Goal: Task Accomplishment & Management: Use online tool/utility

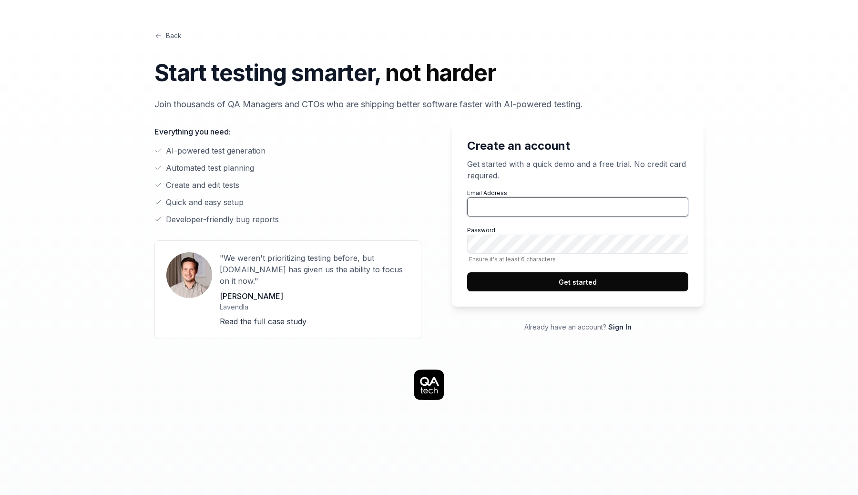
click at [512, 206] on input "Email Address" at bounding box center [577, 206] width 221 height 19
type input "[PERSON_NAME][EMAIL_ADDRESS][PERSON_NAME][DOMAIN_NAME]"
click at [548, 283] on button "Get started" at bounding box center [577, 281] width 221 height 19
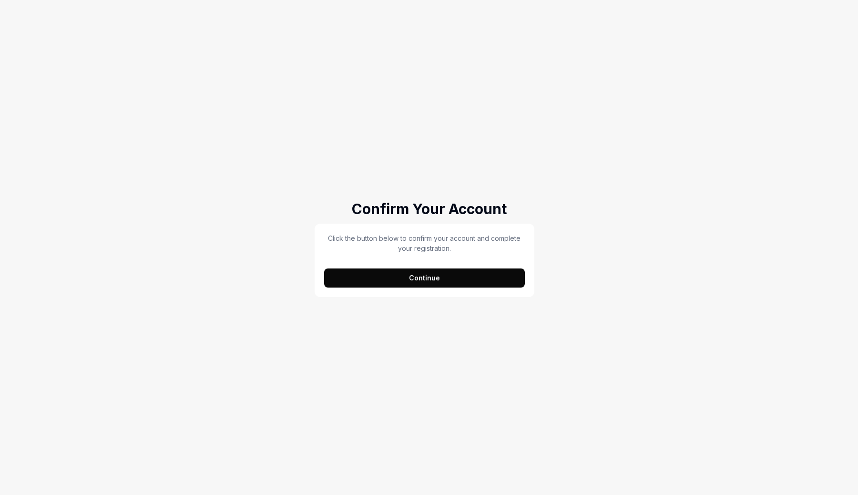
click at [476, 275] on button "Continue" at bounding box center [424, 277] width 201 height 19
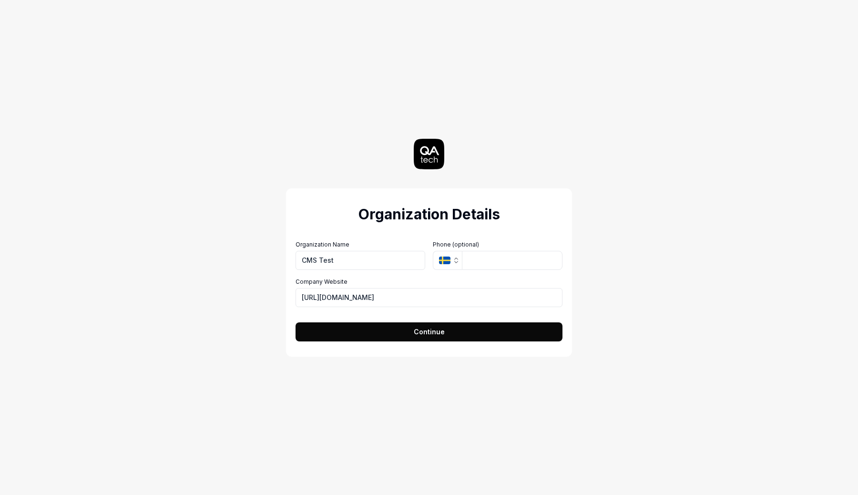
type input "CMS Test"
click at [387, 301] on input "https://vtex.com" at bounding box center [429, 297] width 267 height 19
click at [429, 331] on span "Continue" at bounding box center [429, 332] width 31 height 10
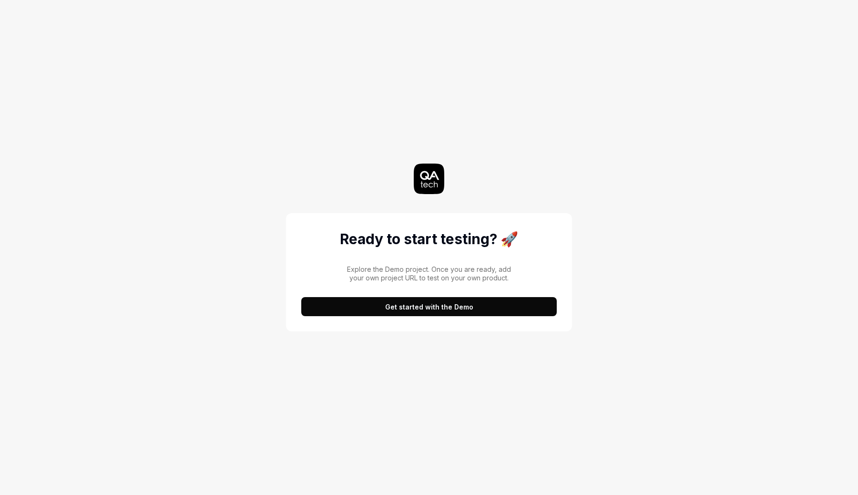
click at [449, 307] on button "Get started with the Demo" at bounding box center [429, 306] width 256 height 19
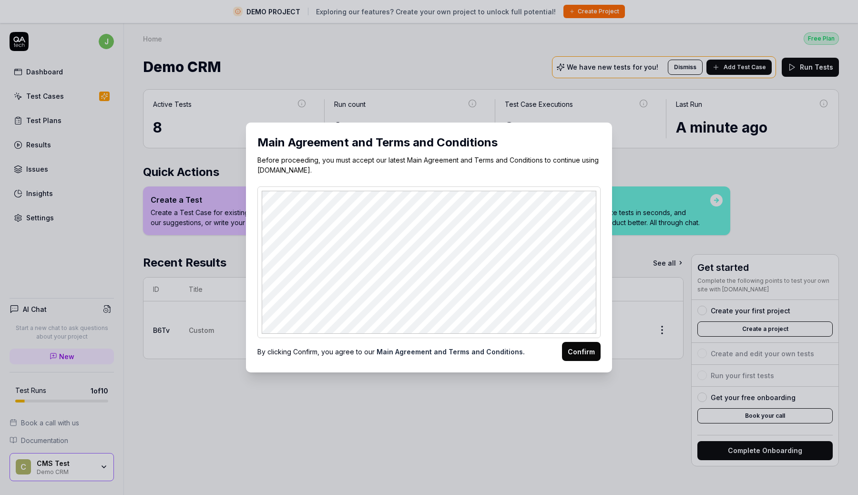
click at [584, 346] on button "Confirm" at bounding box center [581, 351] width 39 height 19
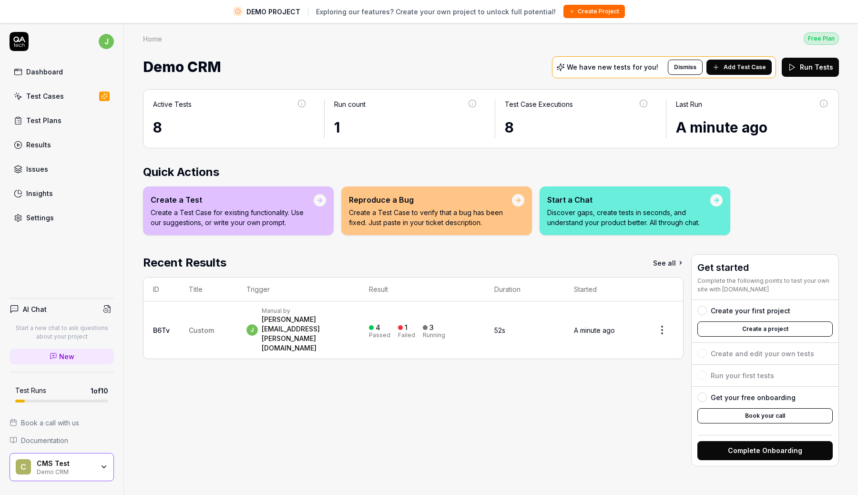
click at [202, 310] on td "Custom" at bounding box center [208, 329] width 58 height 57
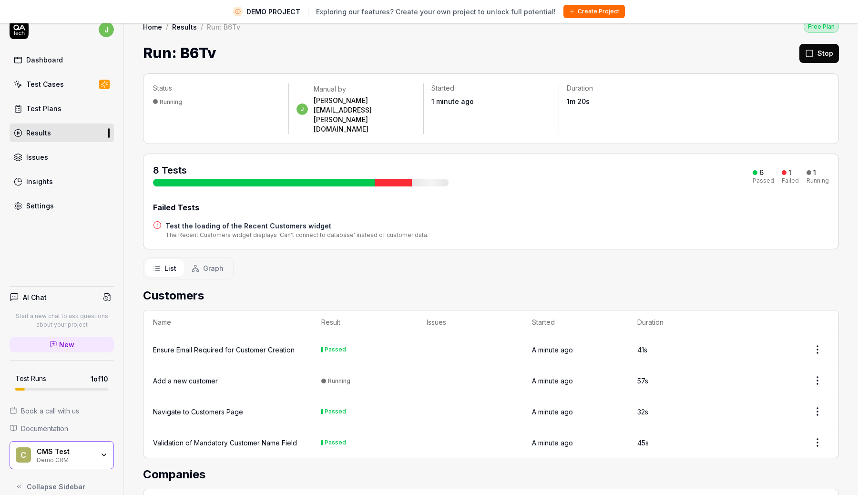
click at [54, 86] on div "Test Cases" at bounding box center [45, 84] width 38 height 10
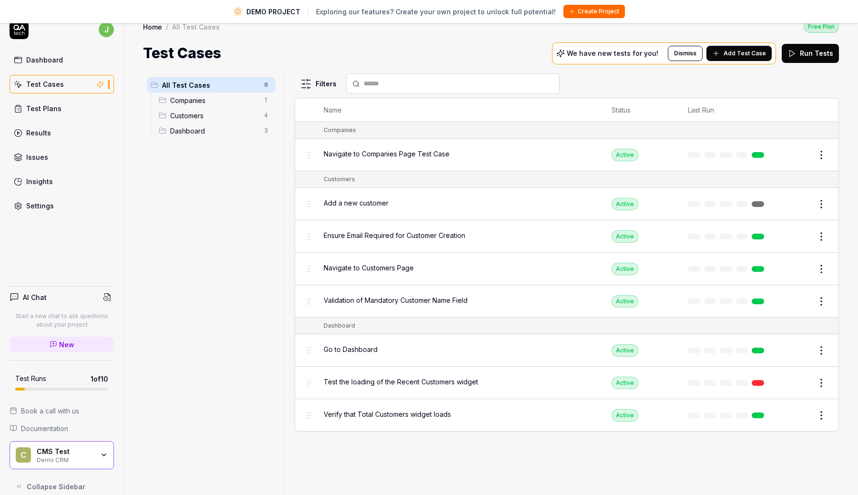
click at [49, 56] on div "Dashboard" at bounding box center [44, 60] width 37 height 10
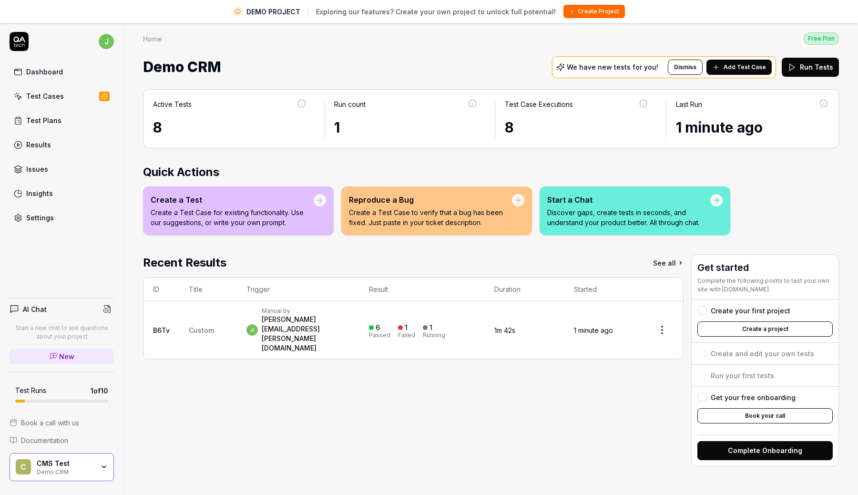
click at [663, 315] on html "DEMO PROJECT Exploring our features? Create your own project to unlock full pot…" at bounding box center [429, 258] width 858 height 517
click at [260, 386] on html "DEMO PROJECT Exploring our features? Create your own project to unlock full pot…" at bounding box center [429, 258] width 858 height 517
click at [48, 226] on link "Settings" at bounding box center [62, 217] width 104 height 19
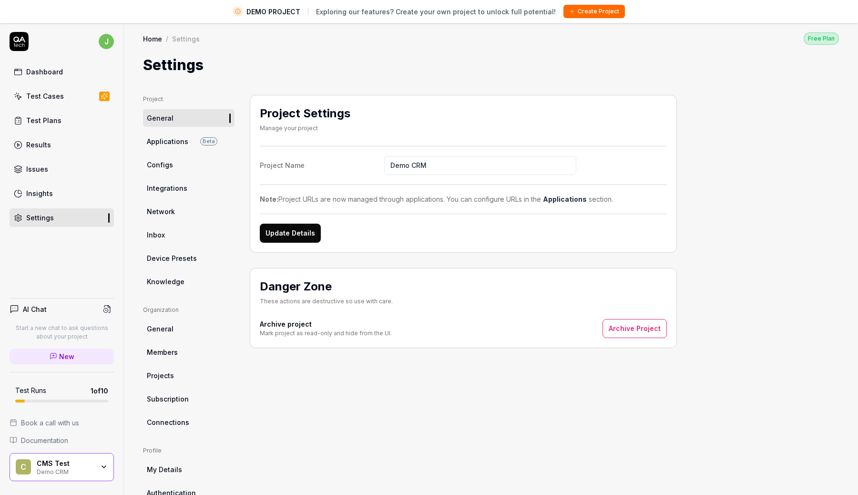
click at [176, 164] on link "Configs" at bounding box center [189, 165] width 92 height 18
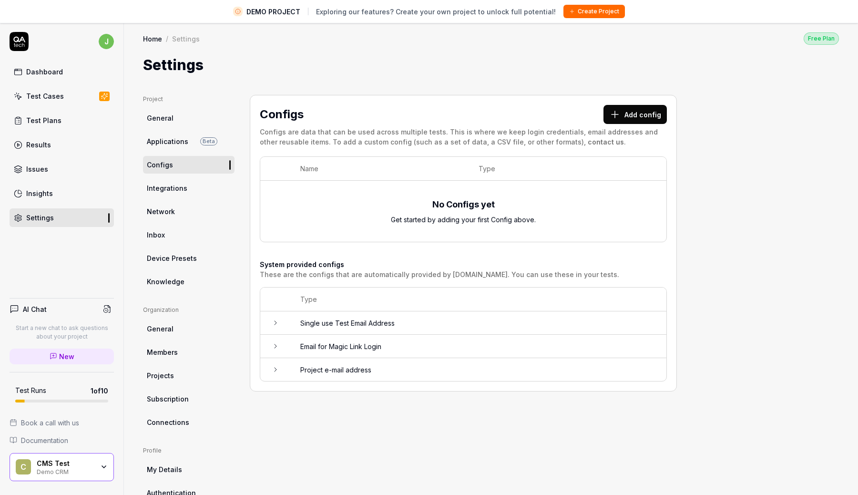
click at [190, 191] on link "Integrations" at bounding box center [189, 188] width 92 height 18
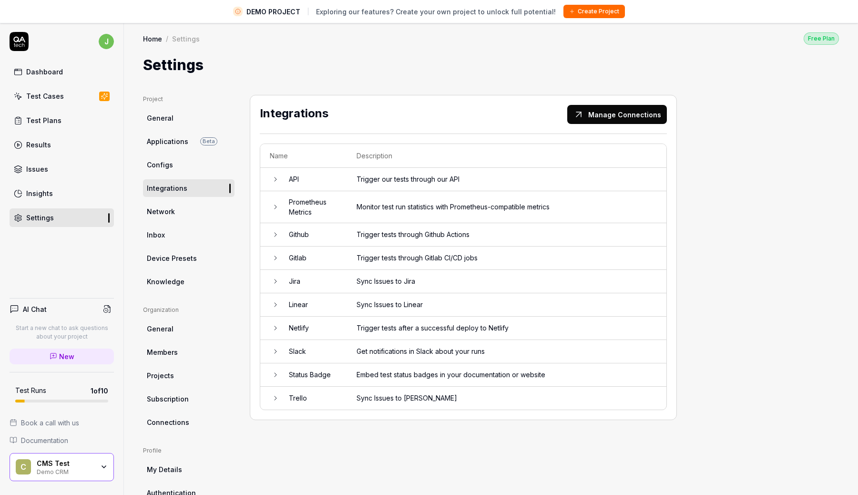
click at [53, 167] on link "Issues" at bounding box center [62, 169] width 104 height 19
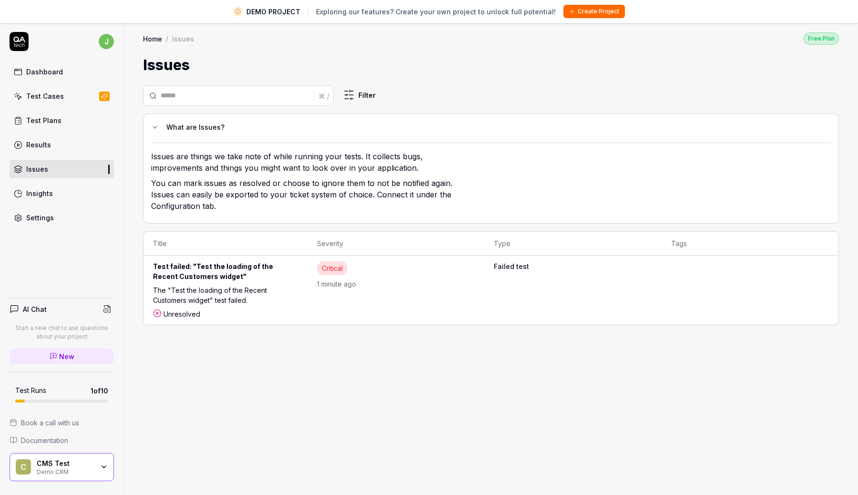
click at [53, 147] on link "Results" at bounding box center [62, 144] width 104 height 19
click at [56, 122] on div "Test Plans" at bounding box center [43, 120] width 35 height 10
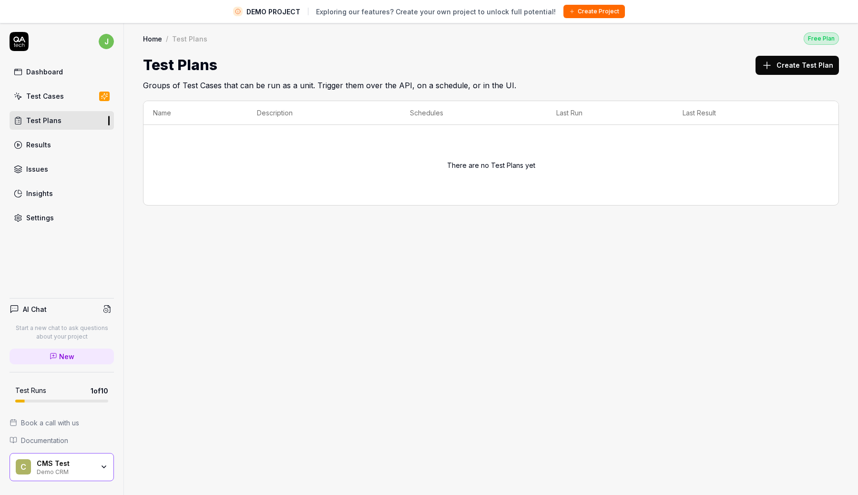
click at [788, 64] on button "Create Test Plan" at bounding box center [797, 65] width 83 height 19
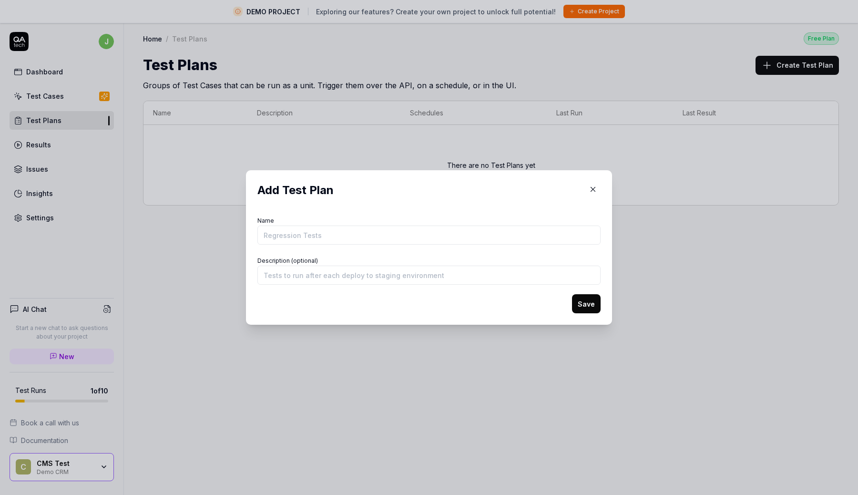
click at [439, 209] on div "Add Test Plan Name Description (optional) Save" at bounding box center [428, 248] width 343 height 132
click at [323, 240] on input "Name" at bounding box center [428, 234] width 343 height 19
click at [317, 210] on div "Add Test Plan Name Description (optional) Save" at bounding box center [428, 248] width 343 height 132
click at [382, 274] on input "Description (optional)" at bounding box center [428, 275] width 343 height 19
click at [596, 192] on icon "button" at bounding box center [593, 189] width 9 height 9
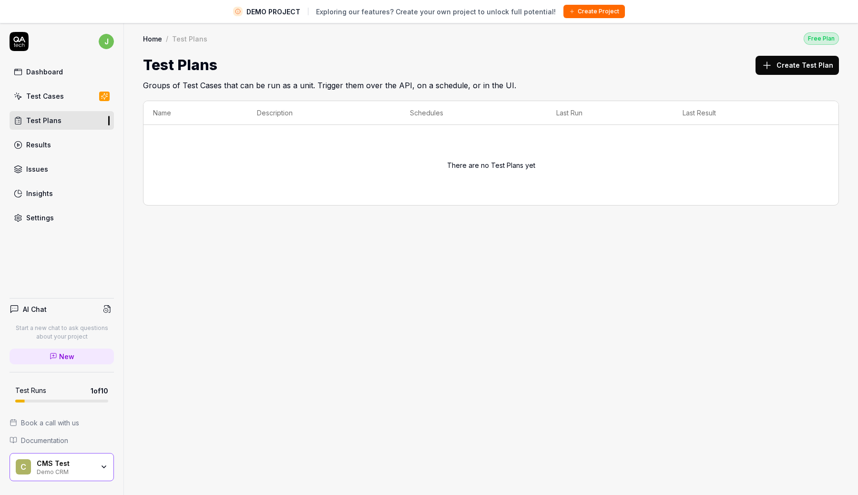
click at [77, 96] on link "Test Cases" at bounding box center [62, 96] width 104 height 19
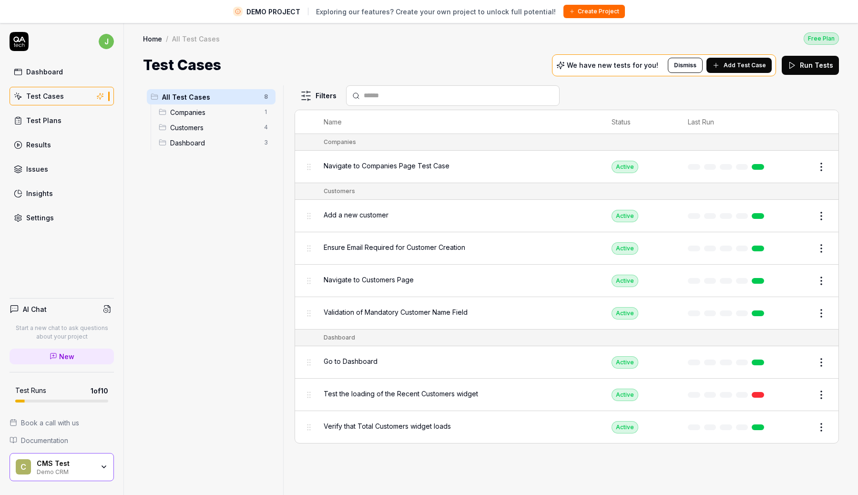
click at [241, 14] on icon at bounding box center [238, 12] width 6 height 6
click at [270, 14] on span "DEMO PROJECT" at bounding box center [273, 12] width 54 height 10
click at [243, 15] on div at bounding box center [238, 12] width 10 height 10
click at [589, 10] on button "Create Project" at bounding box center [593, 11] width 61 height 13
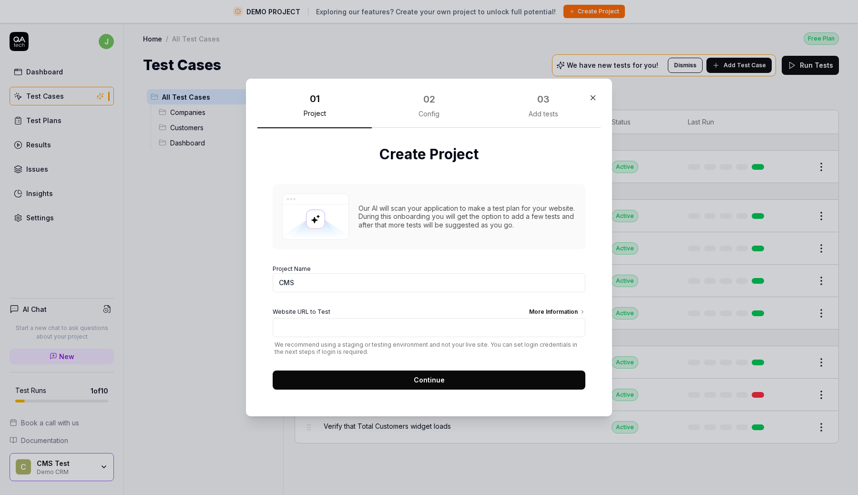
type input "CMS"
paste input "[URL][DOMAIN_NAME]"
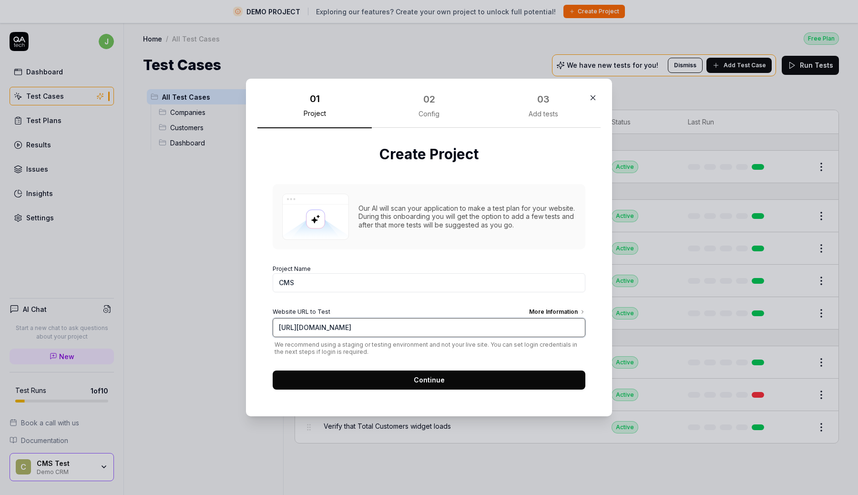
type input "[URL][DOMAIN_NAME]"
click at [429, 380] on span "Continue" at bounding box center [429, 380] width 31 height 10
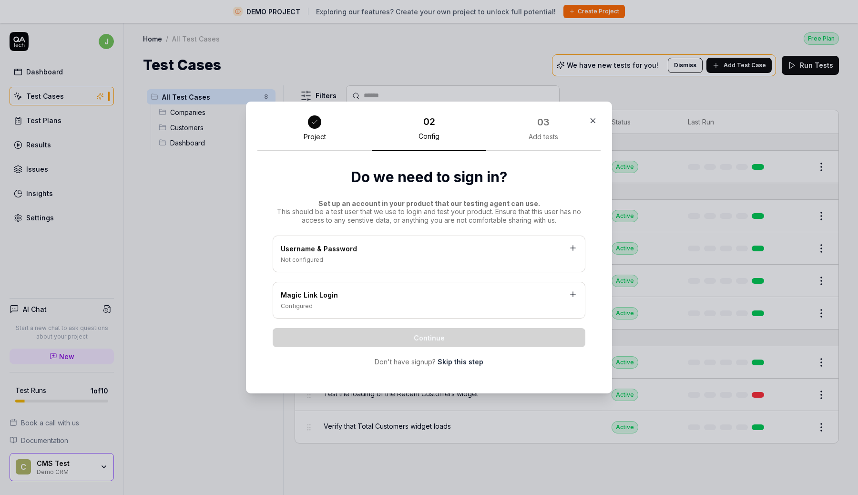
click at [360, 259] on div "Not configured" at bounding box center [429, 260] width 297 height 9
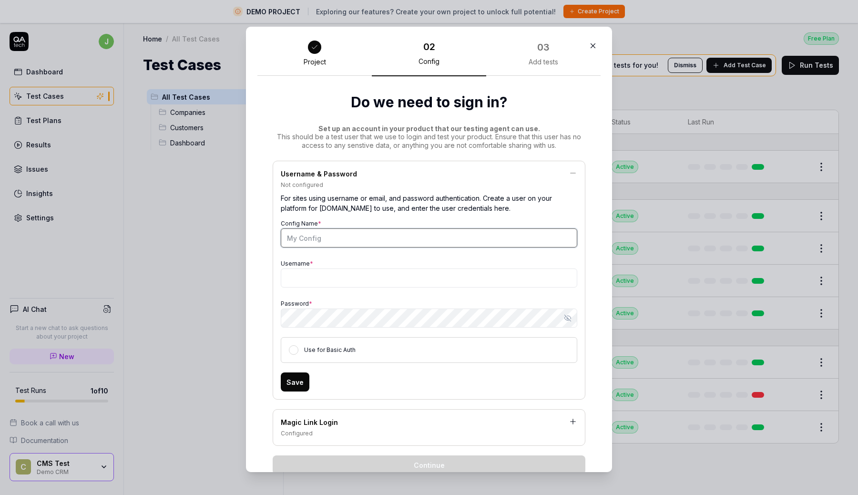
click at [343, 234] on input "Config Name *" at bounding box center [429, 237] width 297 height 19
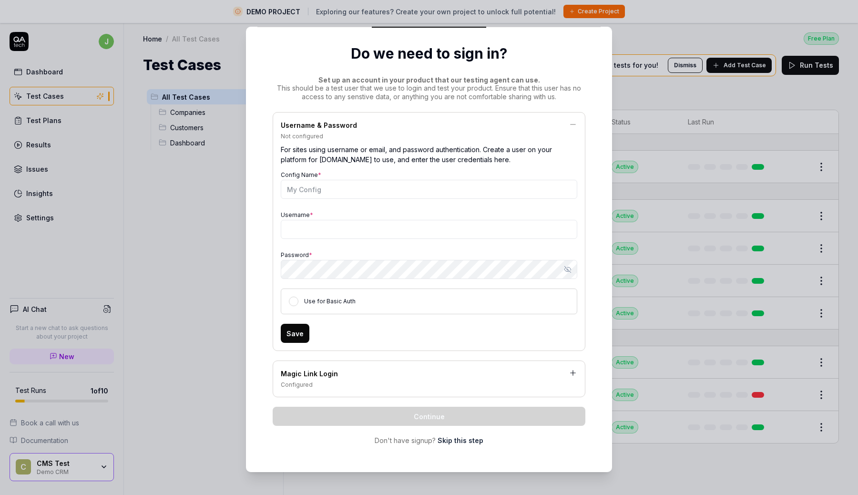
click at [355, 302] on div "Use for Basic Auth" at bounding box center [429, 301] width 297 height 26
click at [345, 299] on label "Use for Basic Auth" at bounding box center [329, 300] width 51 height 7
click at [298, 299] on button "Use for Basic Auth" at bounding box center [294, 302] width 10 height 10
click at [345, 299] on label "Use for Basic Auth" at bounding box center [329, 300] width 51 height 7
click at [298, 299] on button "Use for Basic Auth" at bounding box center [294, 302] width 10 height 10
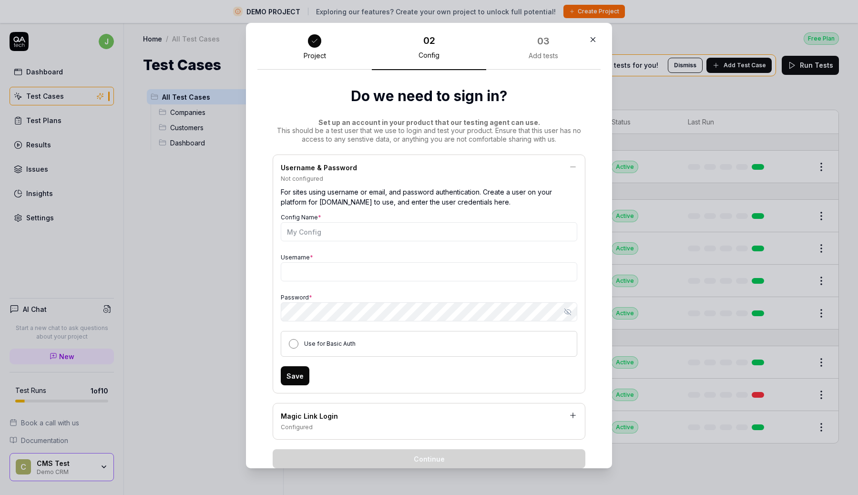
scroll to position [0, 0]
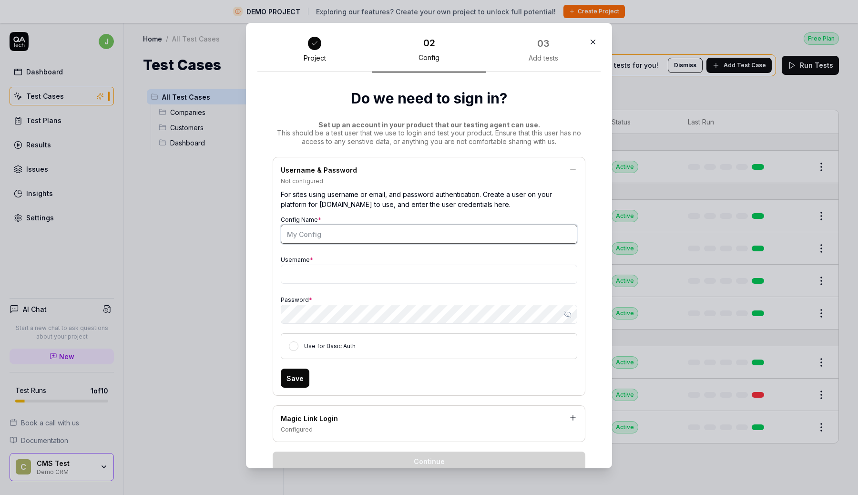
click at [344, 236] on input "Config Name *" at bounding box center [429, 234] width 297 height 19
type input "Content"
click at [311, 279] on input "Username *" at bounding box center [429, 274] width 297 height 19
paste input "james.vanarsdale+qatech@vtex.com"
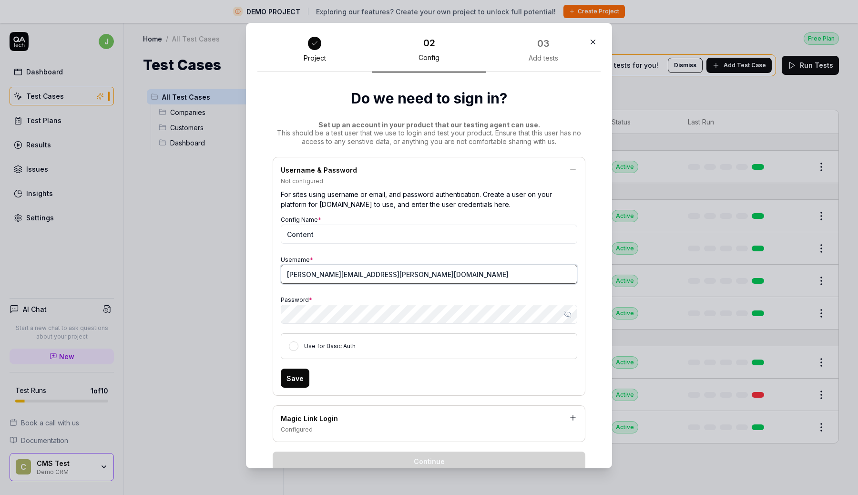
type input "james.vanarsdale+qatech@vtex.com"
click at [496, 365] on form "Config Name * Content Username * james.vanarsdale+qatech@vtex.com Password * Sh…" at bounding box center [429, 300] width 297 height 174
click at [297, 379] on button "Save" at bounding box center [295, 378] width 29 height 19
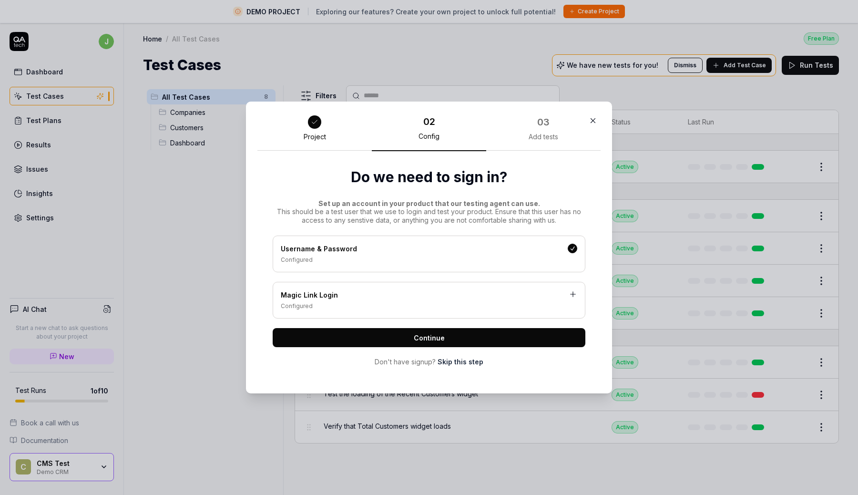
click at [445, 340] on button "Continue" at bounding box center [429, 337] width 313 height 19
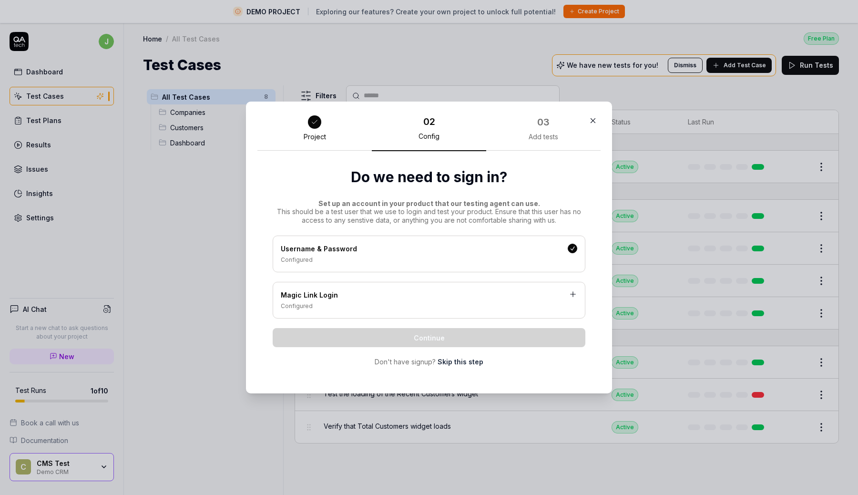
click at [467, 184] on h2 "Do we need to sign in?" at bounding box center [429, 176] width 313 height 21
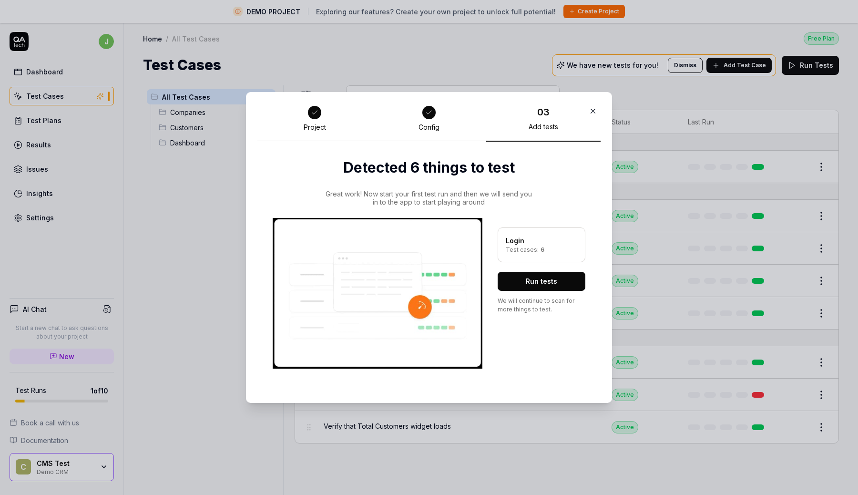
click at [543, 279] on button "Run tests" at bounding box center [542, 281] width 88 height 19
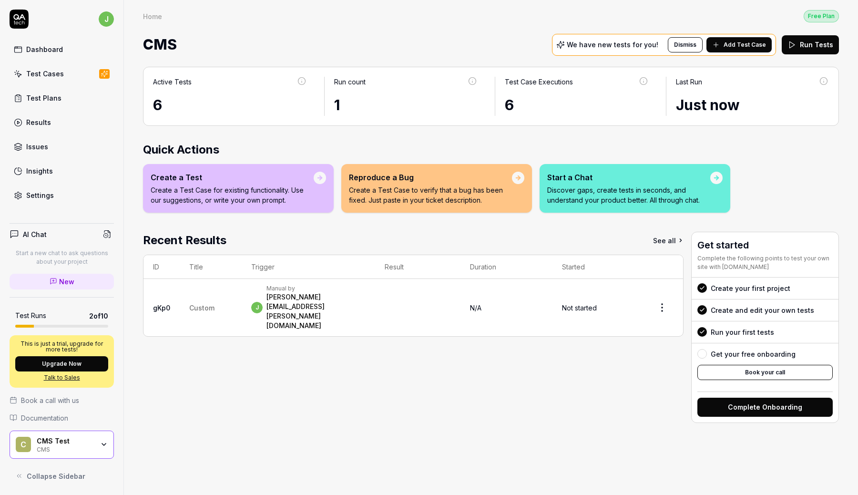
click at [748, 409] on button "Complete Onboarding" at bounding box center [764, 407] width 135 height 19
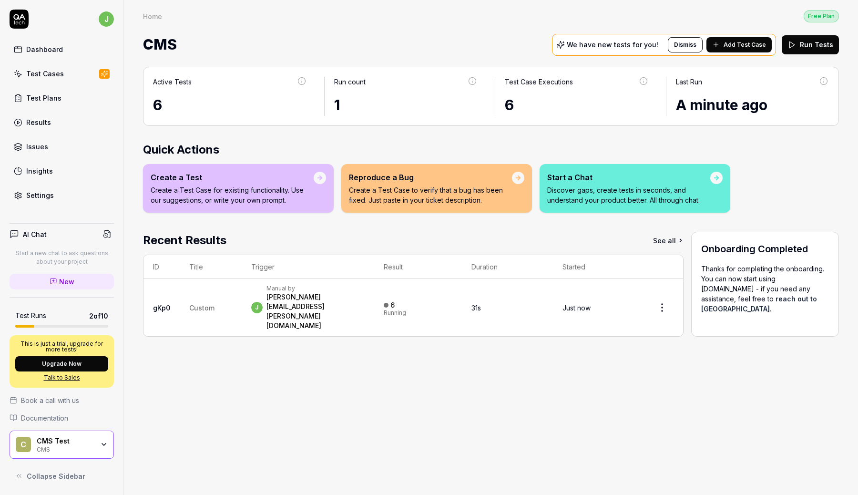
click at [365, 296] on div "j Manual by james.vanarsdale@vtex.com" at bounding box center [307, 308] width 113 height 46
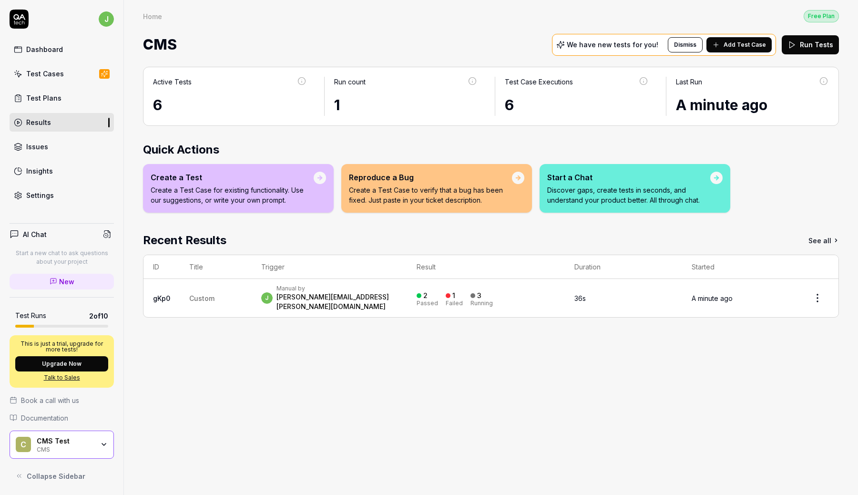
click at [407, 297] on td "j Manual by james.vanarsdale@vtex.com" at bounding box center [329, 298] width 155 height 38
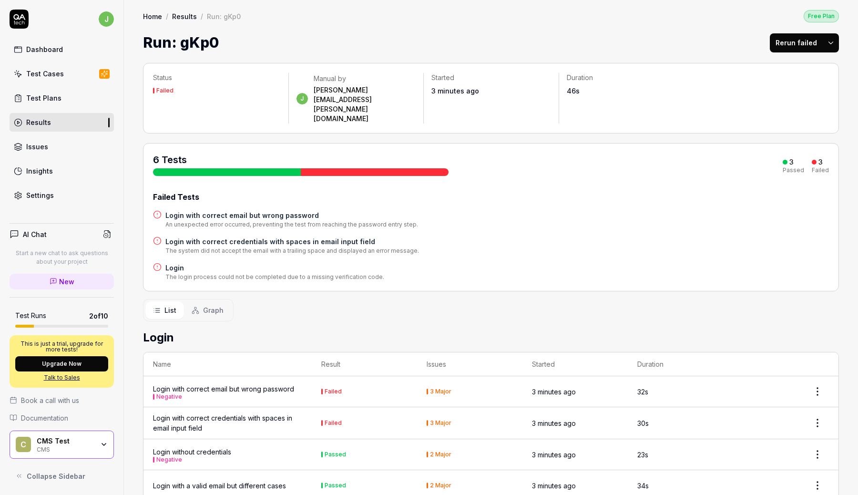
click at [52, 440] on div "CMS Test" at bounding box center [65, 441] width 57 height 9
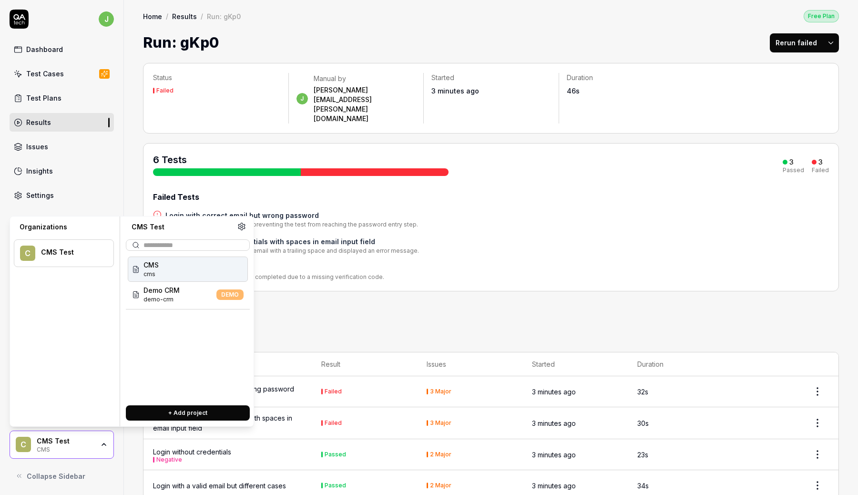
click at [169, 268] on div "CMS cms" at bounding box center [188, 268] width 120 height 25
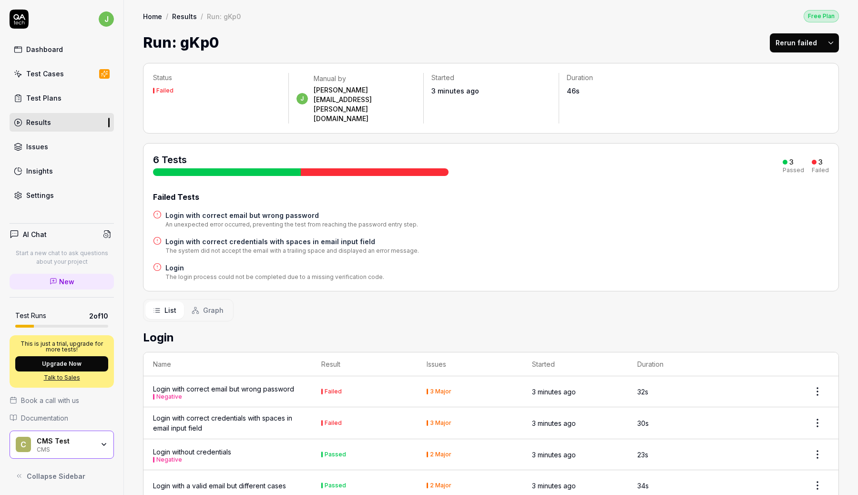
click at [106, 445] on icon "button" at bounding box center [104, 444] width 8 height 8
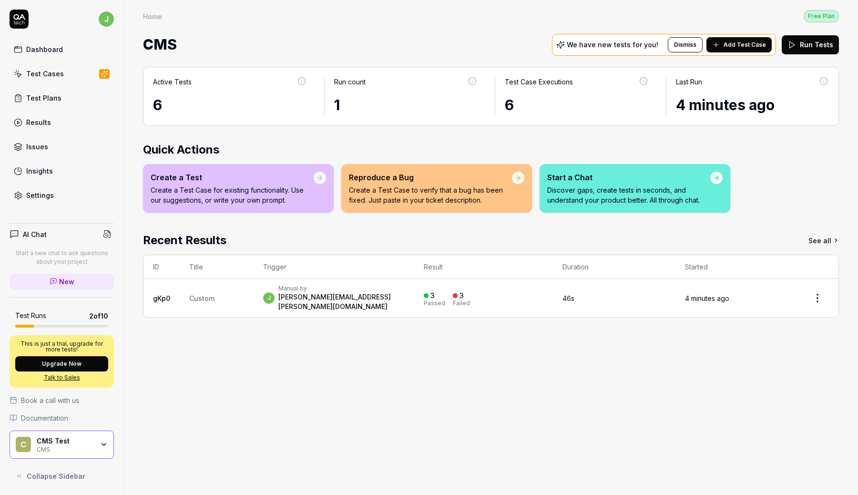
click at [557, 360] on div "Active Tests 6 Run count 1 Test Case Executions 6 Last Run 4 minutes ago Quick …" at bounding box center [491, 276] width 734 height 438
click at [51, 195] on div "Settings" at bounding box center [40, 195] width 28 height 10
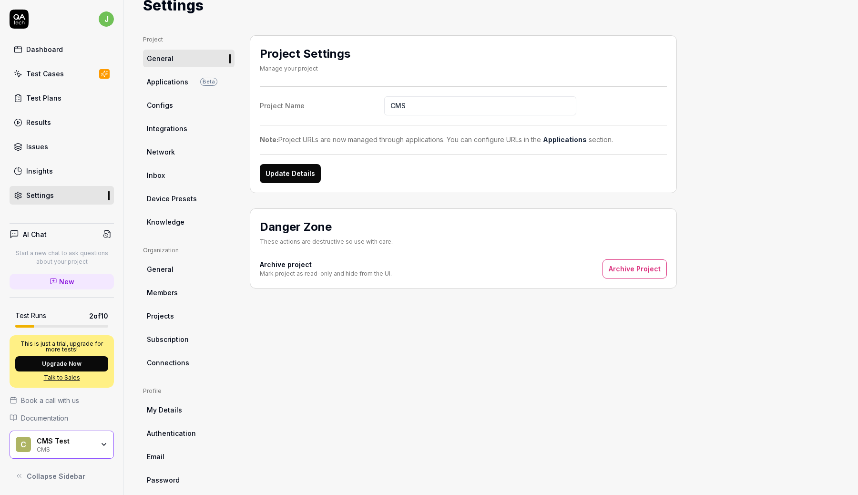
scroll to position [40, 0]
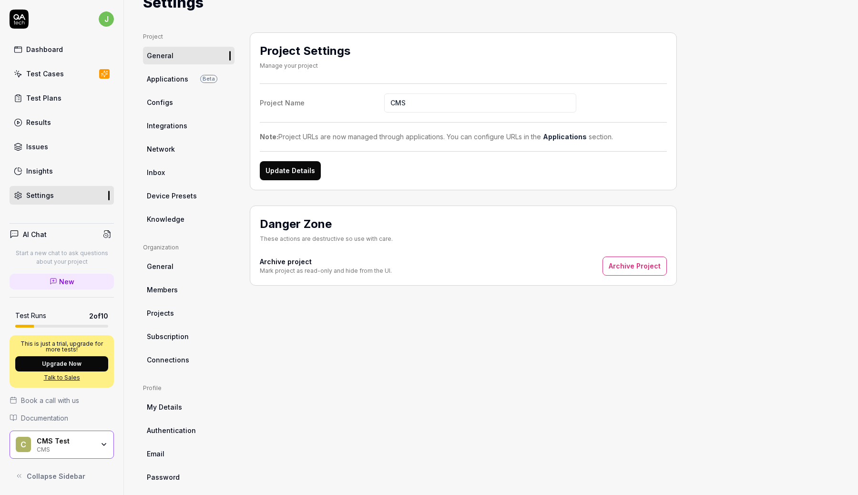
click at [285, 171] on button "Update Details" at bounding box center [290, 170] width 61 height 19
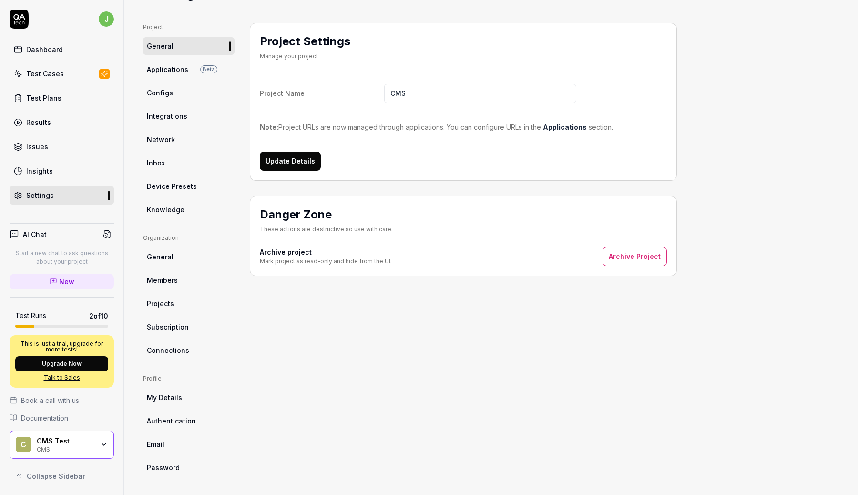
click at [178, 302] on link "Projects" at bounding box center [189, 304] width 92 height 18
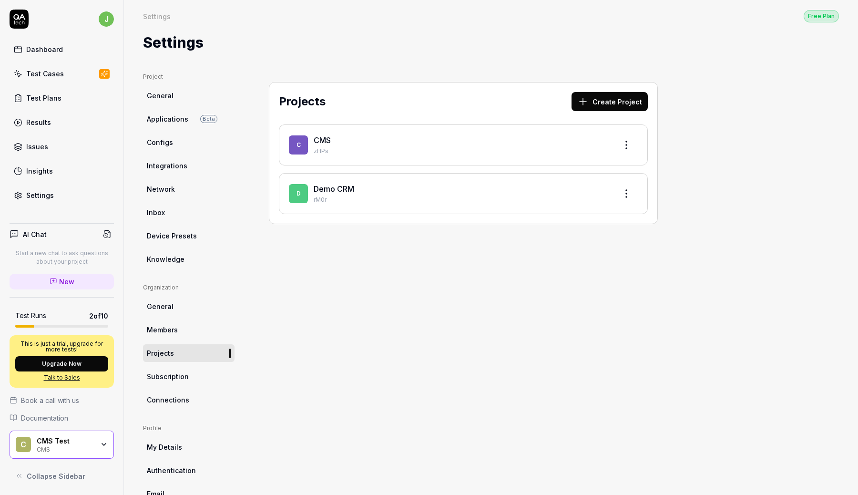
click at [352, 142] on div "CMS" at bounding box center [462, 139] width 296 height 11
click at [322, 140] on link "CMS" at bounding box center [322, 140] width 17 height 10
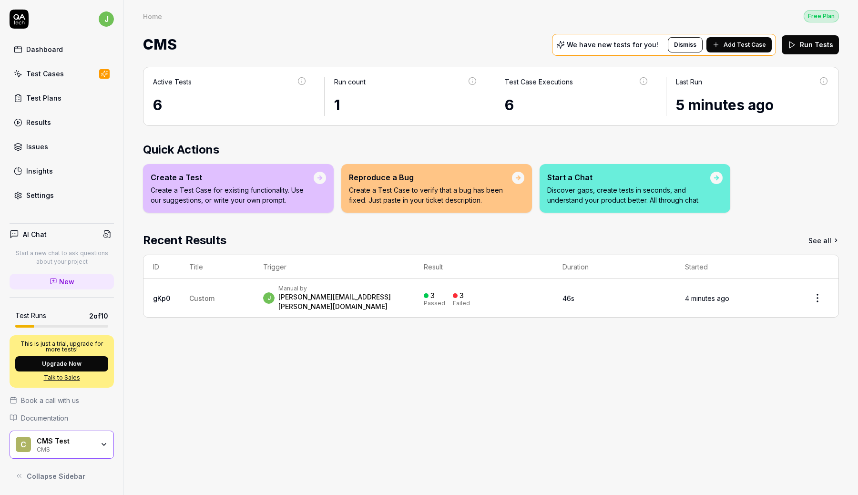
click at [821, 293] on html "j Dashboard Test Cases Test Plans Results Issues Insights Settings AI Chat Star…" at bounding box center [429, 247] width 858 height 495
click at [501, 381] on html "j Dashboard Test Cases Test Plans Results Issues Insights Settings AI Chat Star…" at bounding box center [429, 247] width 858 height 495
click at [106, 444] on icon "button" at bounding box center [104, 444] width 8 height 8
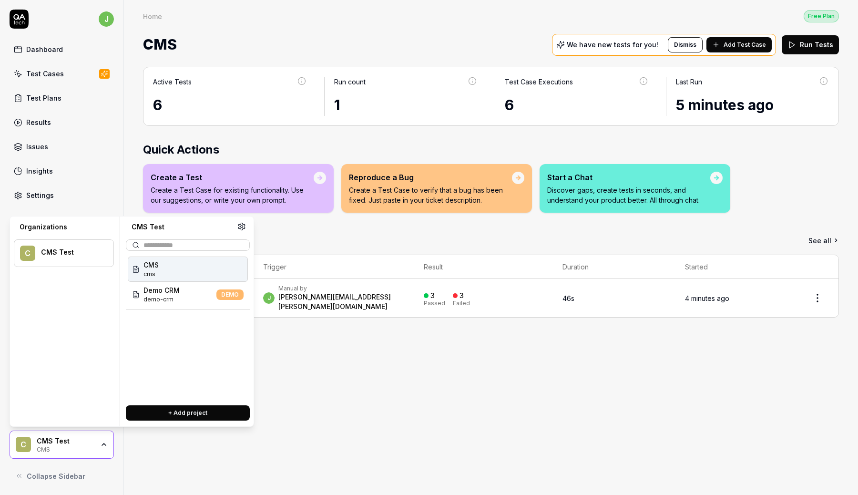
click at [191, 267] on div "CMS cms" at bounding box center [188, 268] width 120 height 25
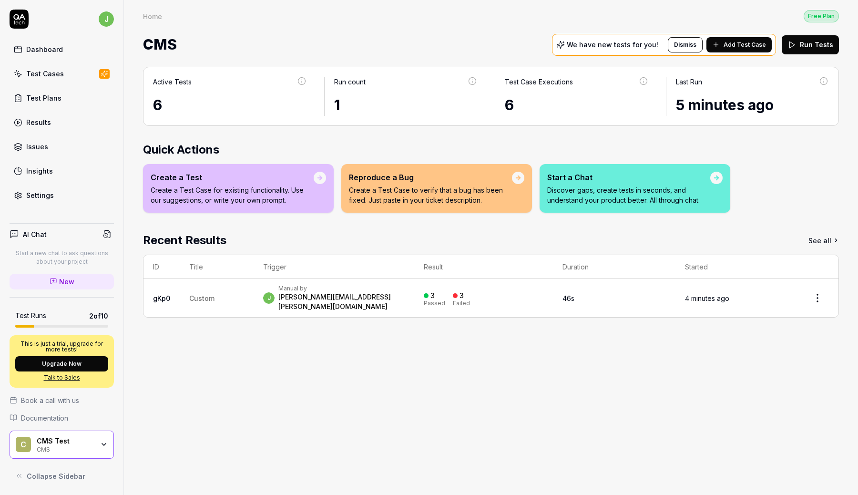
click at [151, 14] on div "Home" at bounding box center [152, 16] width 19 height 10
click at [51, 192] on div "Settings" at bounding box center [40, 195] width 28 height 10
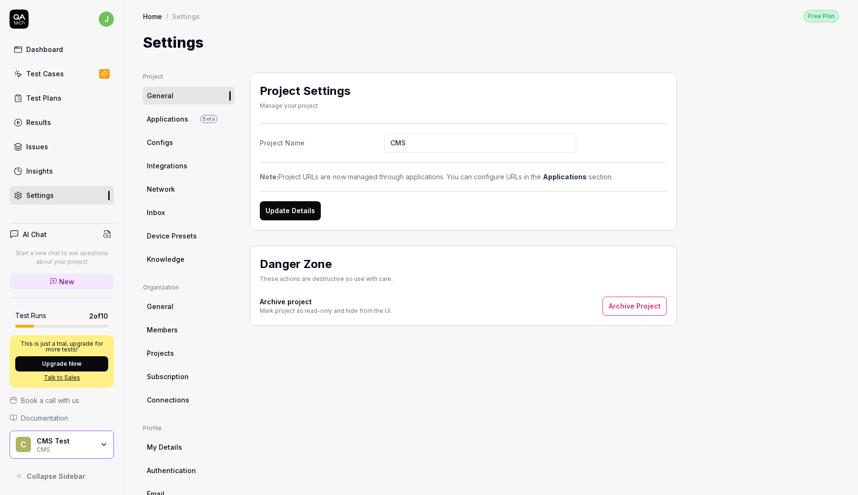
click at [182, 354] on link "Projects" at bounding box center [189, 353] width 92 height 18
click at [169, 396] on span "Connections" at bounding box center [168, 400] width 42 height 10
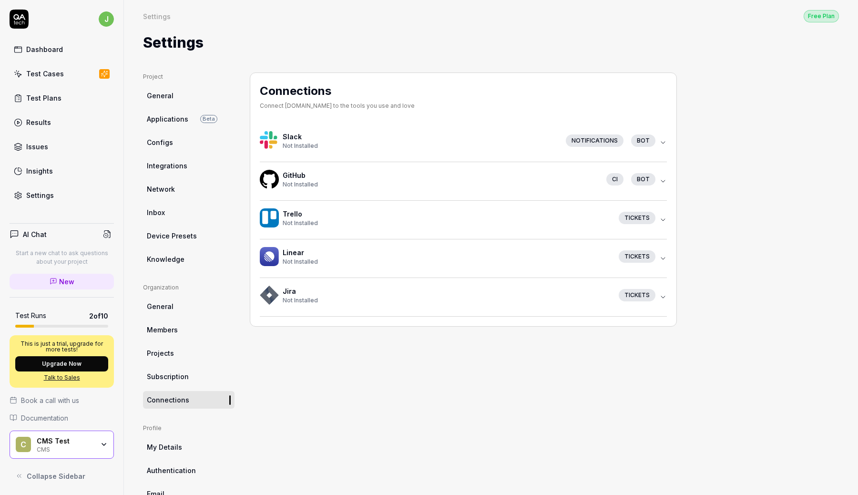
click at [174, 354] on link "Projects" at bounding box center [189, 353] width 92 height 18
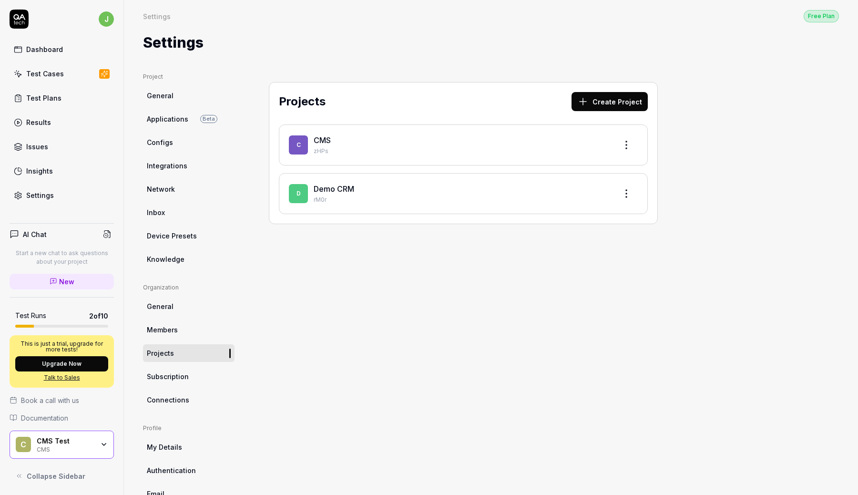
click at [629, 143] on html "j Dashboard Test Cases Test Plans Results Issues Insights Settings AI Chat Star…" at bounding box center [429, 247] width 858 height 495
click at [584, 191] on div "Edit" at bounding box center [590, 188] width 91 height 21
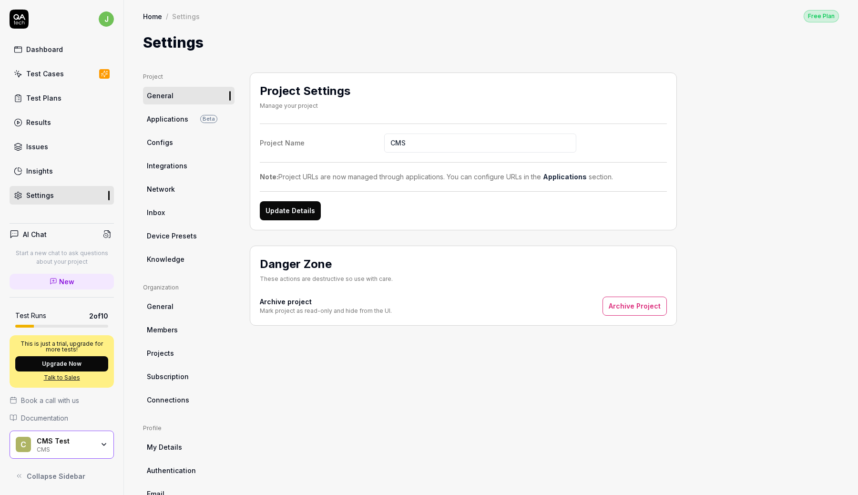
click at [173, 113] on link "Applications Beta" at bounding box center [189, 119] width 92 height 18
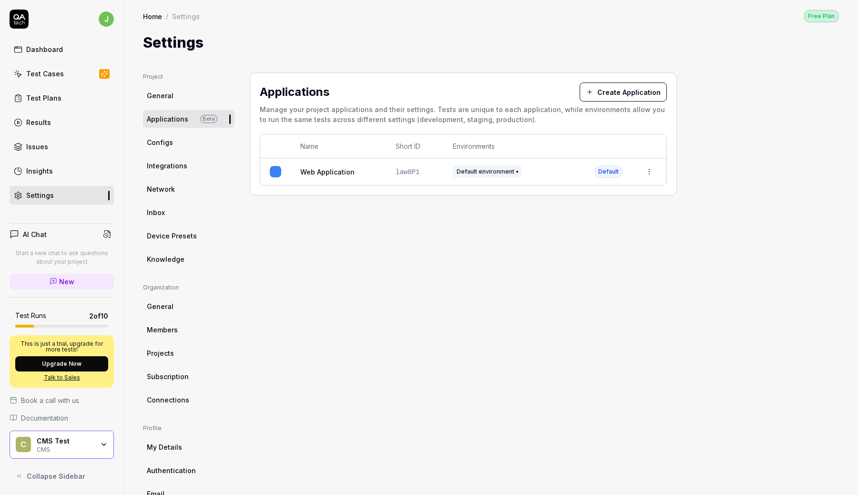
click at [328, 174] on link "Web Application" at bounding box center [327, 172] width 54 height 10
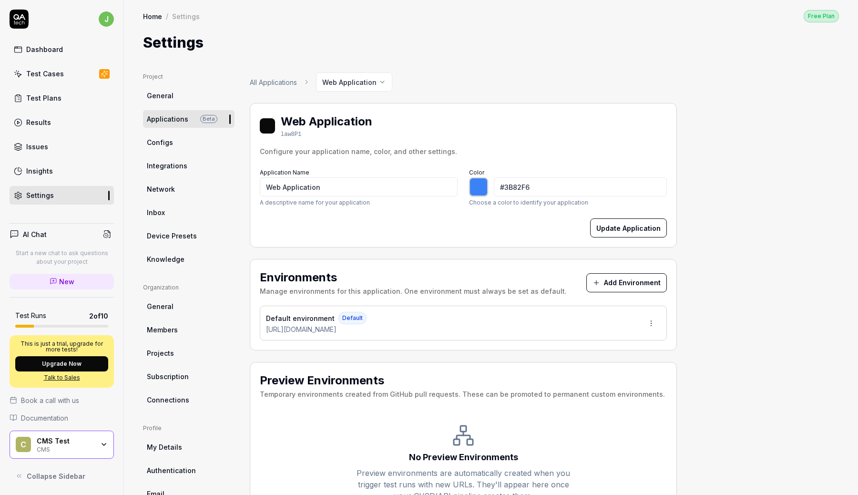
scroll to position [50, 0]
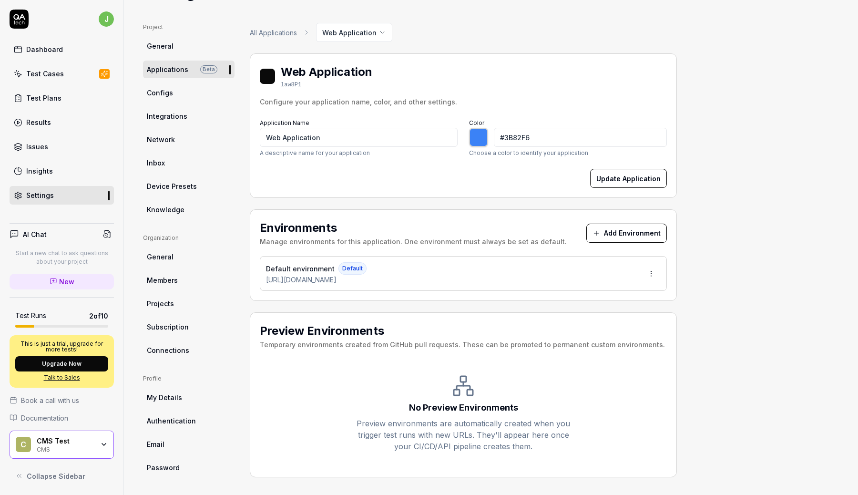
click at [650, 273] on html "j Dashboard Test Cases Test Plans Results Issues Insights Settings AI Chat Star…" at bounding box center [429, 247] width 858 height 495
click at [608, 318] on div "Edit" at bounding box center [616, 316] width 97 height 21
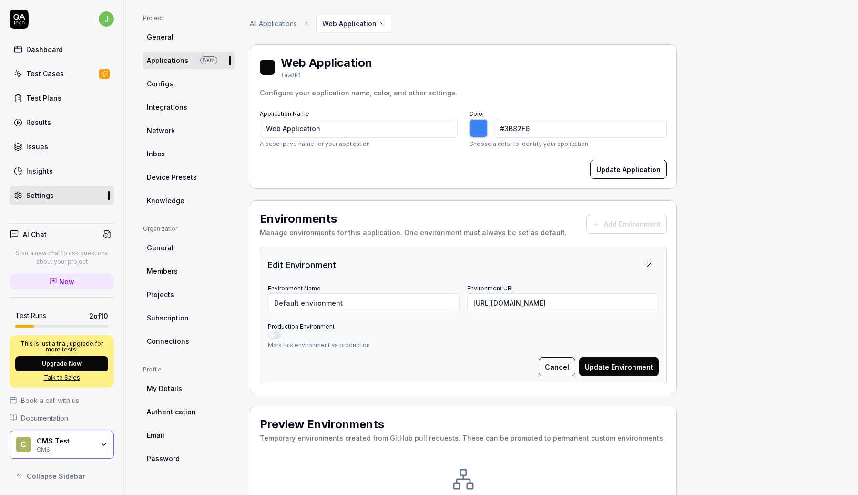
scroll to position [0, 0]
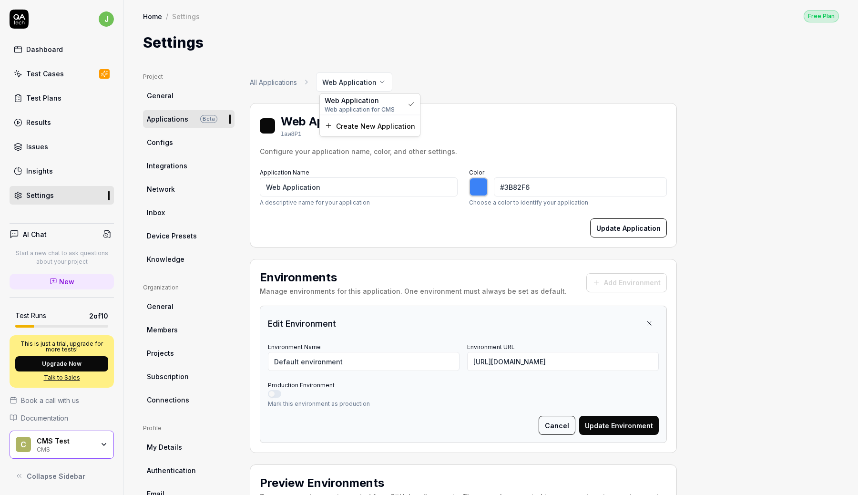
click at [353, 85] on html "j Dashboard Test Cases Test Plans Results Issues Insights Settings AI Chat Star…" at bounding box center [429, 247] width 858 height 495
click at [421, 66] on html "j Dashboard Test Cases Test Plans Results Issues Insights Settings AI Chat Star…" at bounding box center [429, 247] width 858 height 495
click at [186, 189] on link "Network" at bounding box center [189, 189] width 92 height 18
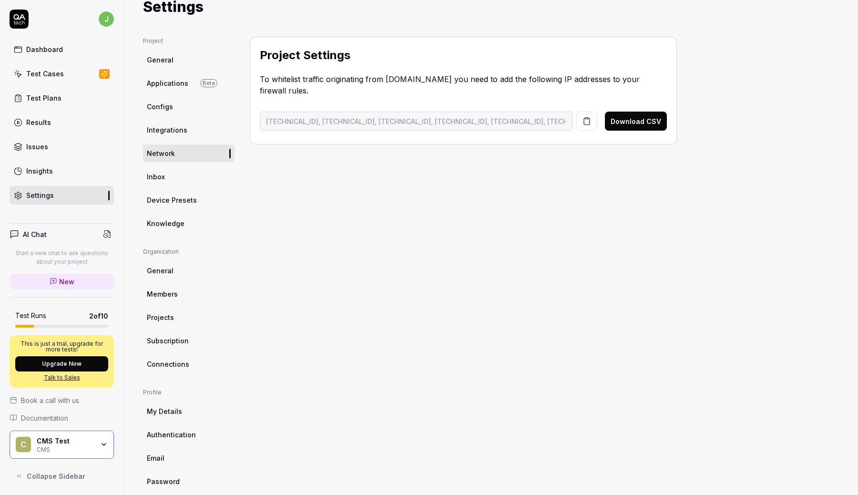
scroll to position [50, 0]
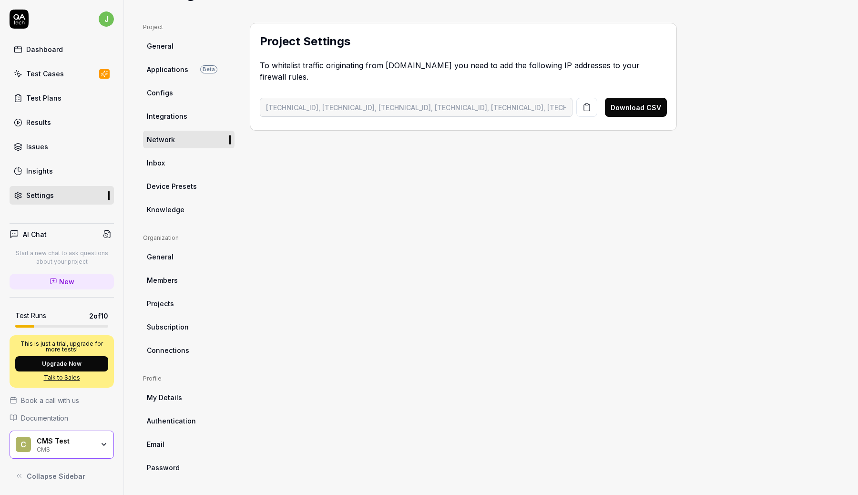
click at [183, 349] on span "Connections" at bounding box center [168, 350] width 42 height 10
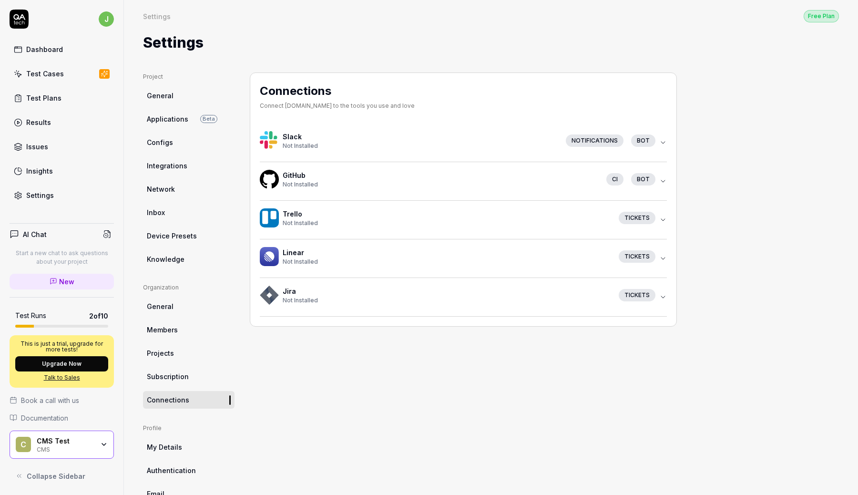
click at [194, 448] on link "My Details" at bounding box center [189, 447] width 92 height 18
click at [190, 467] on span "Authentication" at bounding box center [171, 470] width 49 height 10
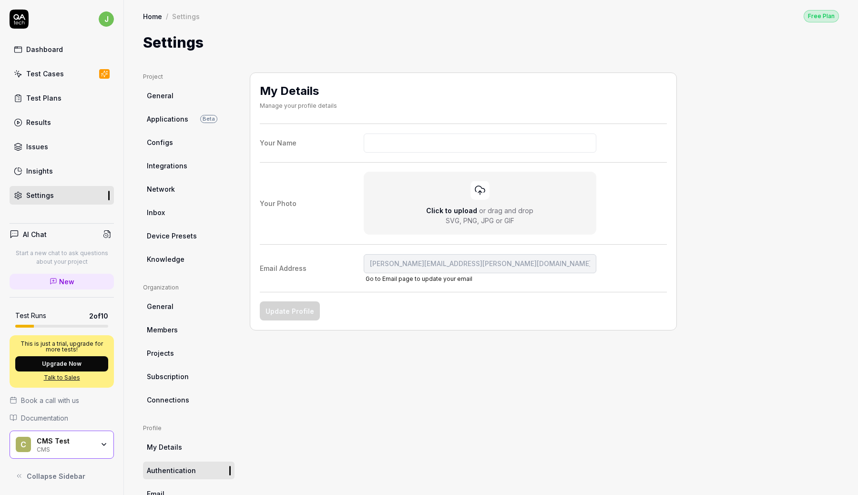
click at [190, 467] on span "Authentication" at bounding box center [171, 470] width 49 height 10
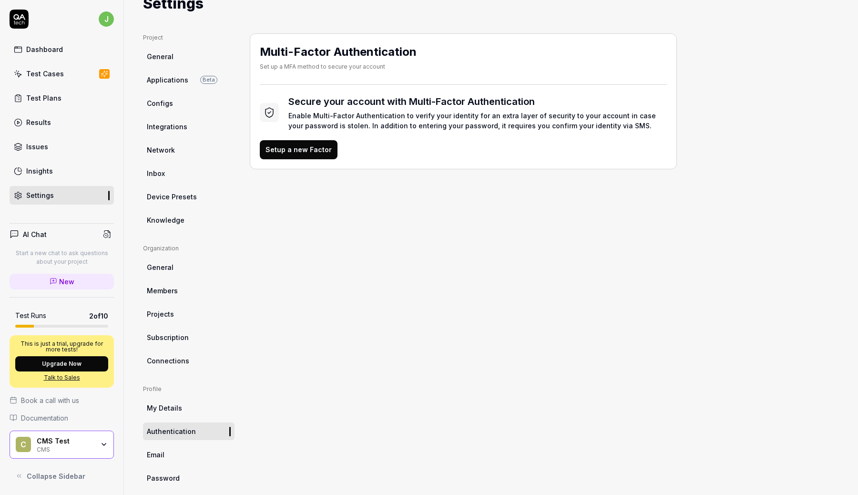
scroll to position [50, 0]
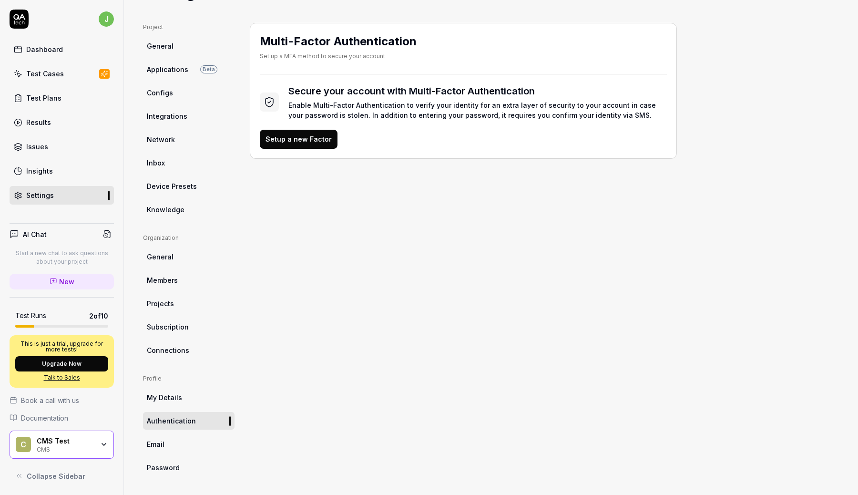
click at [174, 304] on link "Projects" at bounding box center [189, 304] width 92 height 18
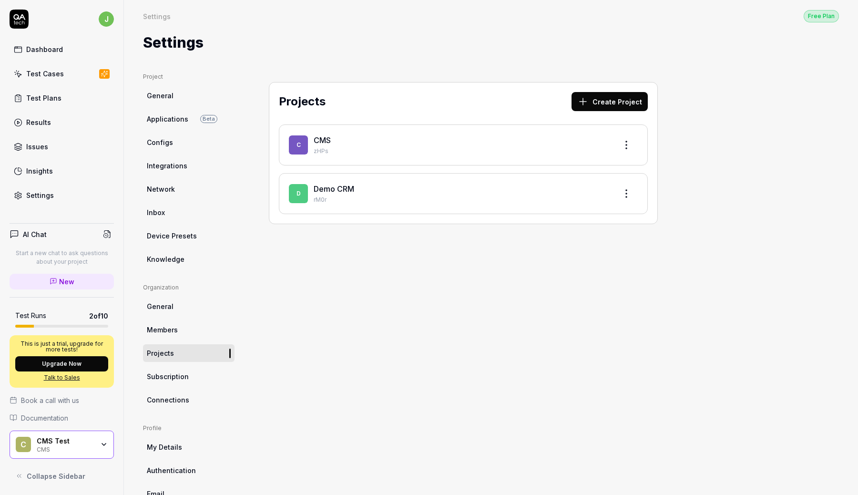
click at [174, 193] on link "Network" at bounding box center [189, 189] width 92 height 18
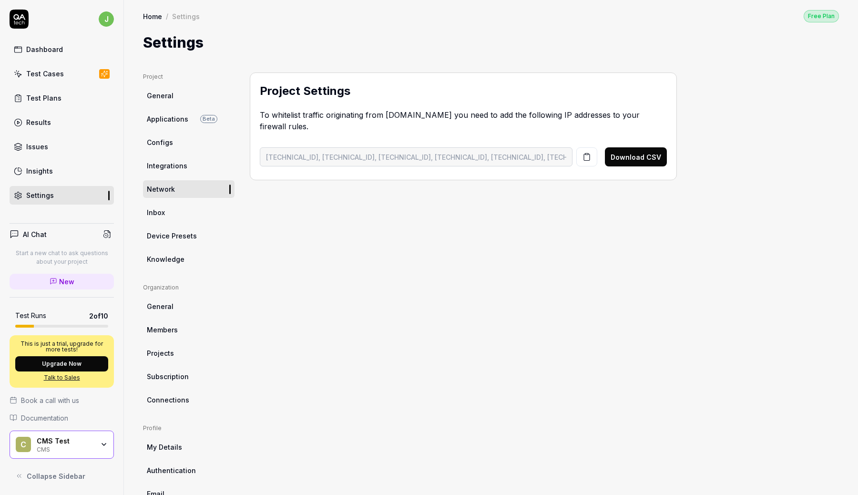
click at [174, 220] on link "Inbox" at bounding box center [189, 213] width 92 height 18
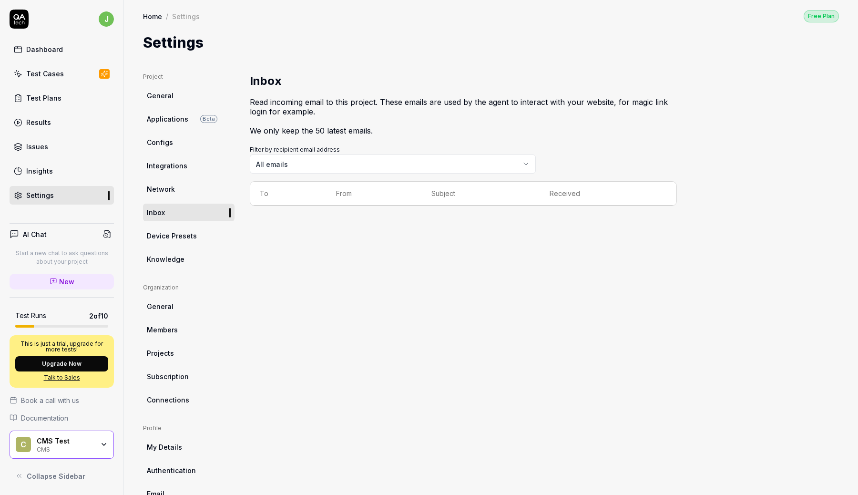
click at [174, 236] on span "Device Presets" at bounding box center [172, 236] width 50 height 10
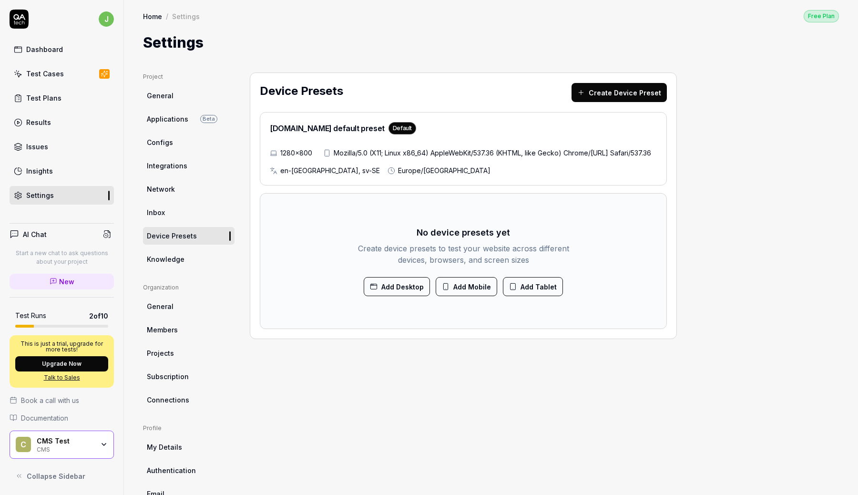
click at [174, 257] on span "Knowledge" at bounding box center [166, 259] width 38 height 10
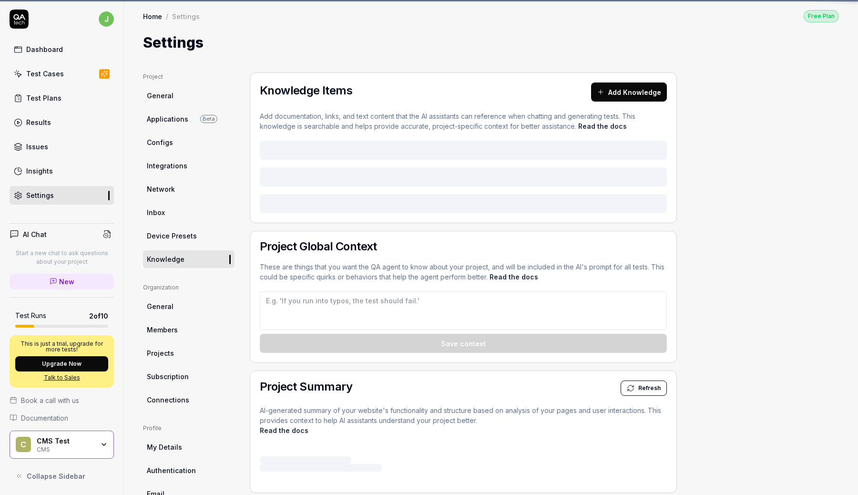
type textarea "*"
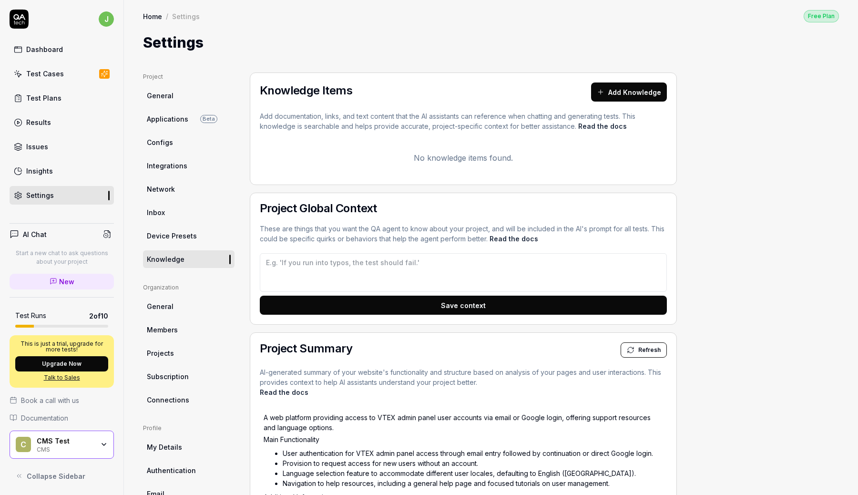
click at [161, 123] on span "Applications" at bounding box center [167, 119] width 41 height 10
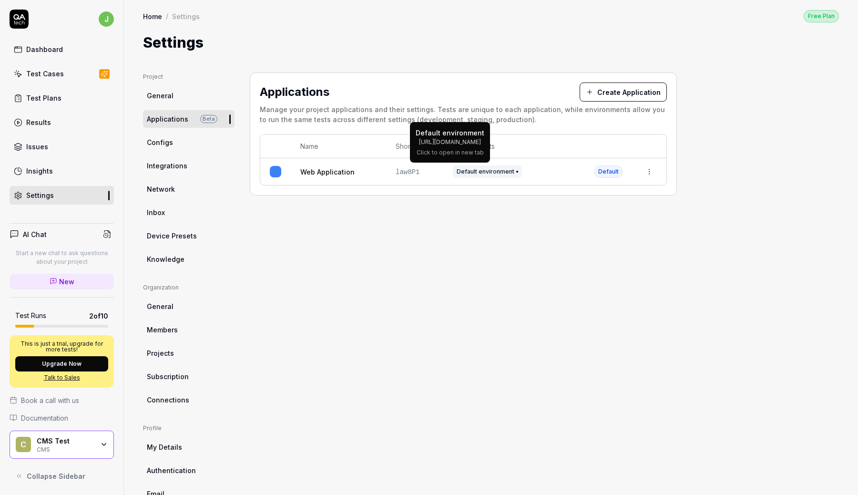
click at [479, 170] on span "Default environment" at bounding box center [487, 171] width 69 height 12
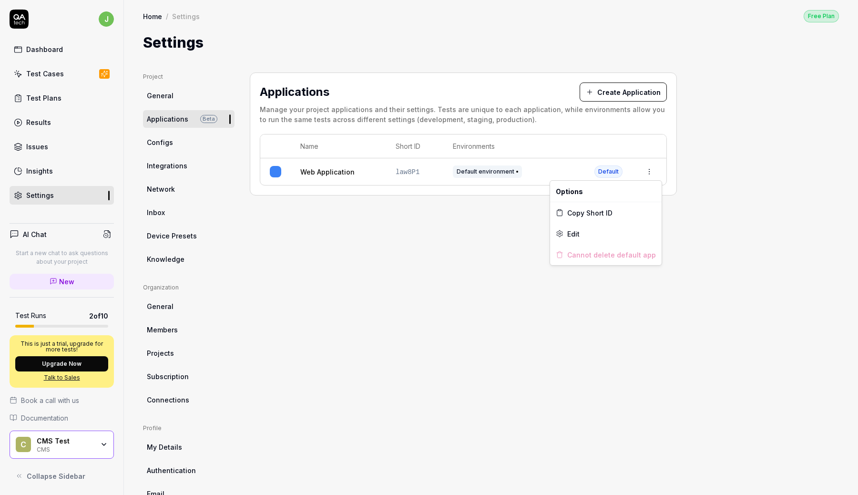
click at [650, 169] on html "j Dashboard Test Cases Test Plans Results Issues Insights Settings AI Chat Star…" at bounding box center [429, 247] width 858 height 495
click at [571, 235] on span "Edit" at bounding box center [573, 234] width 12 height 10
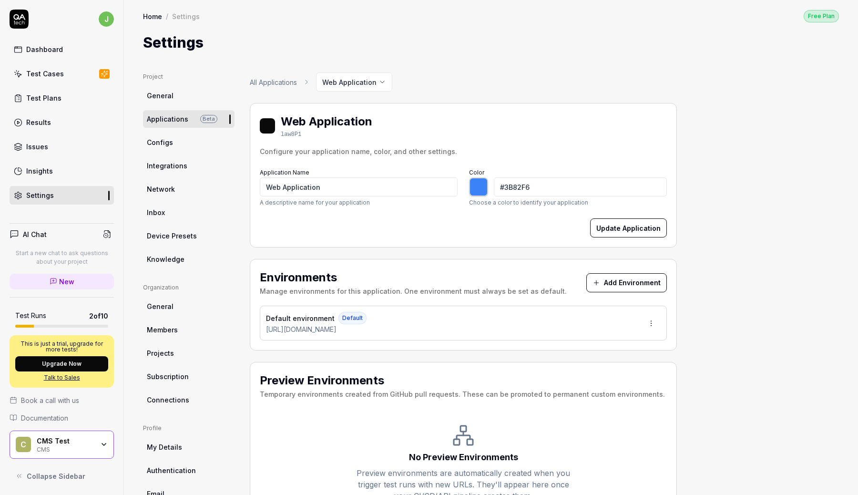
click at [619, 229] on button "Update Application" at bounding box center [628, 227] width 77 height 19
type input "*******"
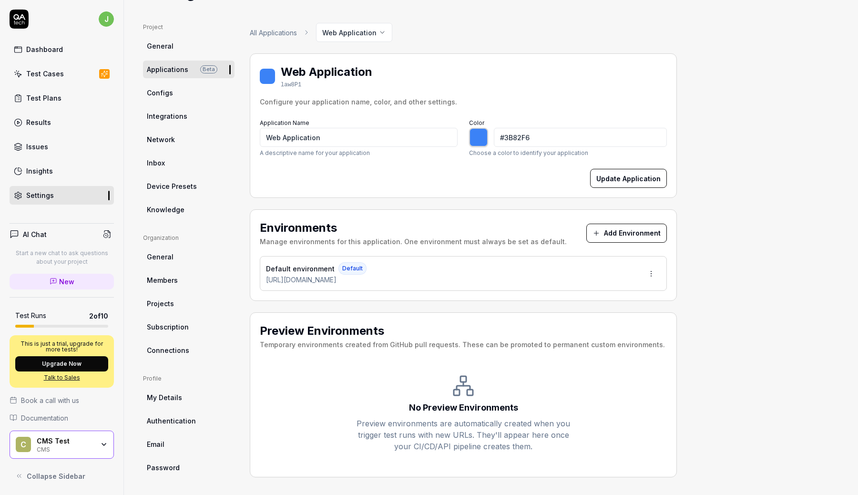
click at [185, 117] on link "Integrations" at bounding box center [189, 116] width 92 height 18
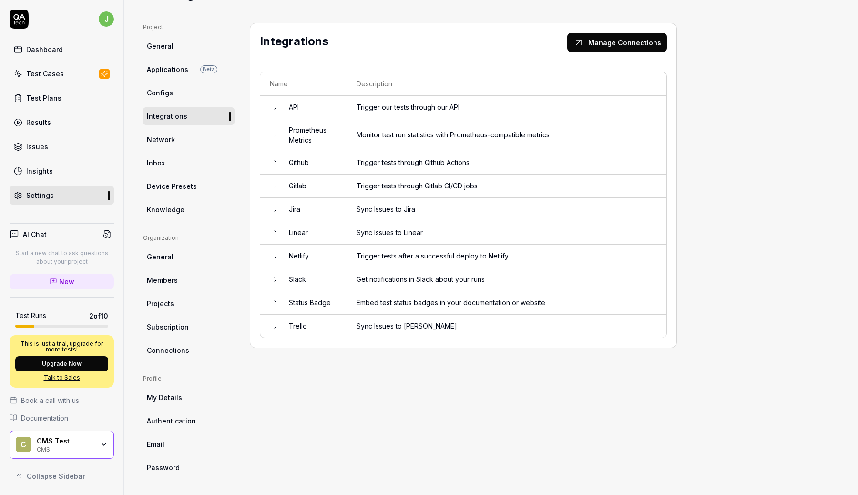
click at [184, 184] on span "Device Presets" at bounding box center [172, 186] width 50 height 10
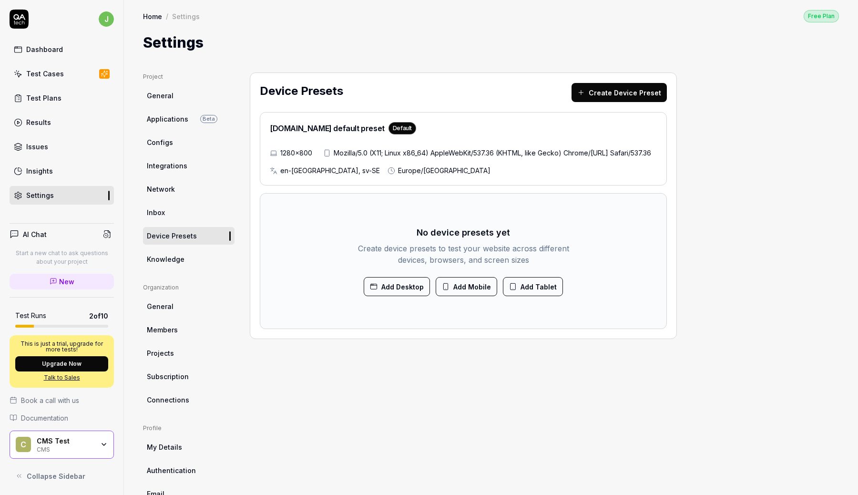
click at [154, 17] on link "Home" at bounding box center [152, 16] width 19 height 10
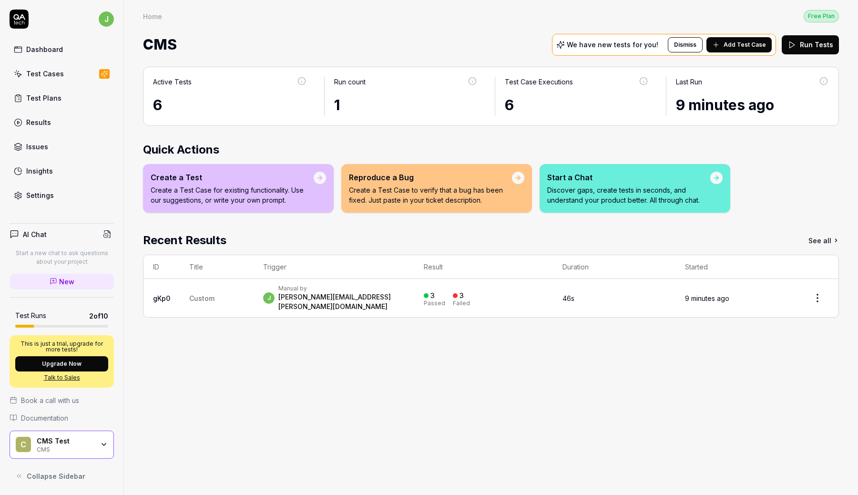
click at [49, 192] on div "Settings" at bounding box center [40, 195] width 28 height 10
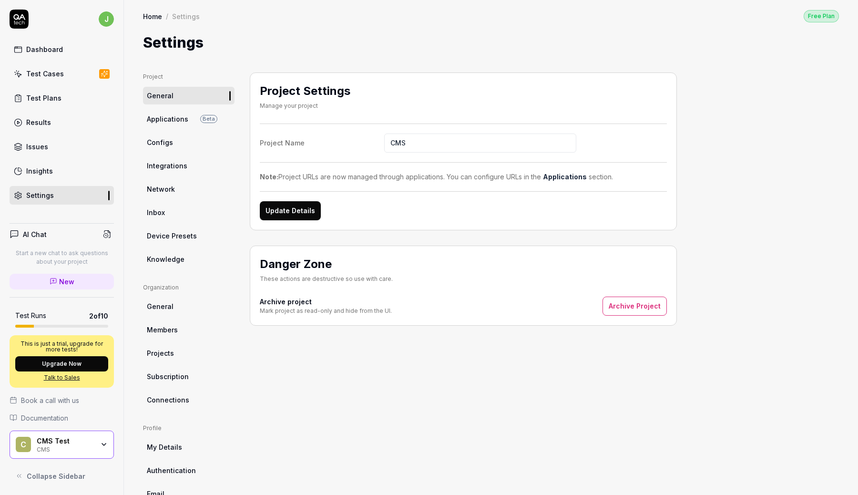
click at [157, 144] on span "Configs" at bounding box center [160, 142] width 26 height 10
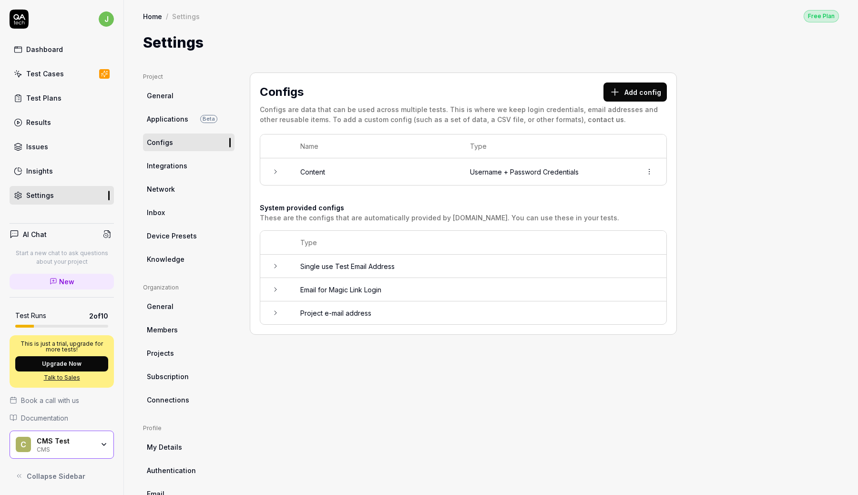
click at [369, 169] on td "Content" at bounding box center [376, 171] width 170 height 27
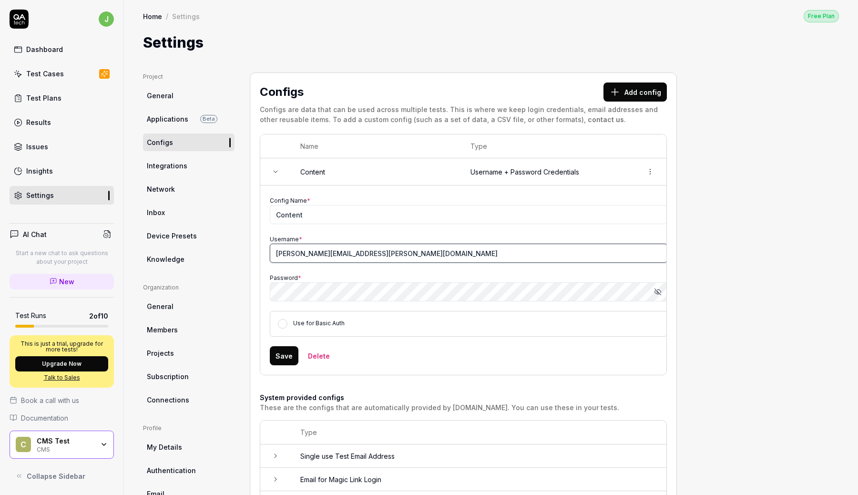
click at [430, 250] on input "james.vanarsdale+qatech@vtex.com" at bounding box center [469, 253] width 398 height 19
click at [703, 296] on div "Project General Applications Beta Configs Integrations Network Inbox Device Pre…" at bounding box center [491, 298] width 696 height 453
click at [311, 321] on label "Use for Basic Auth" at bounding box center [318, 322] width 51 height 7
click at [287, 321] on button "Use for Basic Auth" at bounding box center [283, 324] width 10 height 10
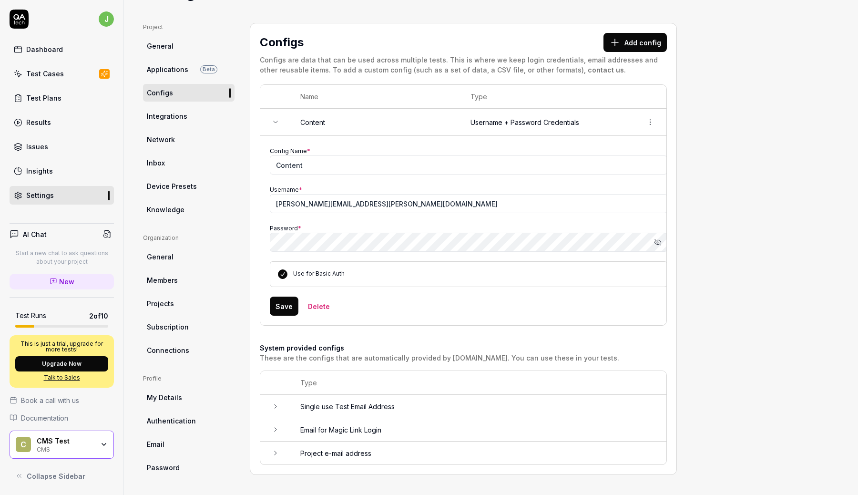
click at [284, 428] on td at bounding box center [275, 429] width 31 height 23
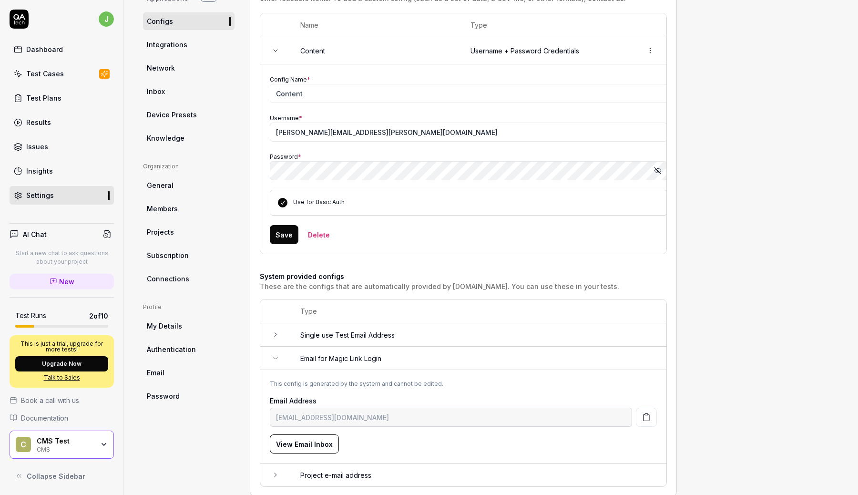
scroll to position [139, 0]
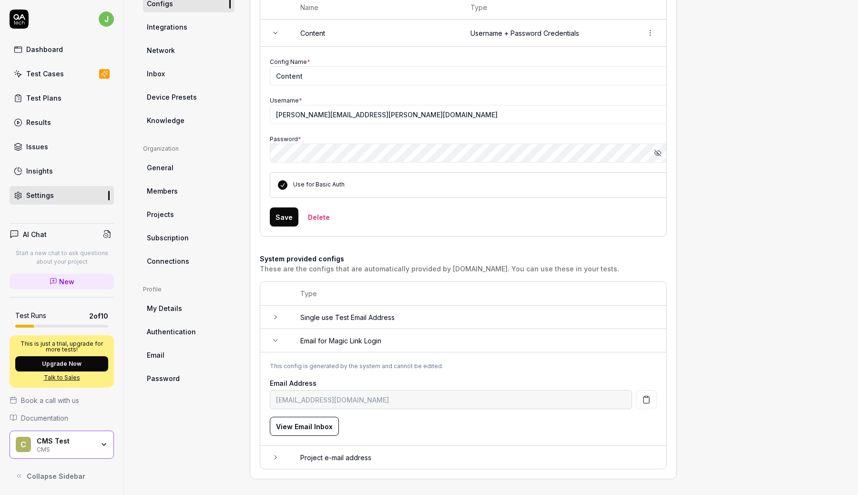
click at [644, 397] on icon "button" at bounding box center [647, 400] width 6 height 7
click at [275, 455] on icon at bounding box center [276, 457] width 2 height 4
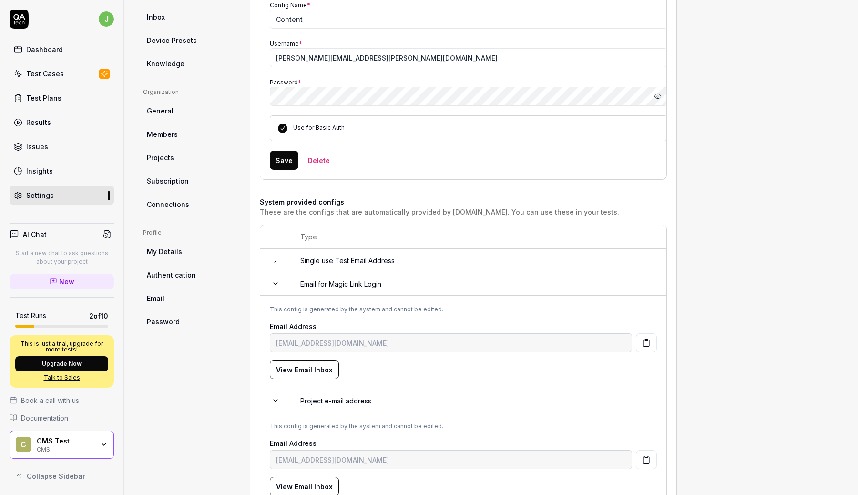
scroll to position [190, 0]
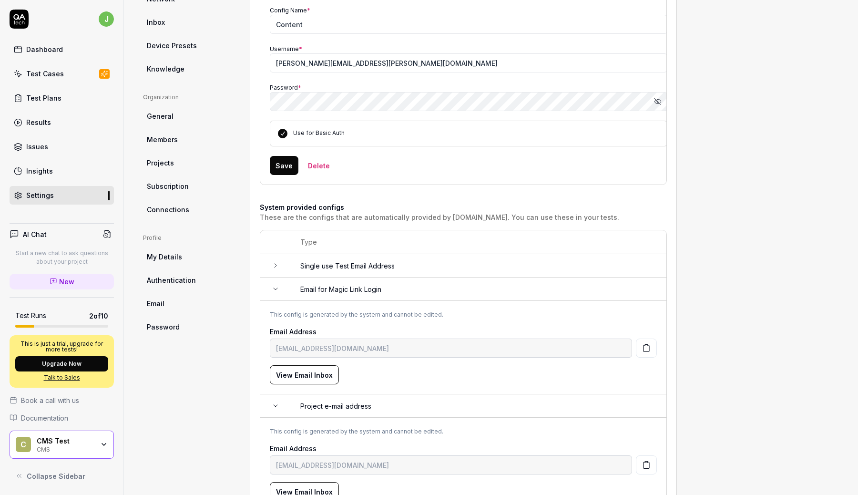
click at [275, 264] on icon at bounding box center [276, 266] width 8 height 8
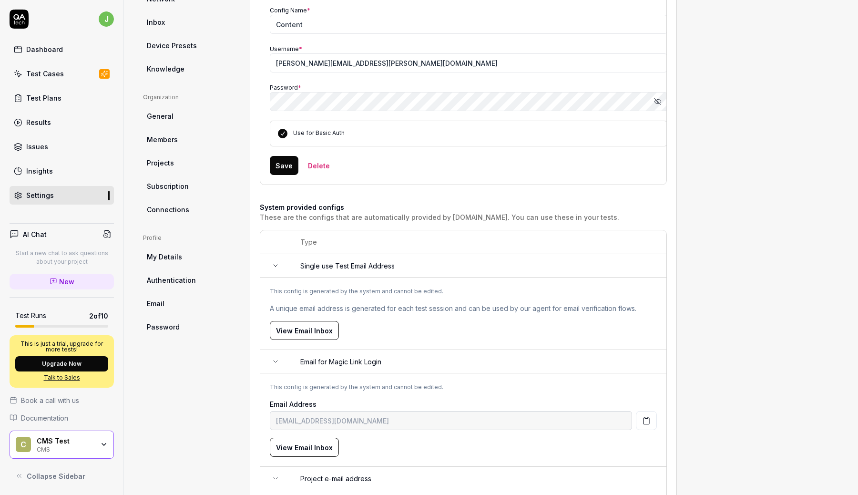
click at [275, 264] on icon at bounding box center [276, 266] width 8 height 8
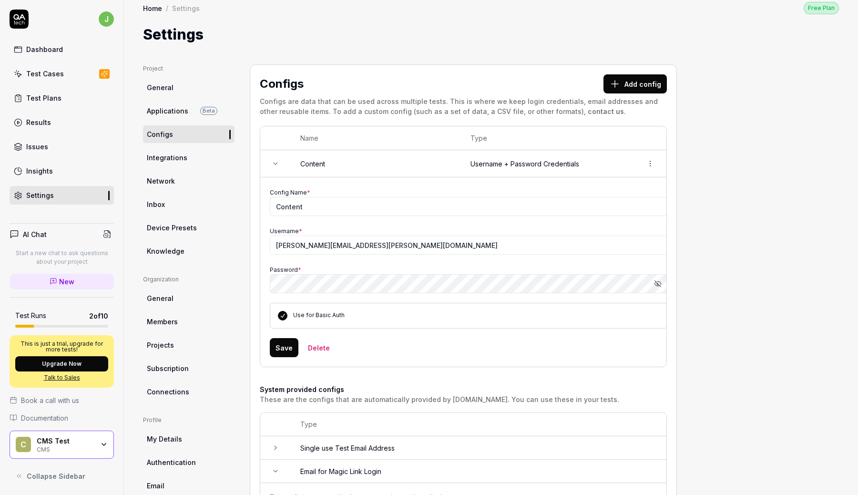
scroll to position [0, 0]
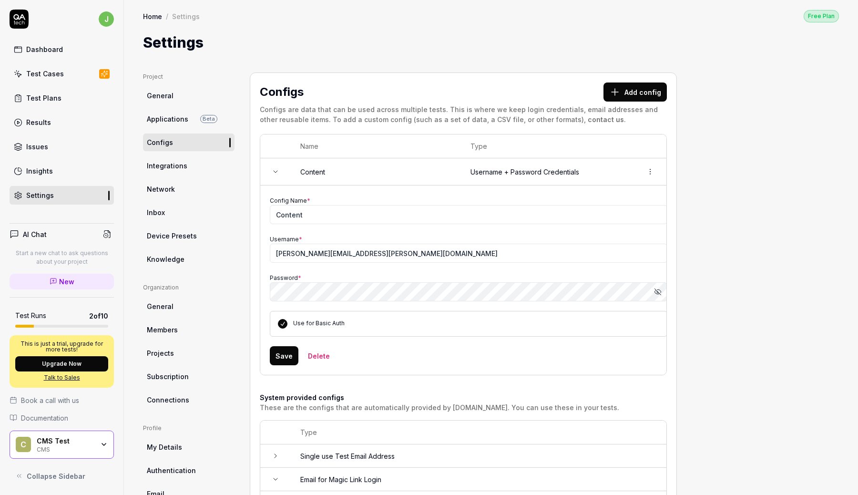
click at [315, 353] on button "Delete" at bounding box center [318, 355] width 33 height 19
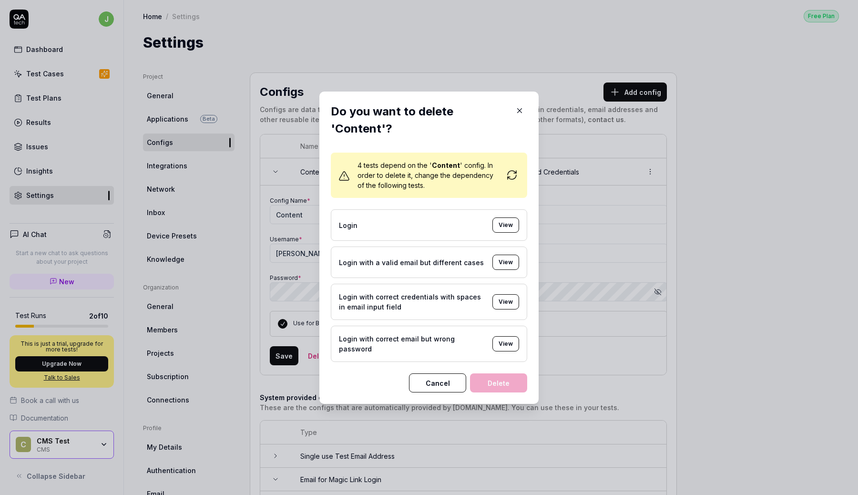
click at [451, 373] on button "Cancel" at bounding box center [437, 382] width 57 height 19
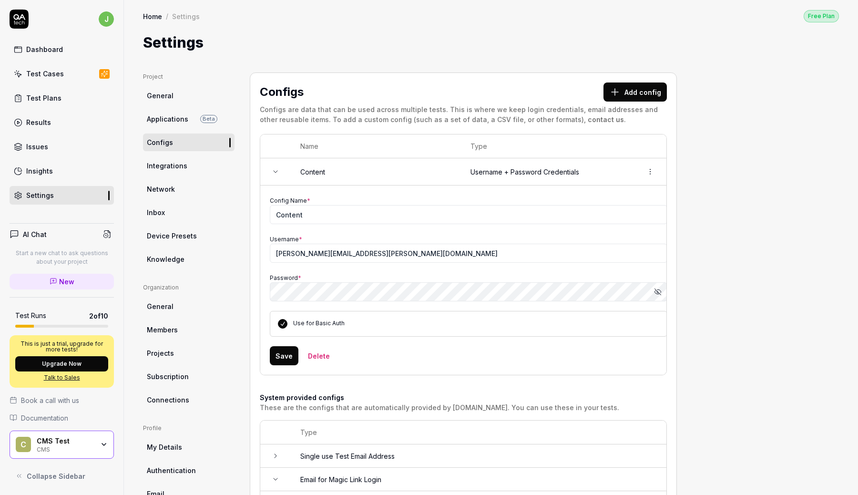
click at [275, 169] on icon at bounding box center [276, 172] width 8 height 8
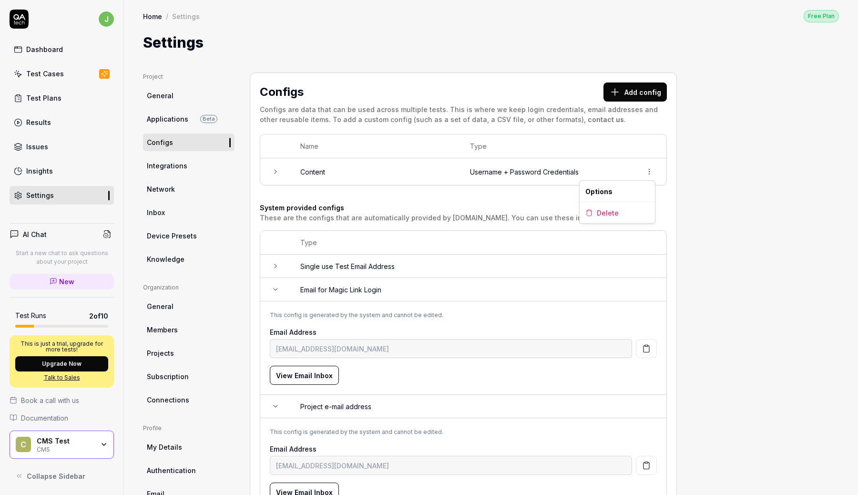
click at [647, 173] on html "j Dashboard Test Cases Test Plans Results Issues Insights Settings AI Chat Star…" at bounding box center [429, 247] width 858 height 495
click at [623, 212] on div "Delete" at bounding box center [617, 212] width 75 height 21
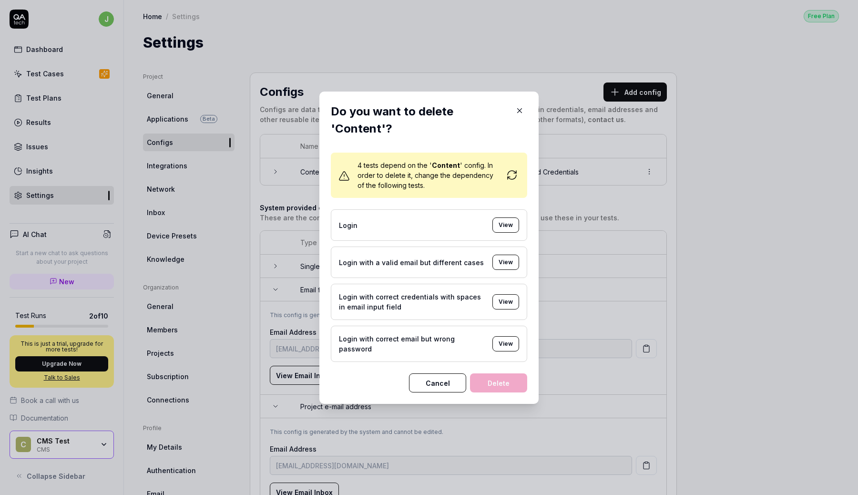
click at [507, 231] on button "View" at bounding box center [505, 224] width 27 height 15
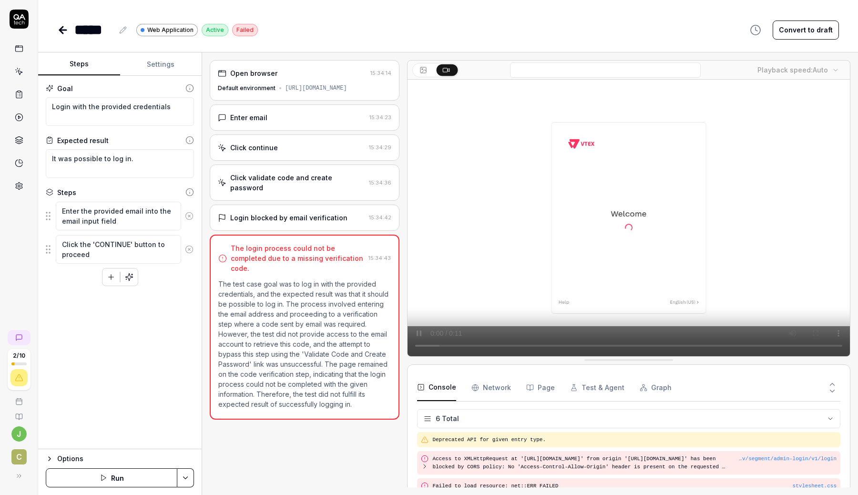
type textarea "*"
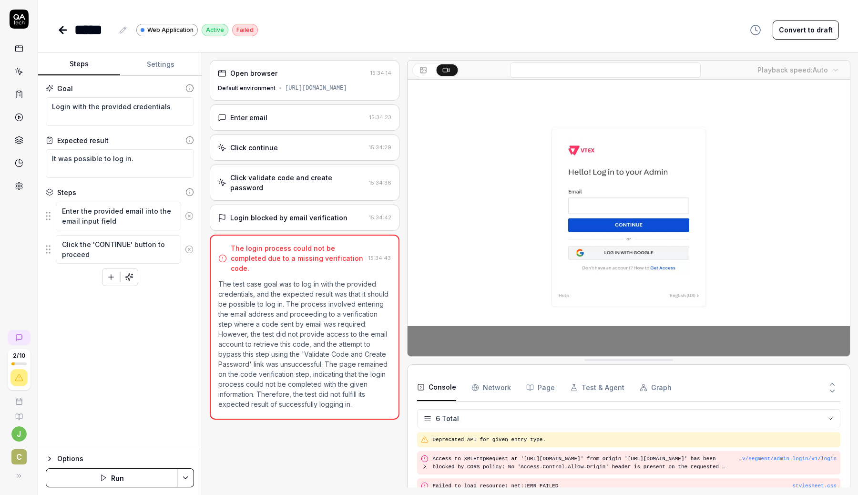
click at [156, 63] on button "Settings" at bounding box center [161, 64] width 82 height 23
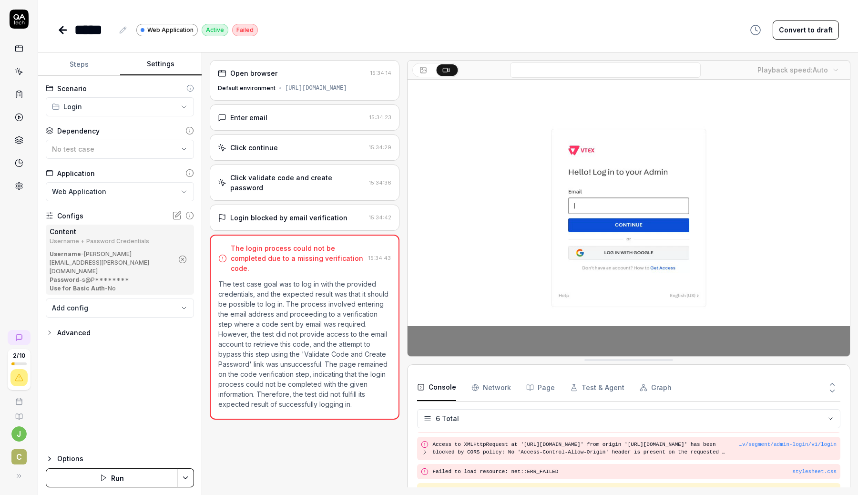
scroll to position [61, 0]
click at [86, 109] on html "**********" at bounding box center [429, 247] width 858 height 495
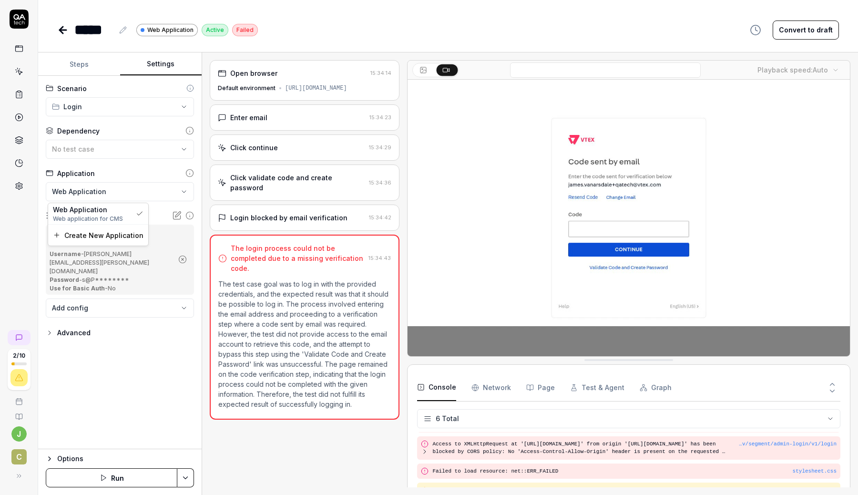
click at [123, 195] on html "**********" at bounding box center [429, 247] width 858 height 495
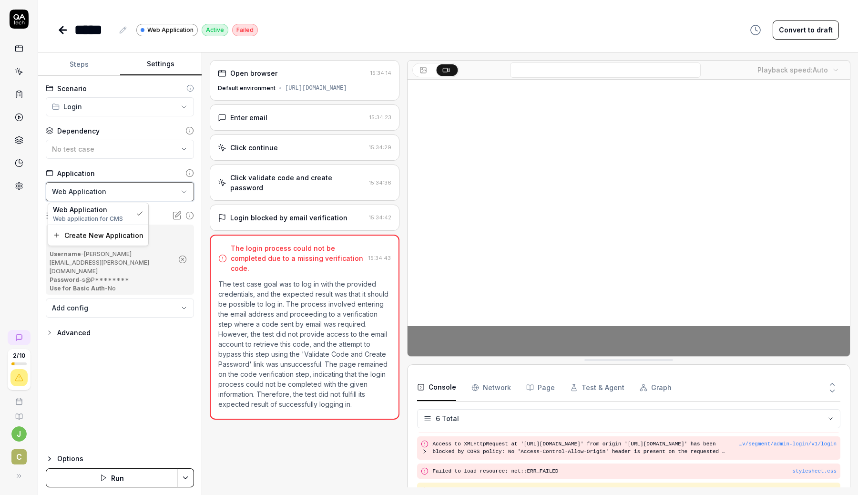
click at [123, 195] on html "**********" at bounding box center [429, 247] width 858 height 495
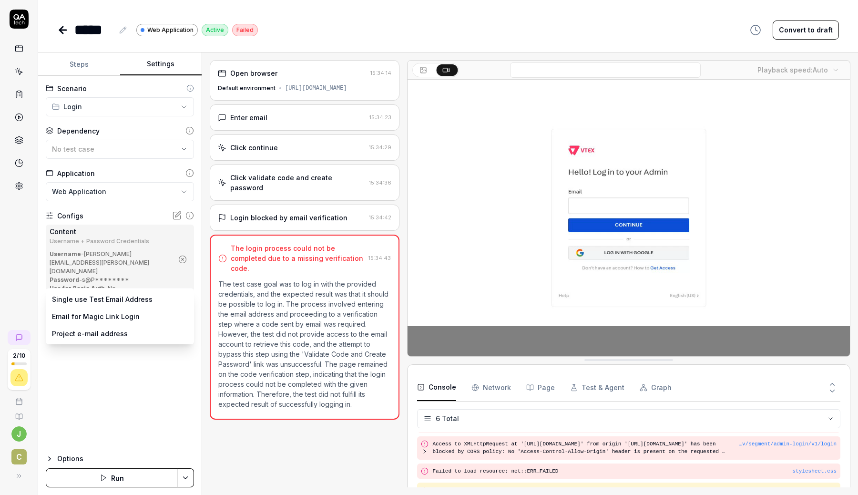
click at [106, 300] on body "**********" at bounding box center [429, 247] width 858 height 495
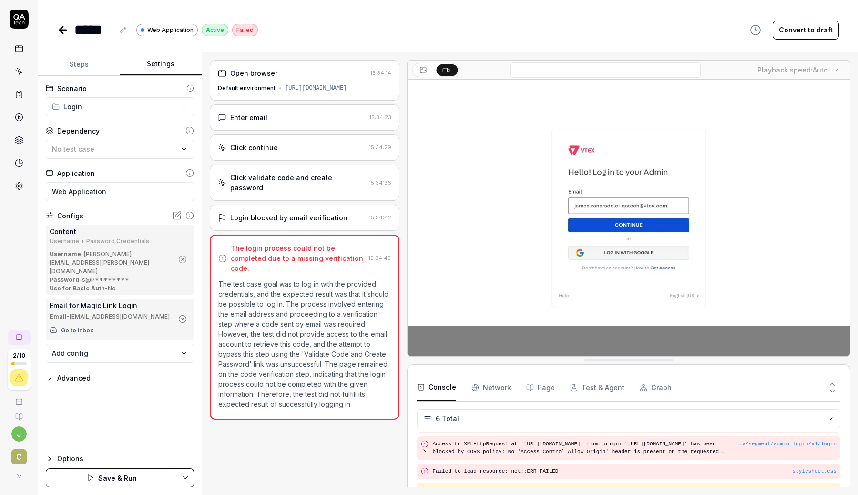
click at [111, 476] on button "Save & Run" at bounding box center [112, 477] width 132 height 19
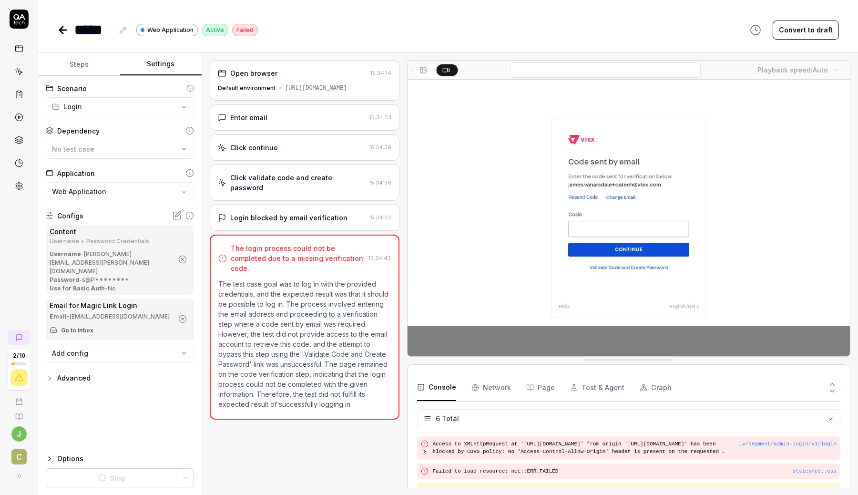
click at [17, 41] on link at bounding box center [18, 48] width 17 height 17
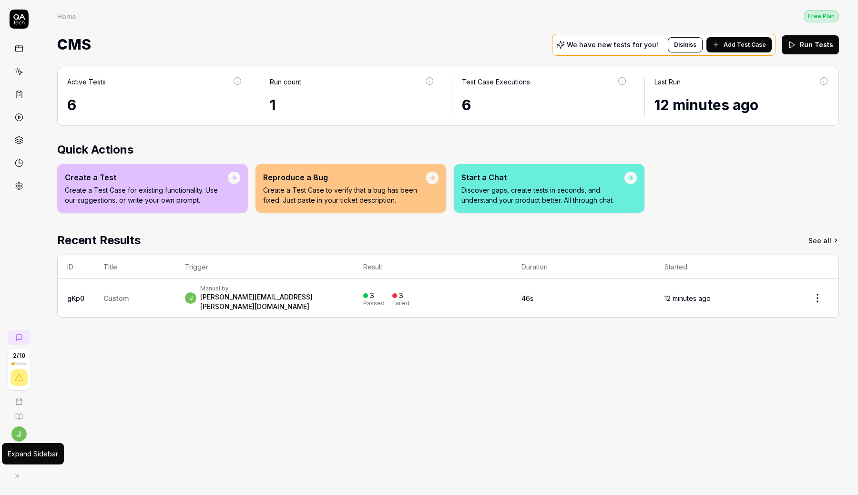
click at [16, 475] on icon at bounding box center [17, 476] width 8 height 8
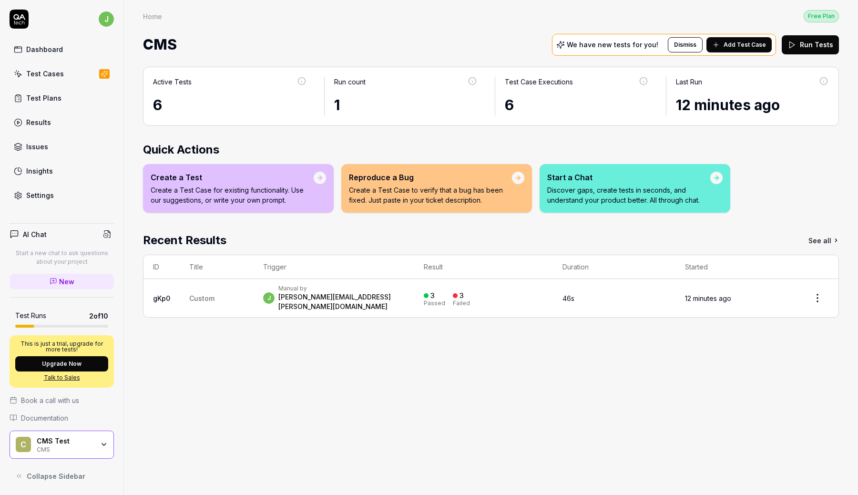
click at [51, 75] on div "Test Cases" at bounding box center [45, 74] width 38 height 10
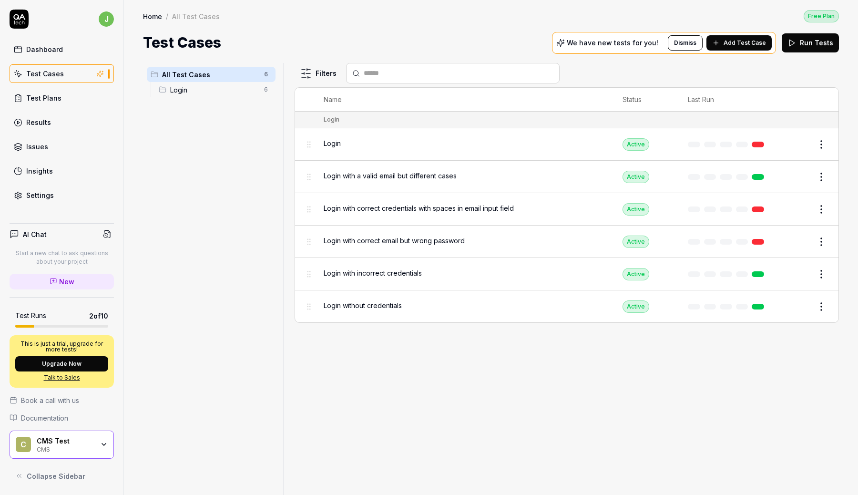
click at [377, 141] on div "Login" at bounding box center [464, 143] width 280 height 10
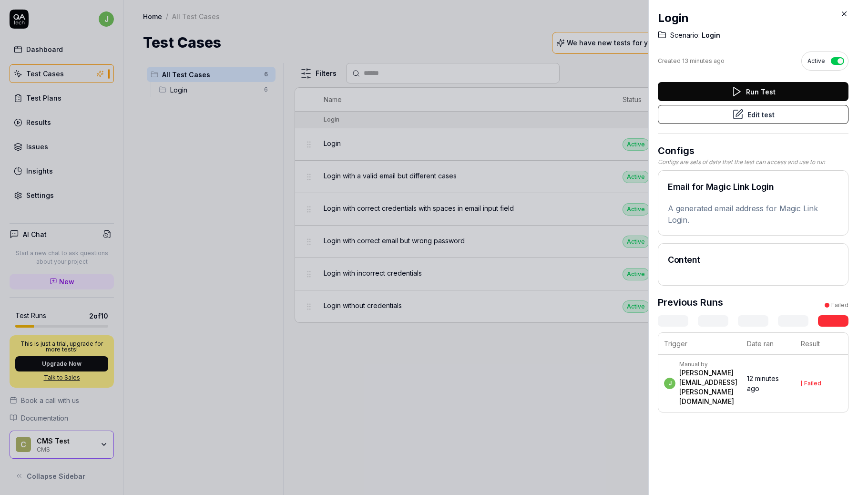
click at [752, 88] on button "Run Test" at bounding box center [753, 91] width 191 height 19
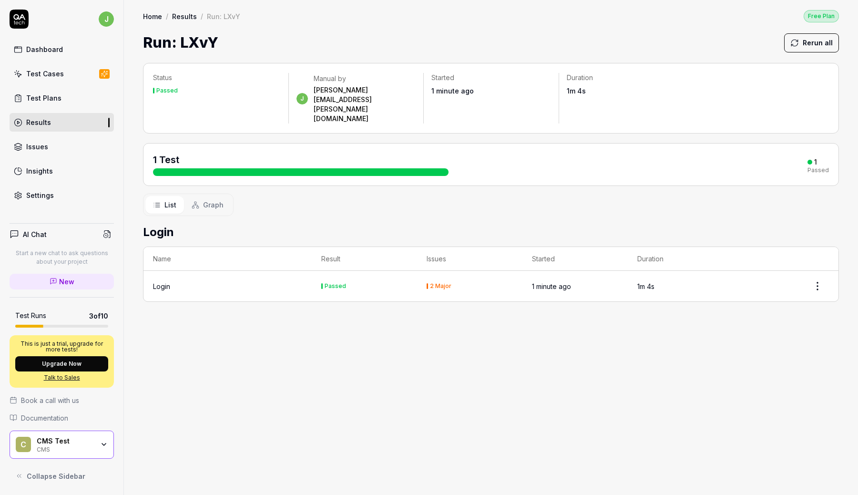
click at [334, 283] on div "Passed" at bounding box center [335, 286] width 21 height 6
click at [173, 281] on div "Login" at bounding box center [227, 286] width 149 height 10
click at [816, 257] on html "j Dashboard Test Cases Test Plans Results Issues Insights Settings AI Chat Star…" at bounding box center [429, 247] width 858 height 495
click at [402, 314] on html "j Dashboard Test Cases Test Plans Results Issues Insights Settings AI Chat Star…" at bounding box center [429, 247] width 858 height 495
click at [203, 200] on span "Graph" at bounding box center [213, 205] width 20 height 10
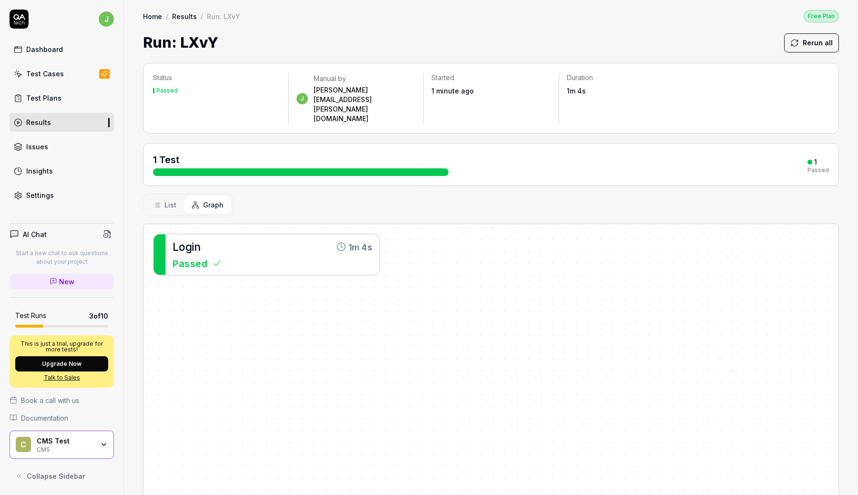
click at [52, 97] on div "Test Plans" at bounding box center [43, 98] width 35 height 10
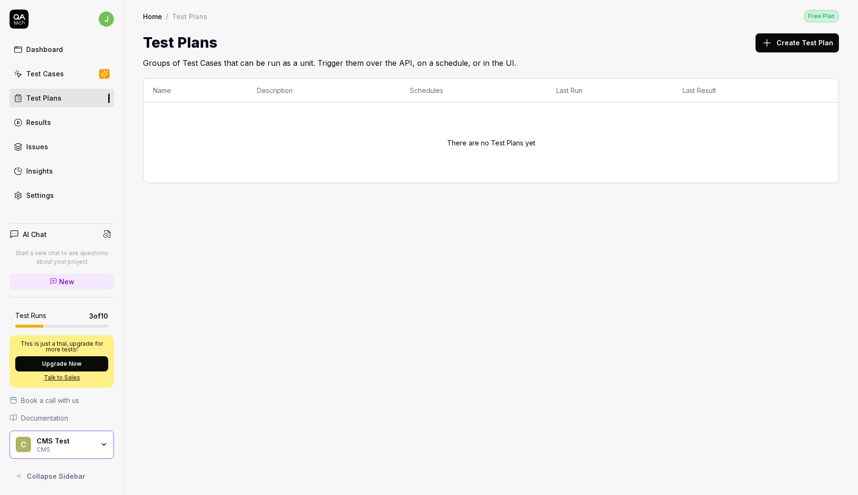
click at [46, 70] on div "Test Cases" at bounding box center [45, 74] width 38 height 10
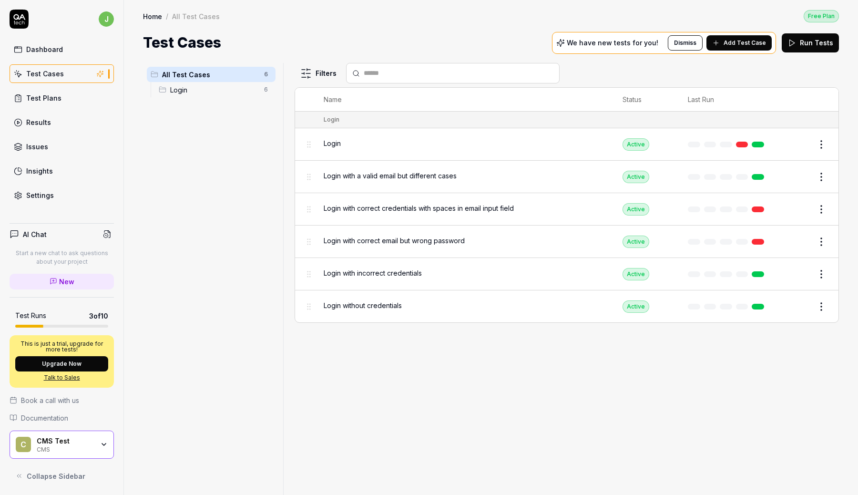
click at [334, 139] on span "Login" at bounding box center [332, 143] width 17 height 10
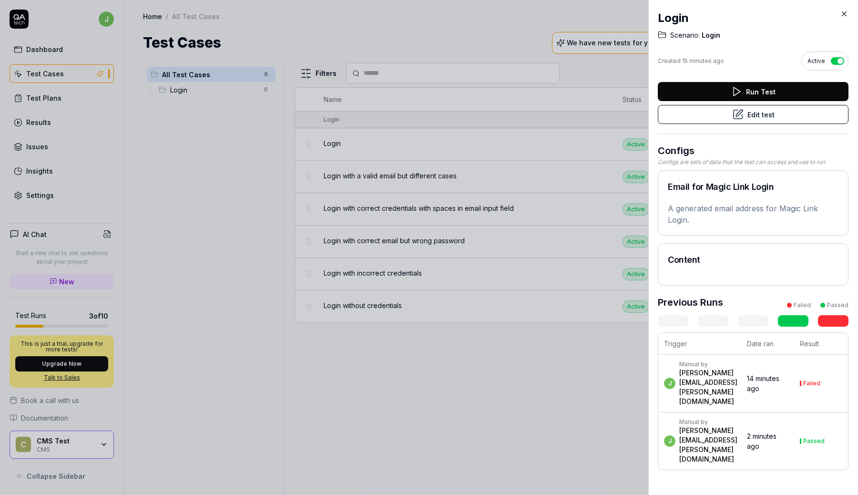
click at [720, 426] on div "[PERSON_NAME][EMAIL_ADDRESS][PERSON_NAME][DOMAIN_NAME]" at bounding box center [708, 445] width 58 height 38
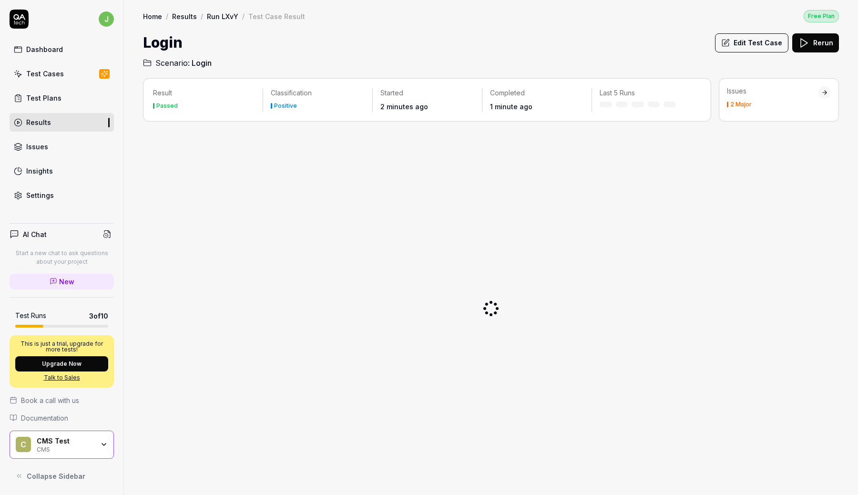
click at [720, 418] on div at bounding box center [491, 308] width 696 height 358
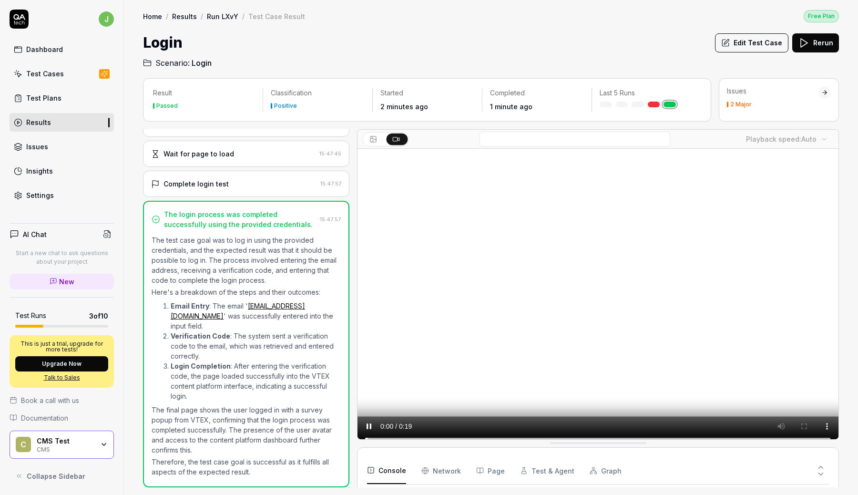
scroll to position [516, 0]
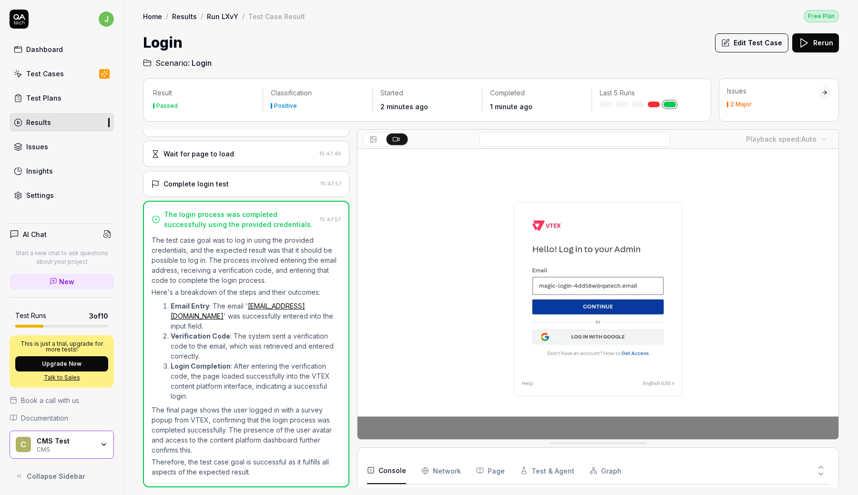
click at [49, 75] on div "Test Cases" at bounding box center [45, 74] width 38 height 10
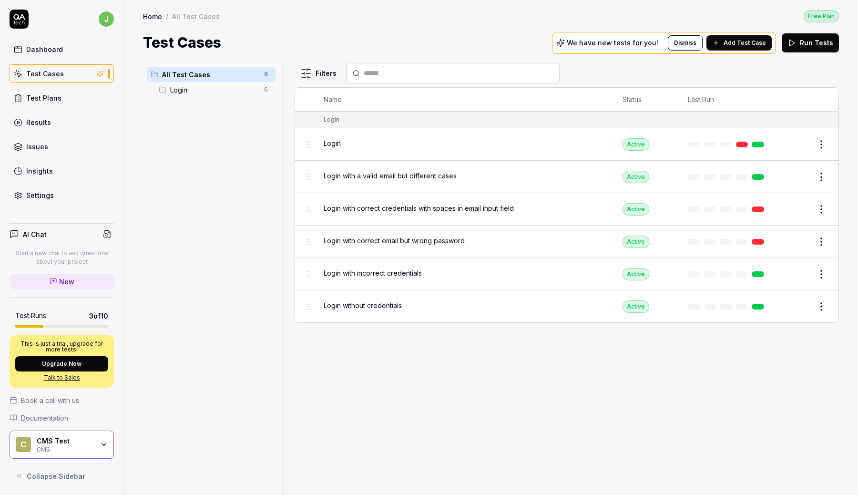
click at [46, 52] on div "Dashboard" at bounding box center [44, 49] width 37 height 10
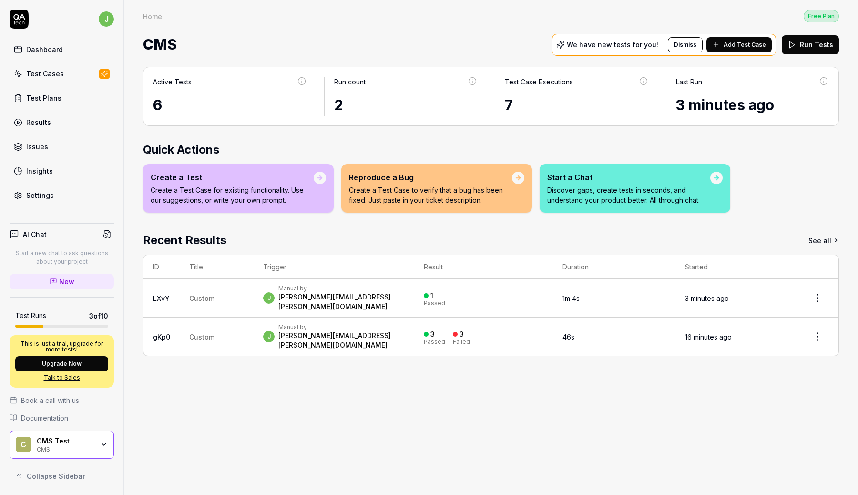
click at [813, 43] on button "Run Tests" at bounding box center [810, 44] width 57 height 19
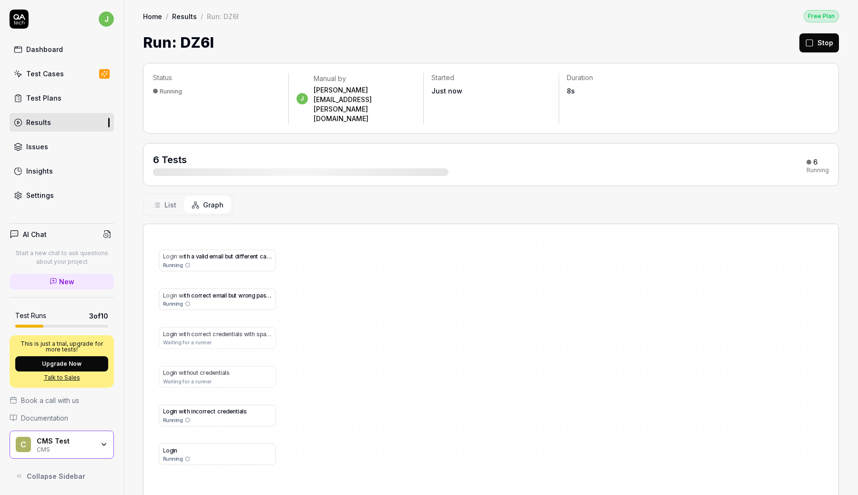
click at [165, 200] on span "List" at bounding box center [170, 205] width 12 height 10
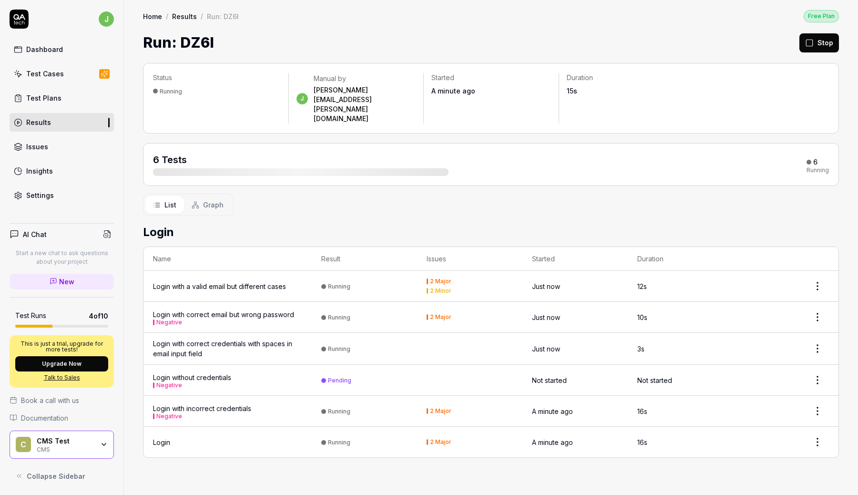
click at [51, 71] on div "Test Cases" at bounding box center [45, 74] width 38 height 10
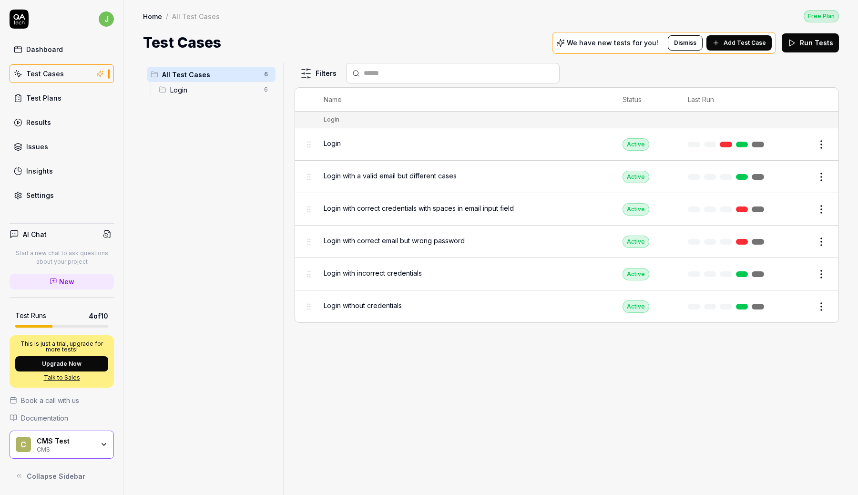
click at [739, 41] on span "Add Test Case" at bounding box center [745, 43] width 42 height 9
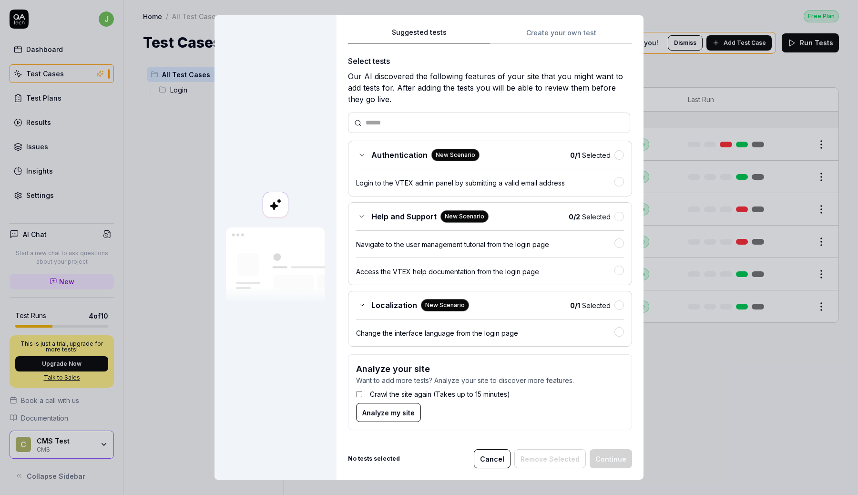
click at [421, 393] on label "Crawl the site again (Takes up to 15 minutes)" at bounding box center [440, 394] width 140 height 10
click at [396, 414] on span "Analyze my site" at bounding box center [388, 413] width 52 height 10
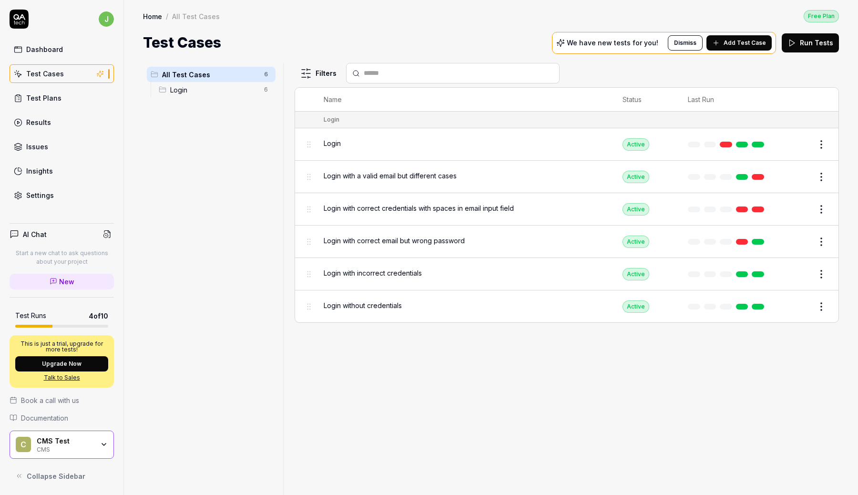
click at [735, 40] on span "Add Test Case" at bounding box center [745, 43] width 42 height 9
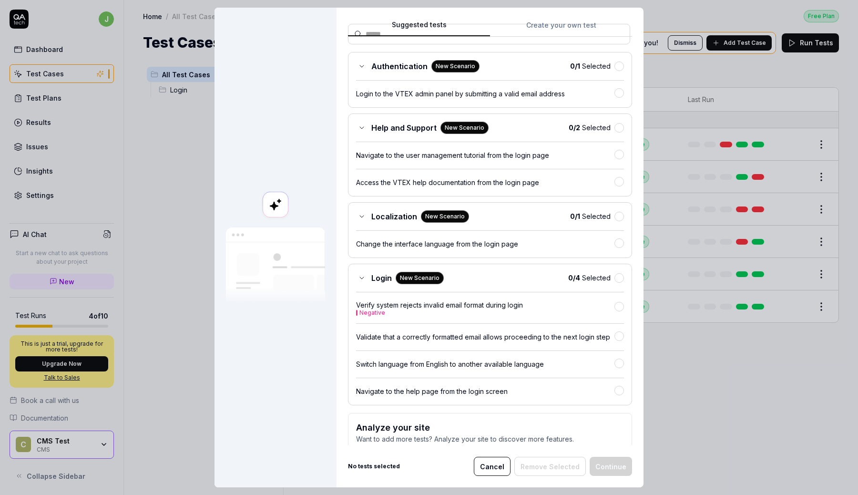
scroll to position [133, 0]
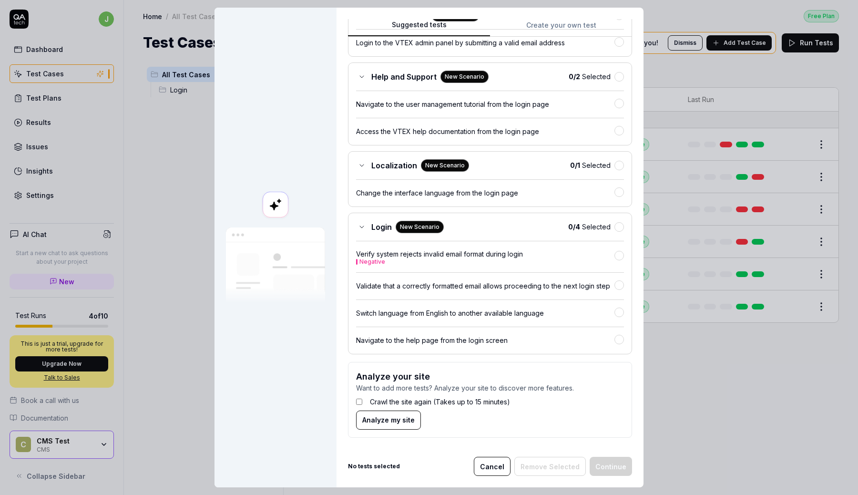
click at [393, 401] on label "Crawl the site again (Takes up to 15 minutes)" at bounding box center [440, 402] width 140 height 10
click at [396, 423] on span "Analyze my site" at bounding box center [388, 420] width 52 height 10
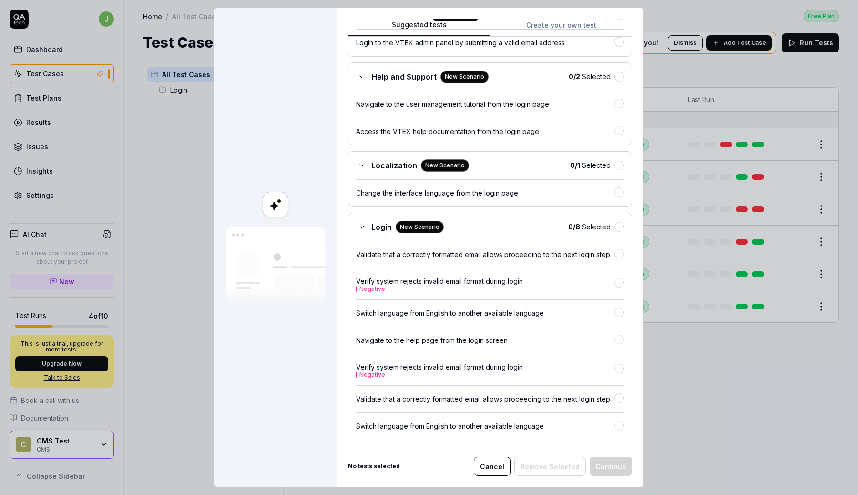
scroll to position [224, 0]
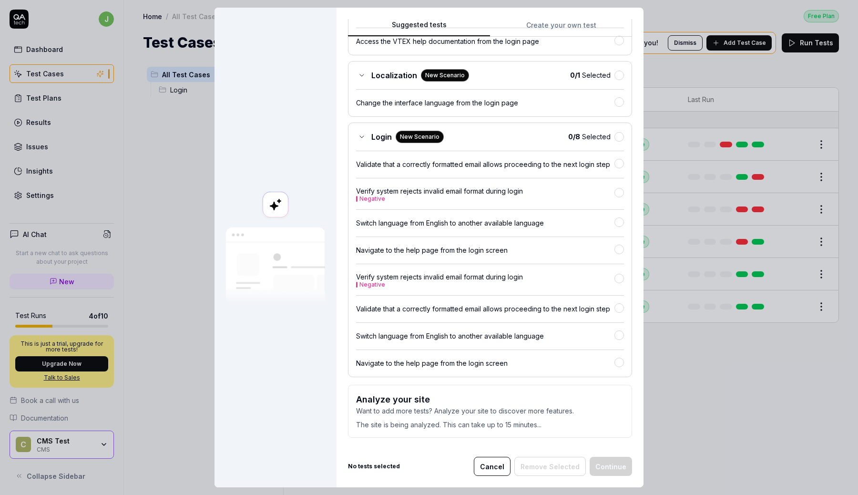
click at [497, 471] on button "Cancel" at bounding box center [492, 466] width 37 height 19
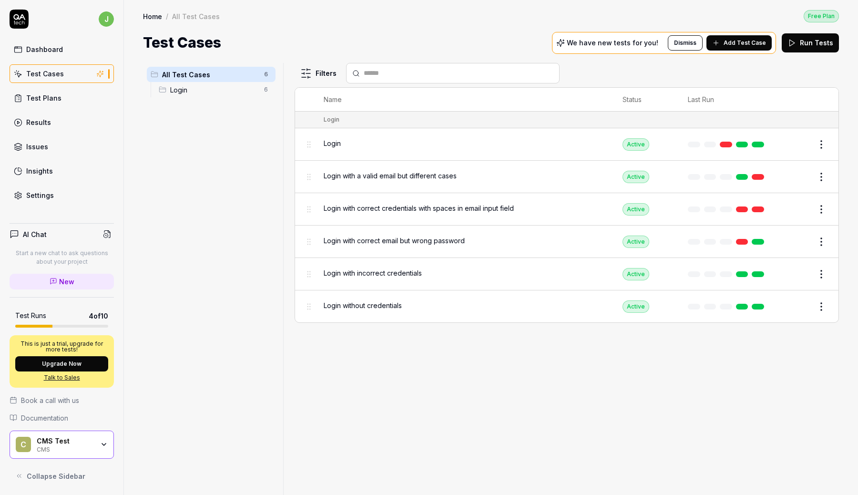
click at [51, 233] on div "AI Chat" at bounding box center [62, 234] width 104 height 14
click at [33, 233] on h4 "AI Chat" at bounding box center [35, 234] width 24 height 10
click at [108, 233] on icon at bounding box center [107, 234] width 9 height 9
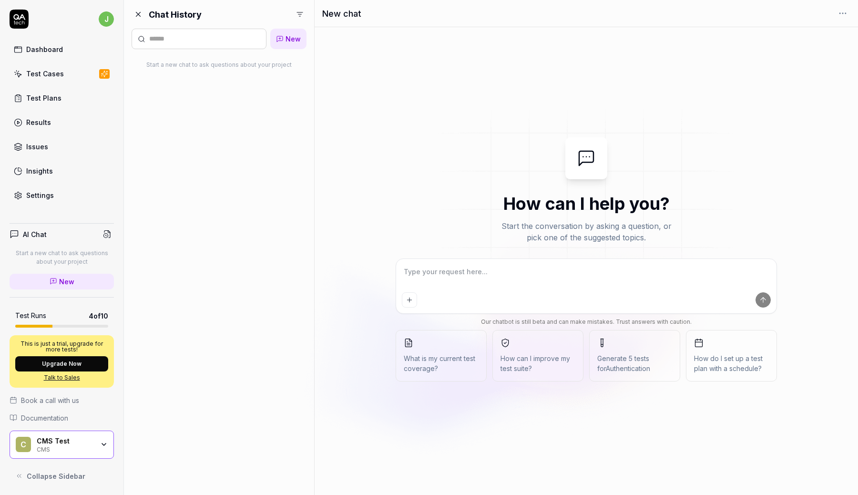
click at [67, 278] on span "New" at bounding box center [66, 282] width 15 height 10
type textarea "*"
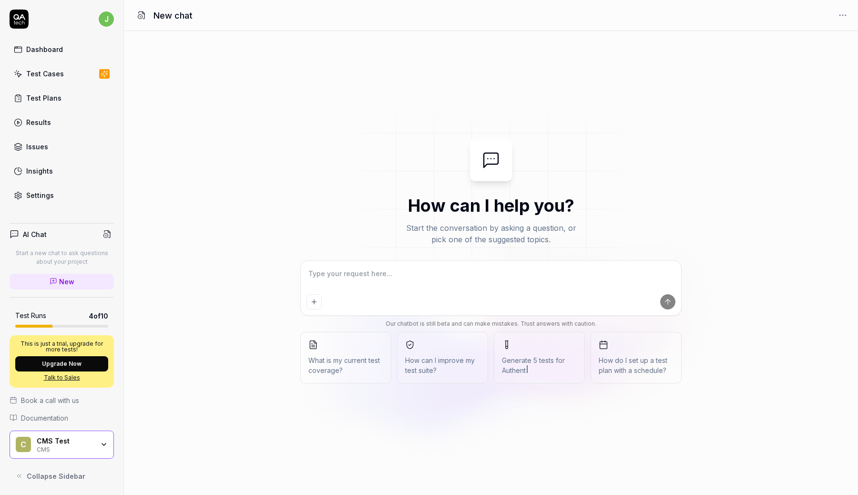
click at [436, 283] on textarea at bounding box center [491, 278] width 369 height 24
type textarea "*"
click at [397, 276] on textarea at bounding box center [491, 278] width 369 height 24
type textarea "F"
type textarea "*"
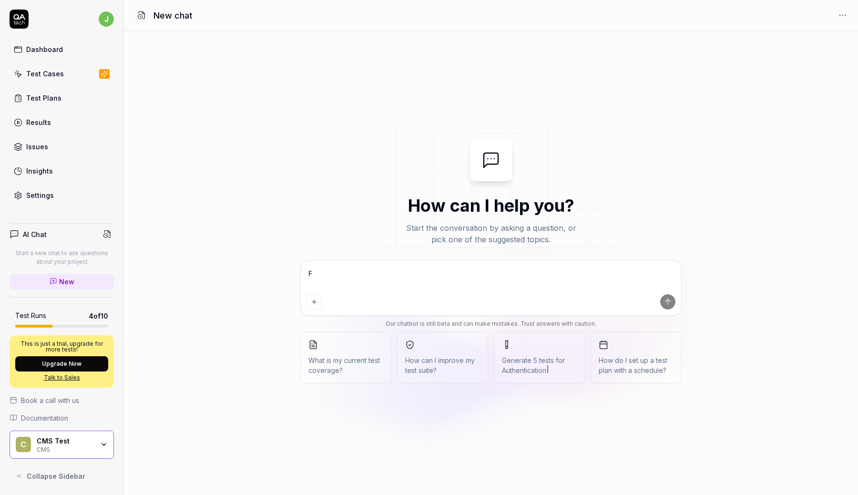
type textarea "Fo"
type textarea "*"
type textarea "For"
type textarea "*"
type textarea "For"
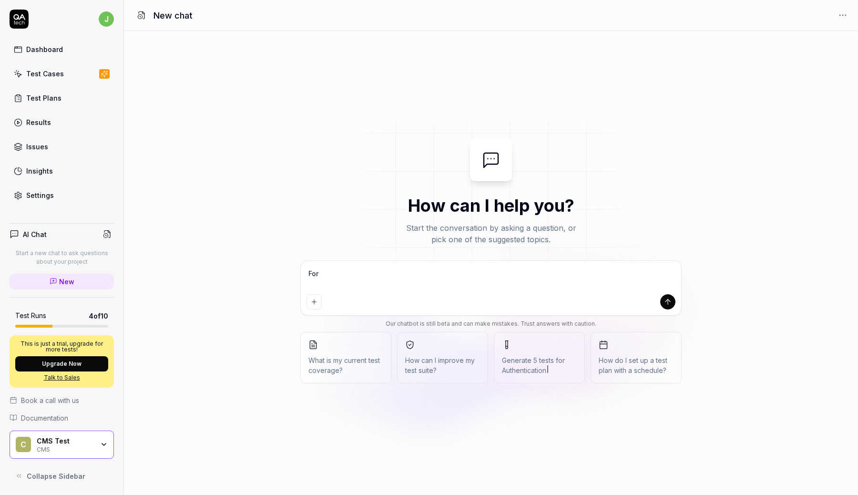
type textarea "*"
type textarea "For t"
type textarea "*"
type textarea "For th"
type textarea "*"
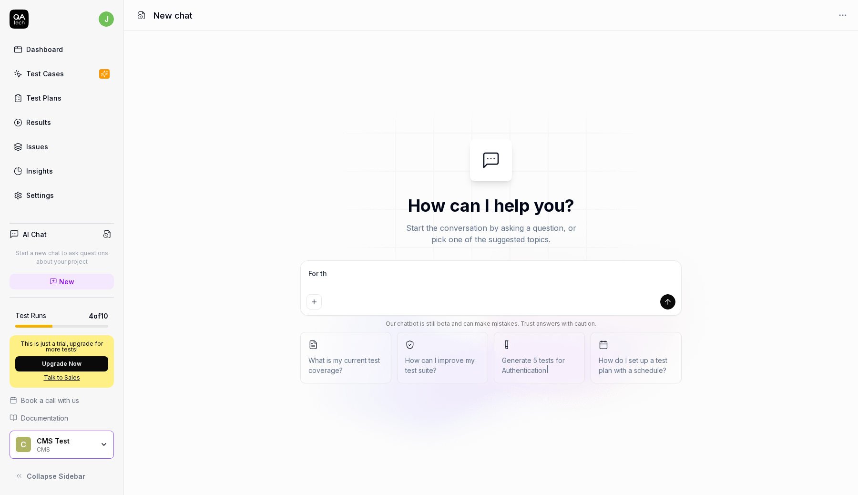
type textarea "For the"
type textarea "*"
type textarea "For the"
type textarea "*"
type textarea "For the C"
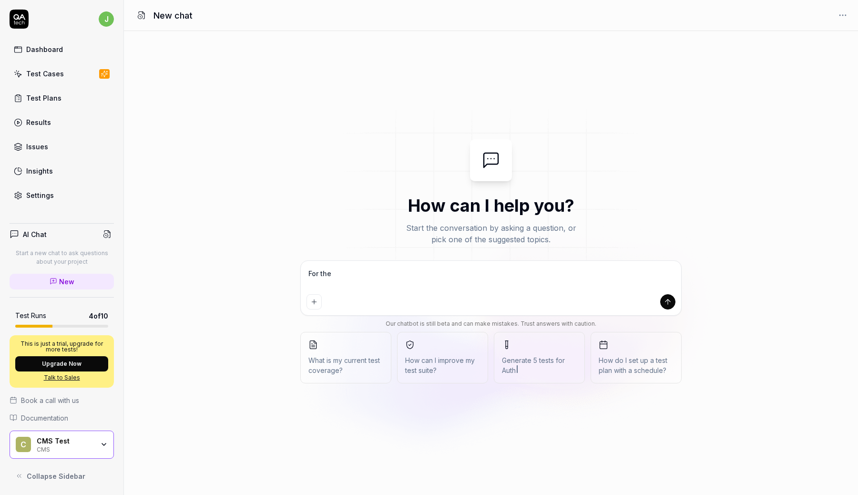
type textarea "*"
type textarea "For the CM"
type textarea "*"
type textarea "For the CMS"
type textarea "*"
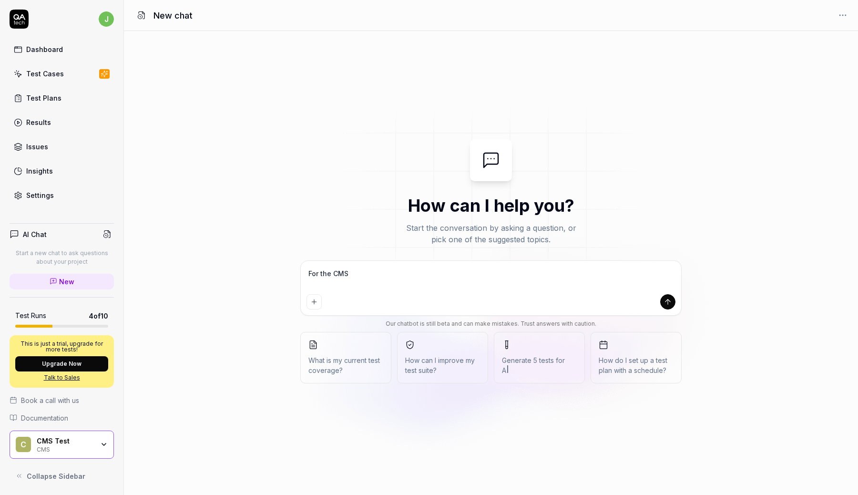
type textarea "For the CMS"
type textarea "*"
type textarea "For the CMS p"
type textarea "*"
type textarea "For the CMS pr"
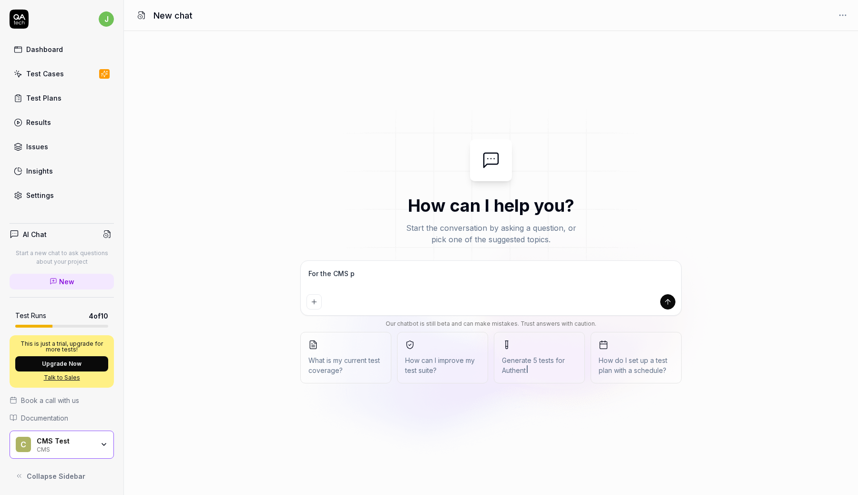
type textarea "*"
type textarea "For the CMS pro"
type textarea "*"
type textarea "For the CMS proj"
type textarea "*"
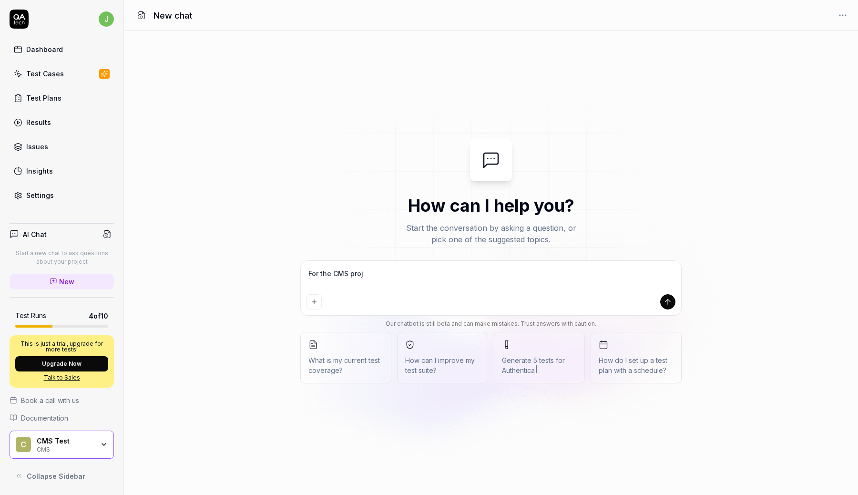
type textarea "For the CMS proje"
type textarea "*"
type textarea "For the CMS projec"
type textarea "*"
type textarea "For the CMS project"
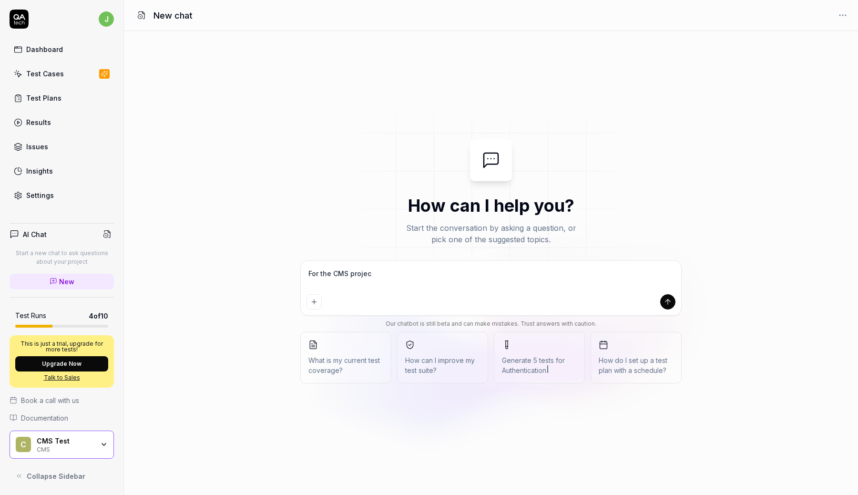
type textarea "*"
type textarea "For the CMS project,"
type textarea "*"
type textarea "For the CMS project,"
type textarea "*"
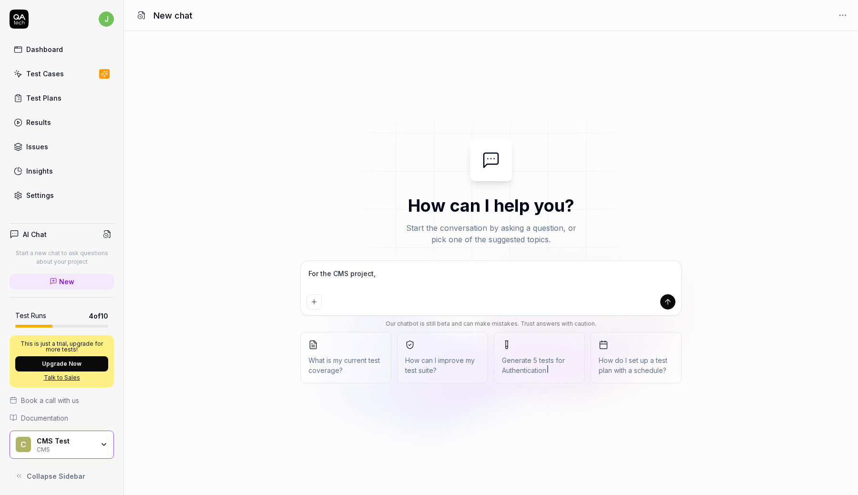
type textarea "For the CMS project, c"
type textarea "*"
type textarea "For the CMS project, ca"
type textarea "*"
type textarea "For the CMS project, can"
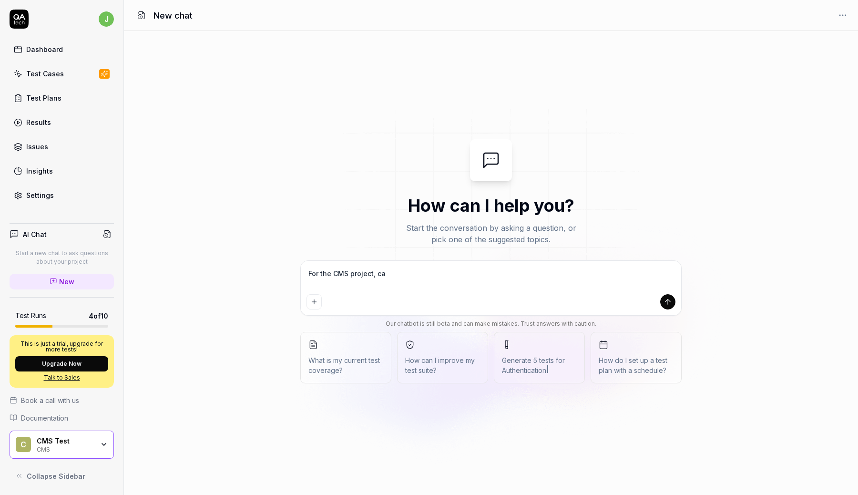
type textarea "*"
type textarea "For the CMS project, can"
type textarea "*"
type textarea "For the CMS project, can y"
type textarea "*"
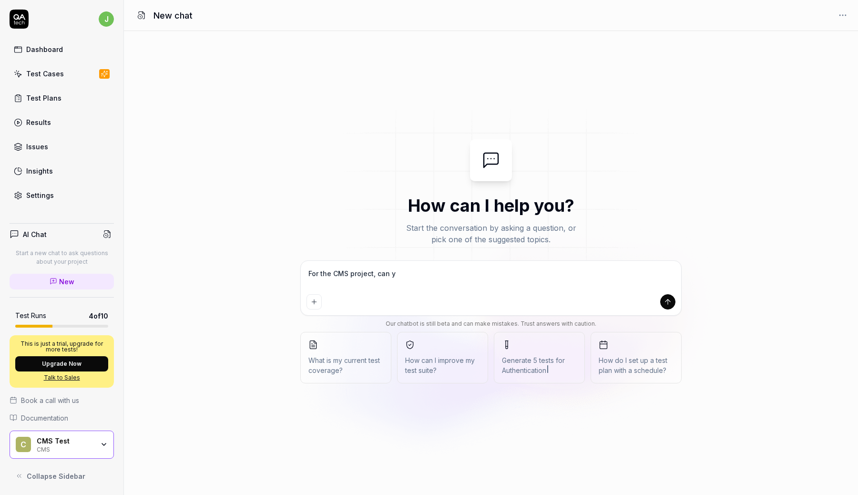
type textarea "For the CMS project, can yo"
type textarea "*"
type textarea "For the CMS project, can you"
type textarea "*"
type textarea "For the CMS project, can you"
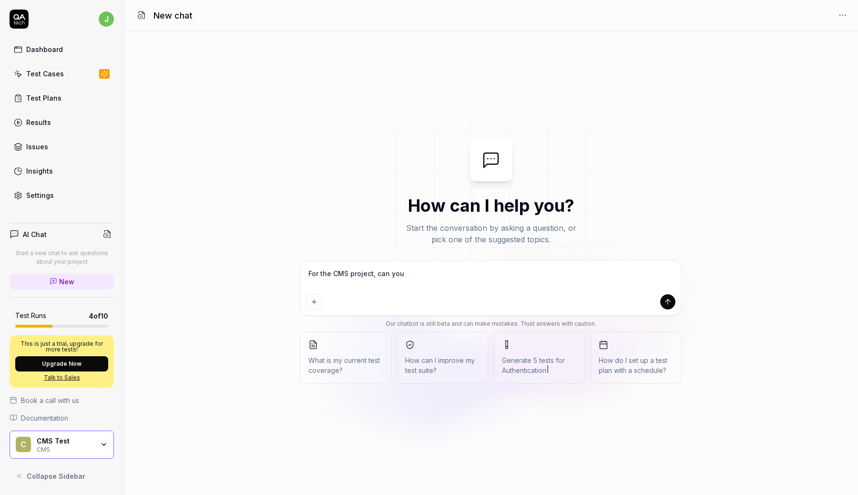
type textarea "*"
type textarea "For the CMS project, can you t"
type textarea "*"
type textarea "For the CMS project, can you"
type textarea "*"
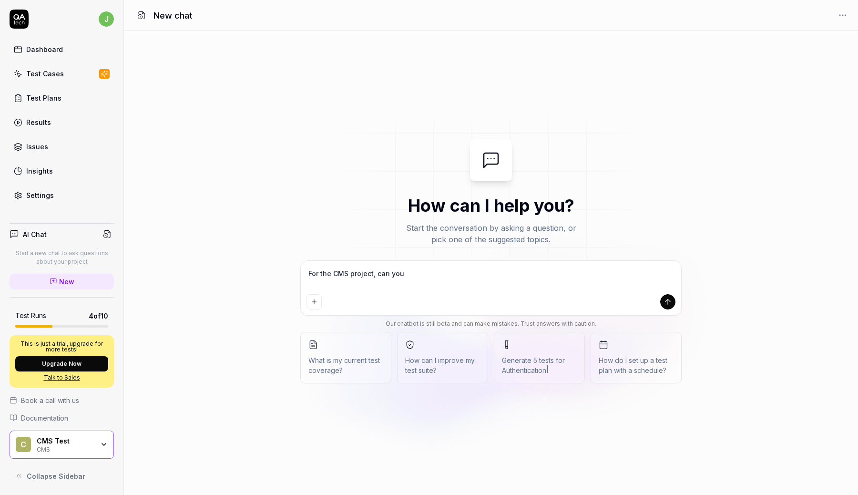
type textarea "For the CMS project, can you g"
type textarea "*"
type textarea "For the CMS project, can you ge"
type textarea "*"
type textarea "For the CMS project, can you gen"
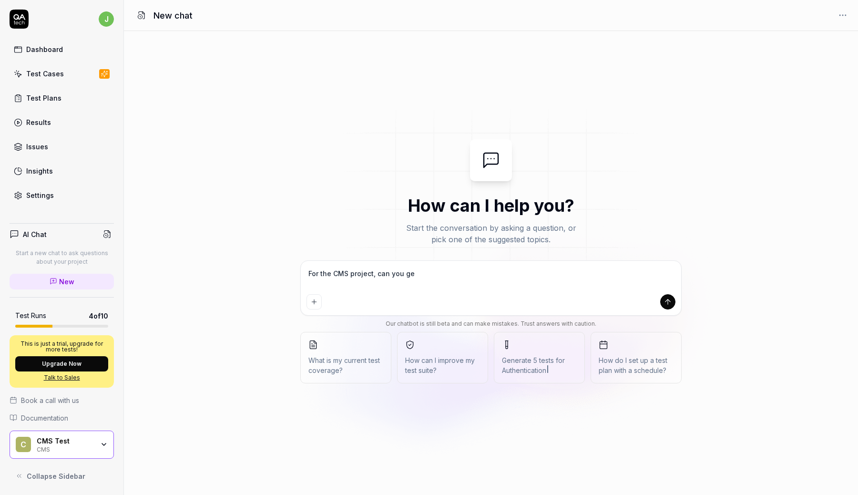
type textarea "*"
type textarea "For the CMS project, can you gene"
type textarea "*"
type textarea "For the CMS project, can you gener"
type textarea "*"
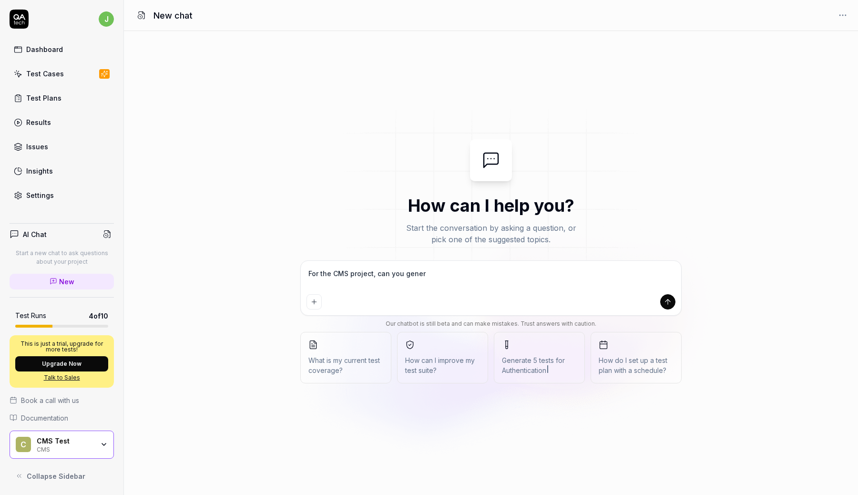
type textarea "For the CMS project, can you genera"
type textarea "*"
type textarea "For the CMS project, can you generat"
type textarea "*"
type textarea "For the CMS project, can you generate"
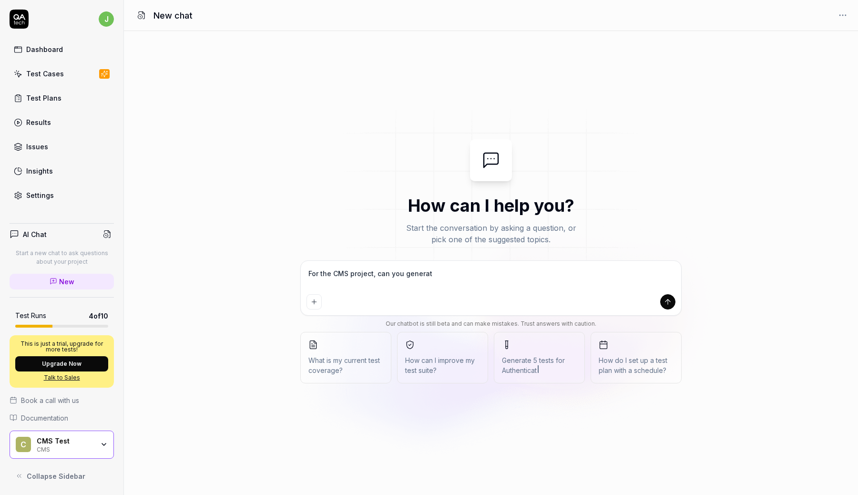
type textarea "*"
type textarea "For the CMS project, can you generate"
type textarea "*"
type textarea "For the CMS project, can you generate t"
type textarea "*"
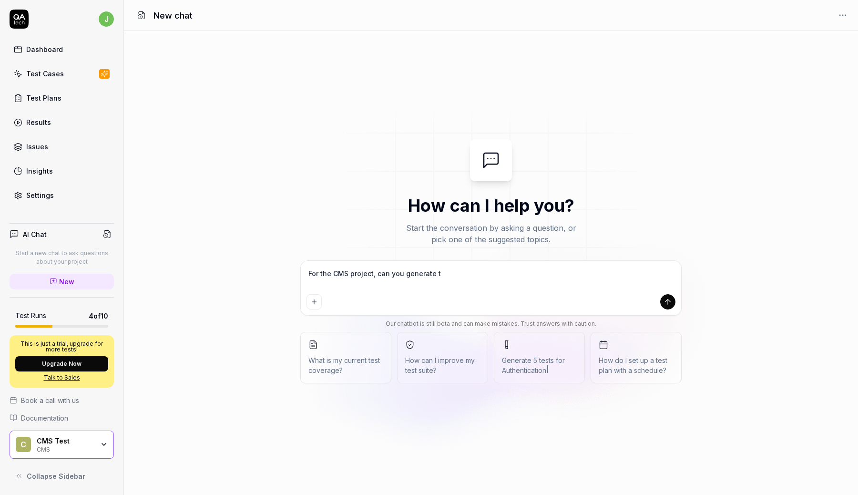
type textarea "For the CMS project, can you generate te"
type textarea "*"
type textarea "For the CMS project, can you generate tes"
type textarea "*"
type textarea "For the CMS project, can you generate test"
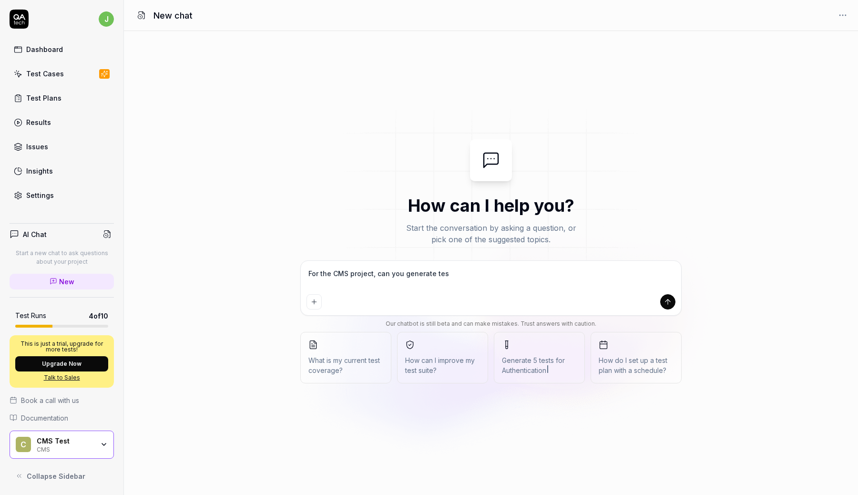
type textarea "*"
type textarea "For the CMS project, can you generate tests"
type textarea "*"
type textarea "For the CMS project, can you generate tests"
type textarea "*"
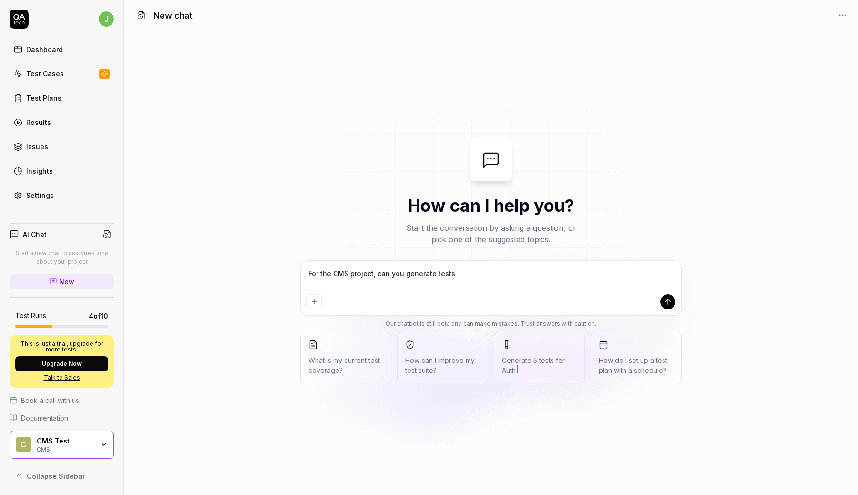
type textarea "For the CMS project, can you generate tests f"
type textarea "*"
type textarea "For the CMS project, can you generate tests fo"
type textarea "*"
type textarea "For the CMS project, can you generate tests for"
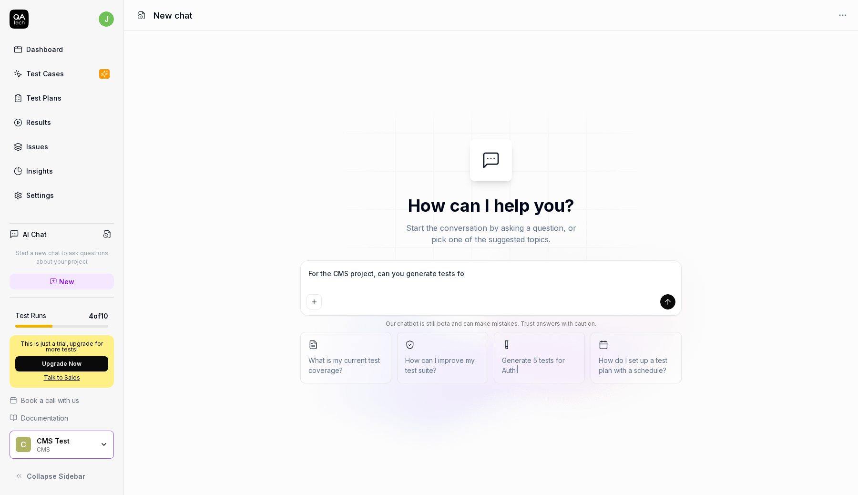
type textarea "*"
type textarea "For the CMS project, can you generate tests for"
type textarea "*"
type textarea "For the CMS project, can you generate tests for t"
type textarea "*"
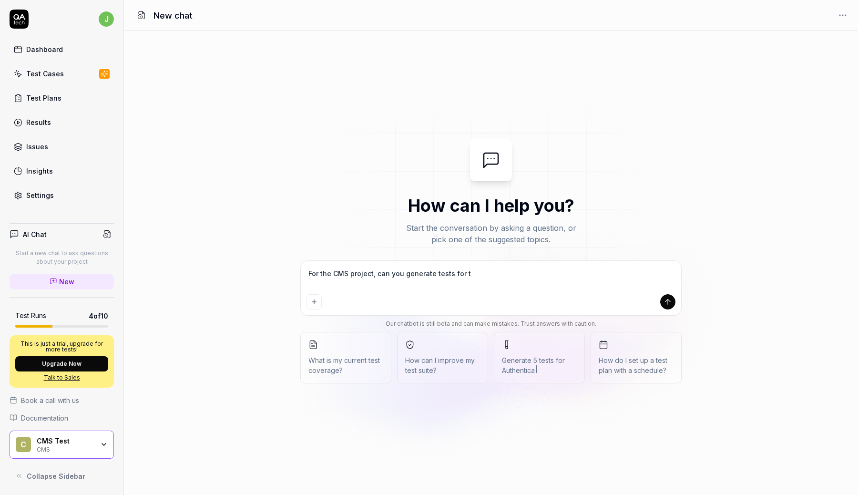
type textarea "For the CMS project, can you generate tests for th"
type textarea "*"
type textarea "For the CMS project, can you generate tests for the"
type textarea "*"
type textarea "For the CMS project, can you generate tests for the"
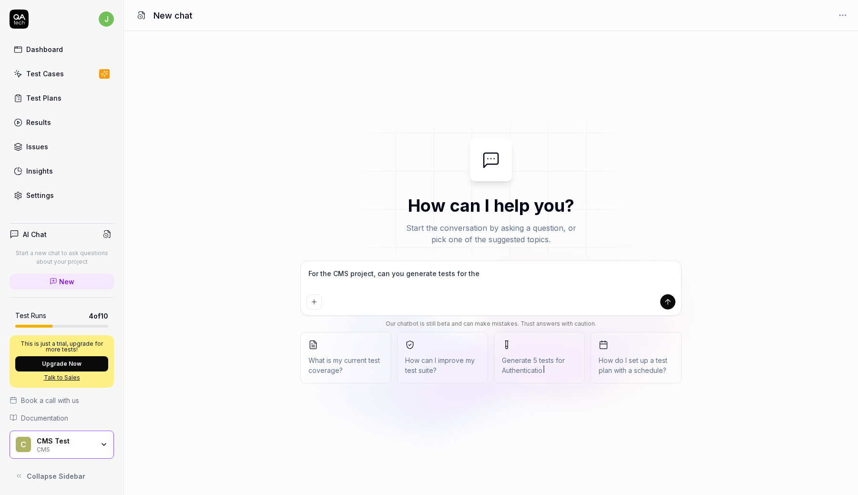
type textarea "*"
type textarea "For the CMS project, can you generate tests for the v"
type textarea "*"
type textarea "For the CMS project, can you generate tests for the vi"
type textarea "*"
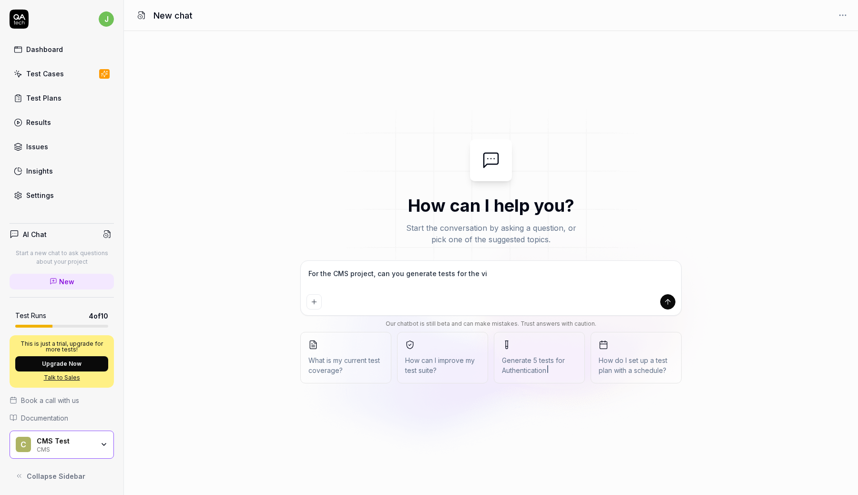
type textarea "For the CMS project, can you generate tests for the vie"
type textarea "*"
type textarea "For the CMS project, can you generate tests for the view"
type textarea "*"
type textarea "For the CMS project, can you generate tests for the view,"
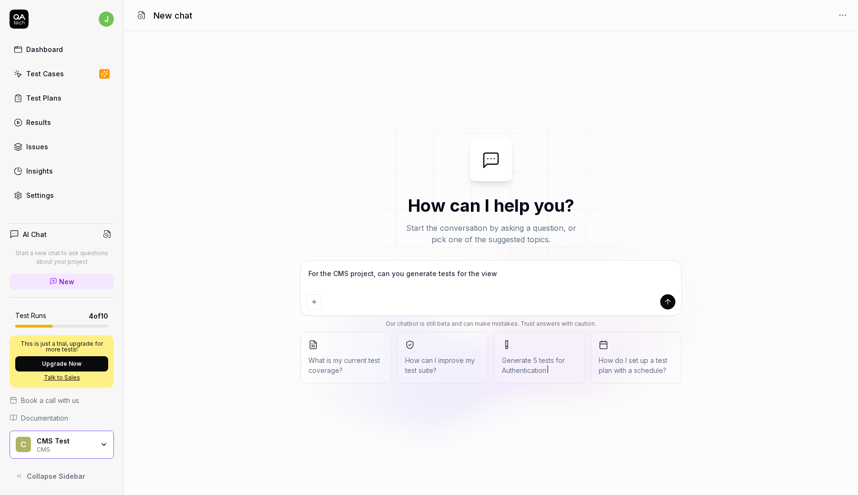
type textarea "*"
type textarea "For the CMS project, can you generate tests for the view,"
type textarea "*"
type textarea "For the CMS project, can you generate tests for the view, e"
type textarea "*"
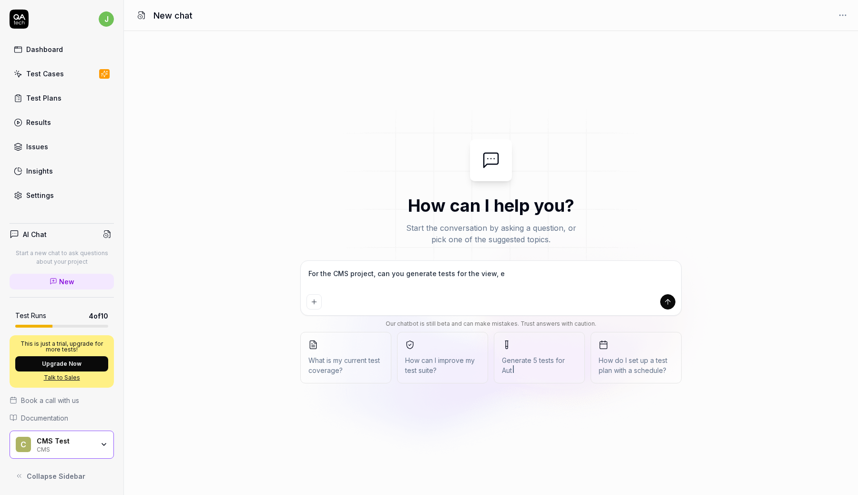
type textarea "For the CMS project, can you generate tests for the view, ed"
type textarea "*"
type textarea "For the CMS project, can you generate tests for the view, edi"
type textarea "*"
type textarea "For the CMS project, can you generate tests for the view, edit"
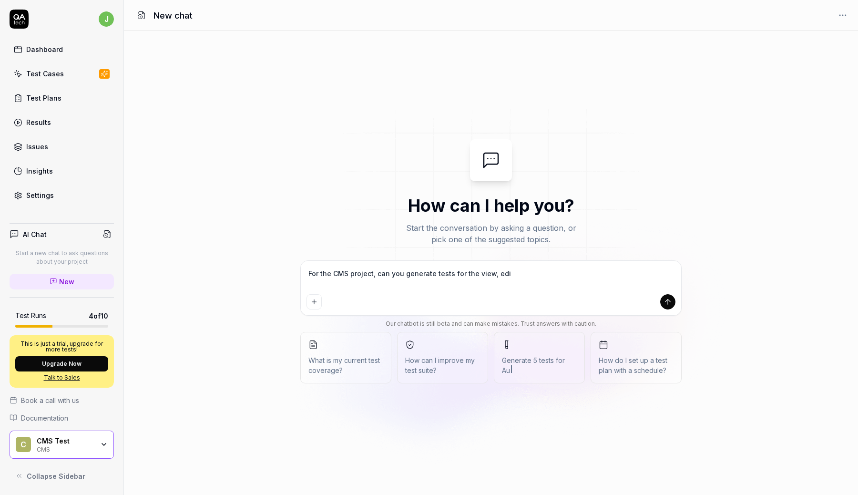
type textarea "*"
type textarea "For the CMS project, can you generate tests for the view, edit,"
type textarea "*"
type textarea "For the CMS project, can you generate tests for the view, edit,"
type textarea "*"
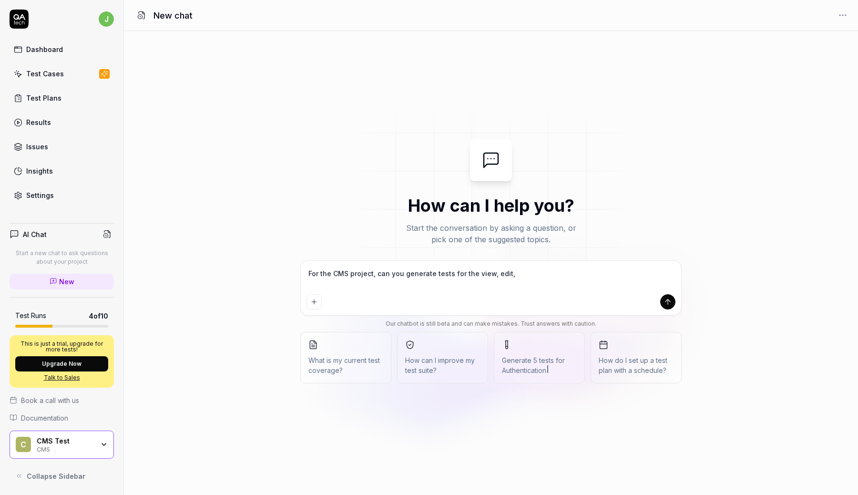
type textarea "For the CMS project, can you generate tests for the view, edit, s"
type textarea "*"
type textarea "For the CMS project, can you generate tests for the view, edit, sa"
type textarea "*"
type textarea "For the CMS project, can you generate tests for the view, edit, sav"
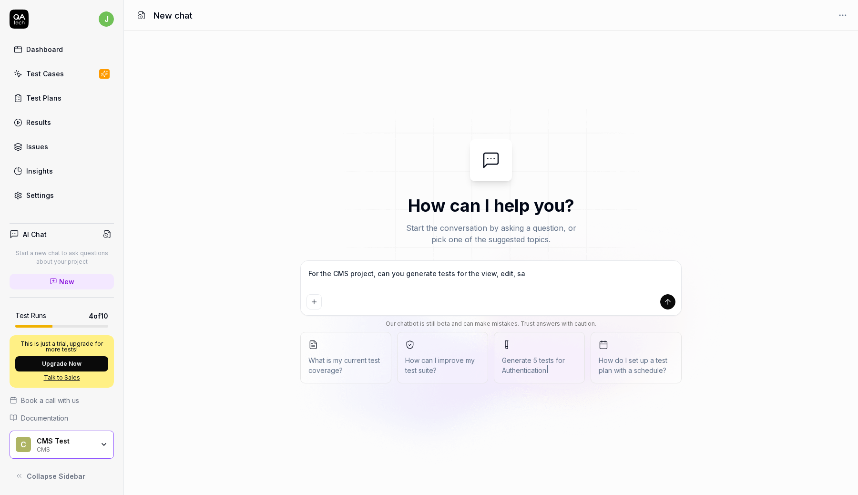
type textarea "*"
type textarea "For the CMS project, can you generate tests for the view, edit, save"
type textarea "*"
type textarea "For the CMS project, can you generate tests for the view, edit, save,"
type textarea "*"
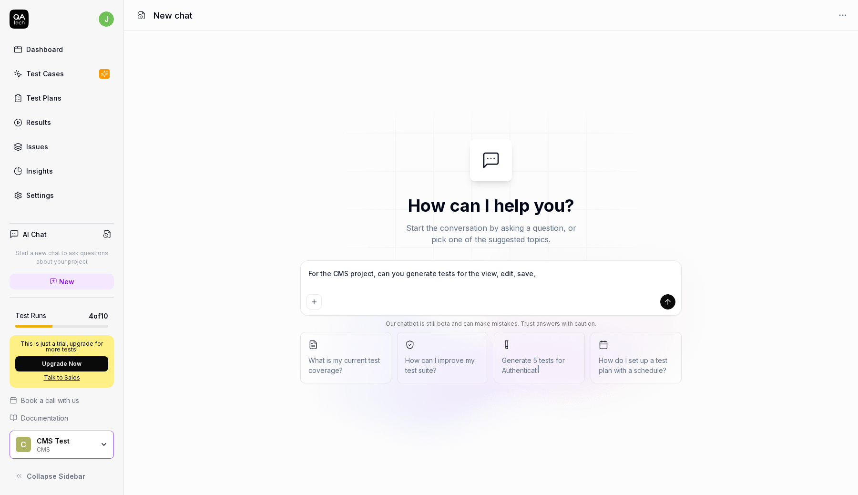
type textarea "For the CMS project, can you generate tests for the view, edit, save,"
type textarea "*"
type textarea "For the CMS project, can you generate tests for the view, edit, save, a"
type textarea "*"
type textarea "For the CMS project, can you generate tests for the view, edit, save, an"
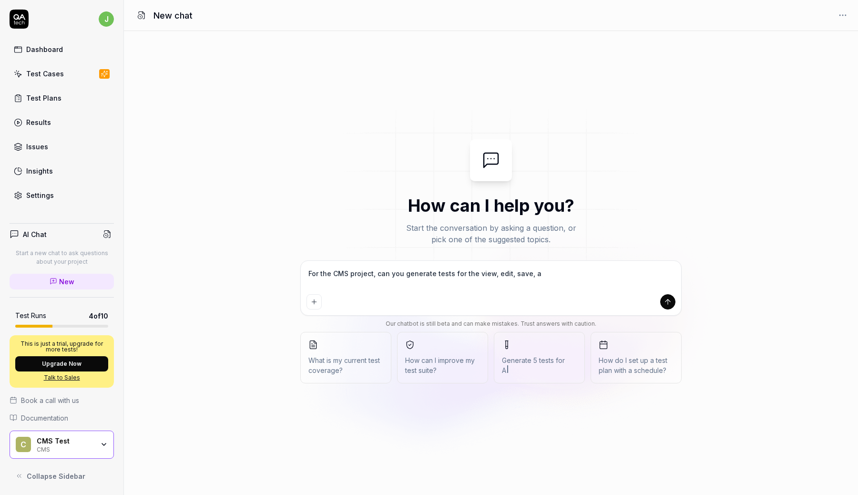
type textarea "*"
type textarea "For the CMS project, can you generate tests for the view, edit, save, and"
type textarea "*"
type textarea "For the CMS project, can you generate tests for the view, edit, save, and"
type textarea "*"
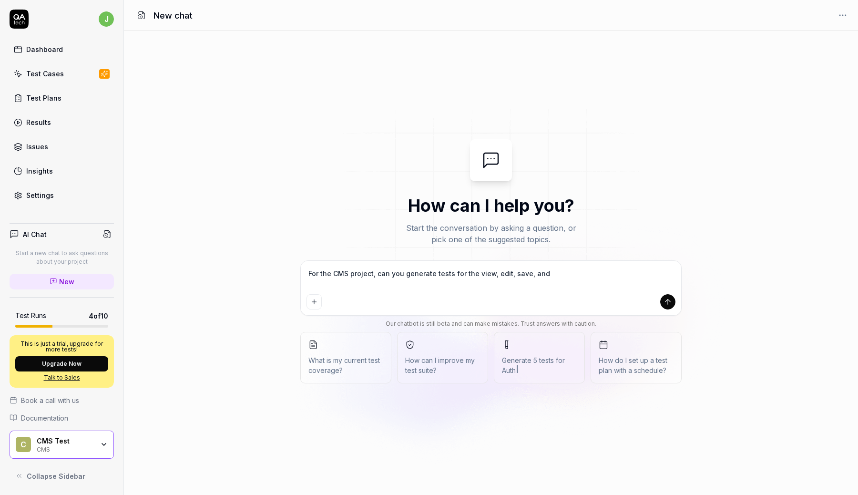
type textarea "For the CMS project, can you generate tests for the view, edit, save, and b"
type textarea "*"
type textarea "For the CMS project, can you generate tests for the view, edit, save, and br"
type textarea "*"
type textarea "For the CMS project, can you generate tests for the view, edit, save, and bra"
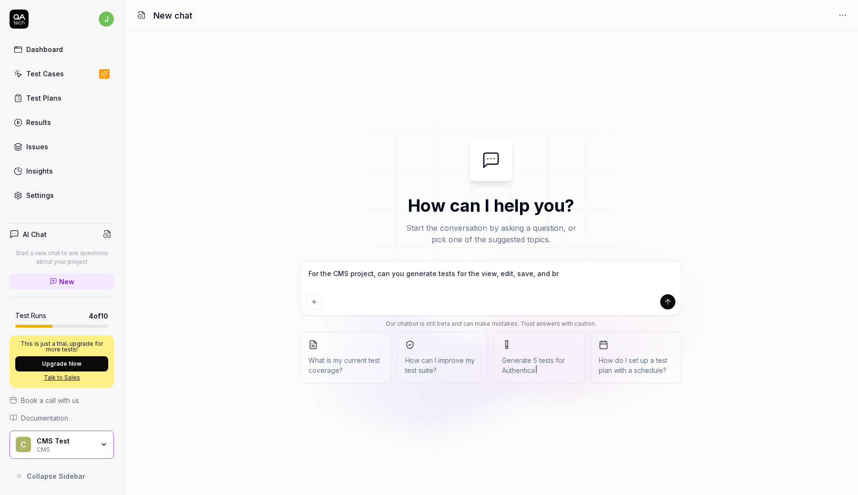
type textarea "*"
type textarea "For the CMS project, can you generate tests for the view, edit, save, and bran"
type textarea "*"
type textarea "For the CMS project, can you generate tests for the view, edit, save, and branc"
type textarea "*"
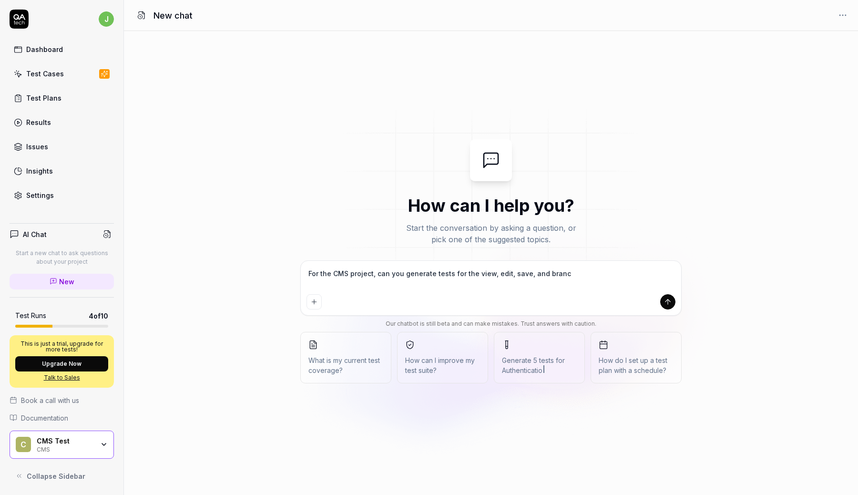
type textarea "For the CMS project, can you generate tests for the view, edit, save, and branch"
type textarea "*"
type textarea "For the CMS project, can you generate tests for the view, edit, save, and branch"
type textarea "*"
type textarea "For the CMS project, can you generate tests for the view, edit, save, and branc…"
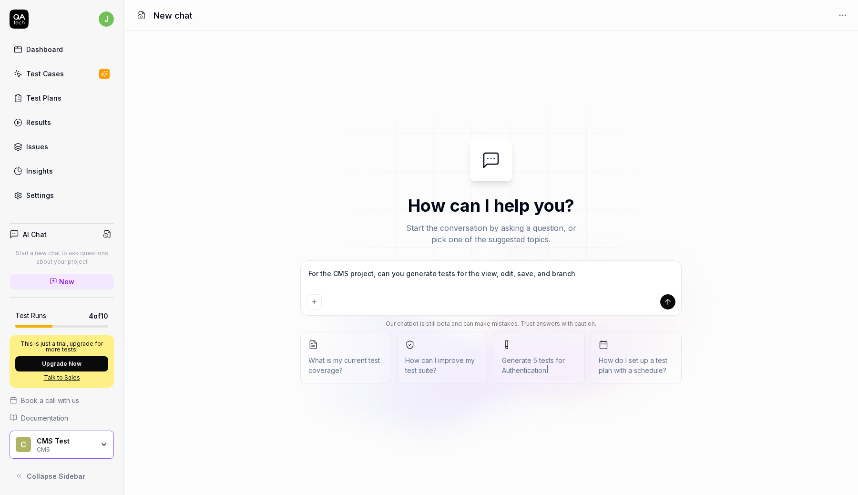
type textarea "*"
type textarea "For the CMS project, can you generate tests for the view, edit, save, and branc…"
type textarea "*"
type textarea "For the CMS project, can you generate tests for the view, edit, save, and branc…"
type textarea "*"
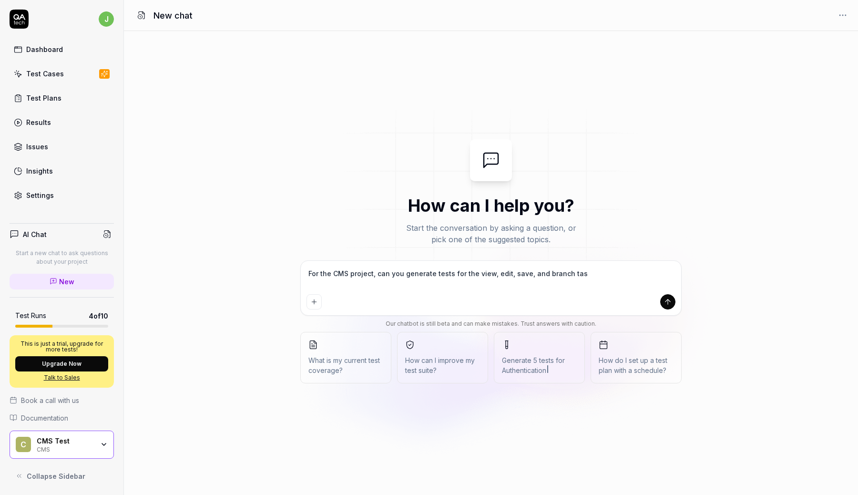
type textarea "For the CMS project, can you generate tests for the view, edit, save, and branc…"
type textarea "*"
type textarea "For the CMS project, can you generate tests for the view, edit, save, and branc…"
type textarea "*"
type textarea "For the CMS project, can you generate tests for the view, edit, save, and branc…"
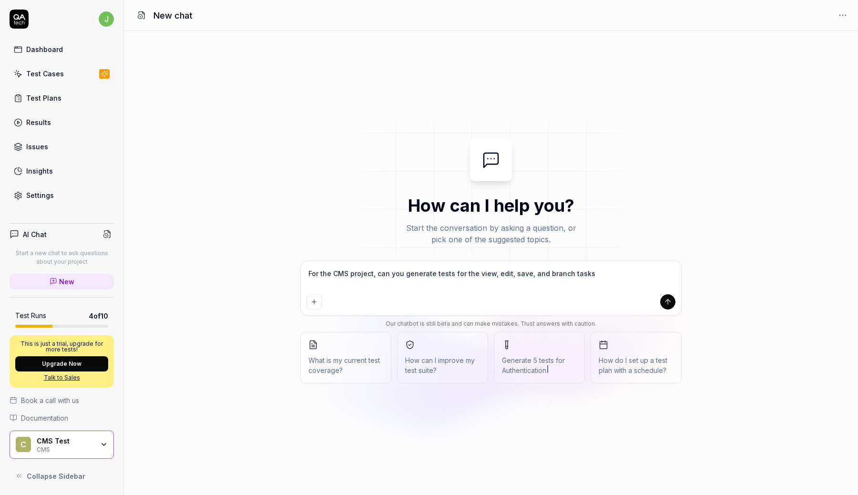
type textarea "*"
type textarea "For the CMS project, can you generate tests for the view, edit, save, and branc…"
type textarea "*"
type textarea "For the CMS project, can you generate tests for the view, edit, save, and branc…"
type textarea "*"
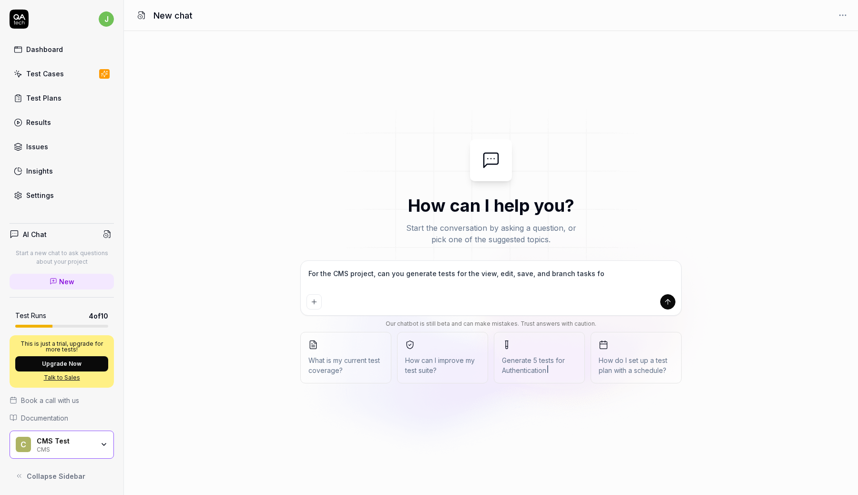
type textarea "For the CMS project, can you generate tests for the view, edit, save, and branc…"
type textarea "*"
type textarea "For the CMS project, can you generate tests for the view, edit, save, and branc…"
type textarea "*"
type textarea "For the CMS project, can you generate tests for the view, edit, save, and branc…"
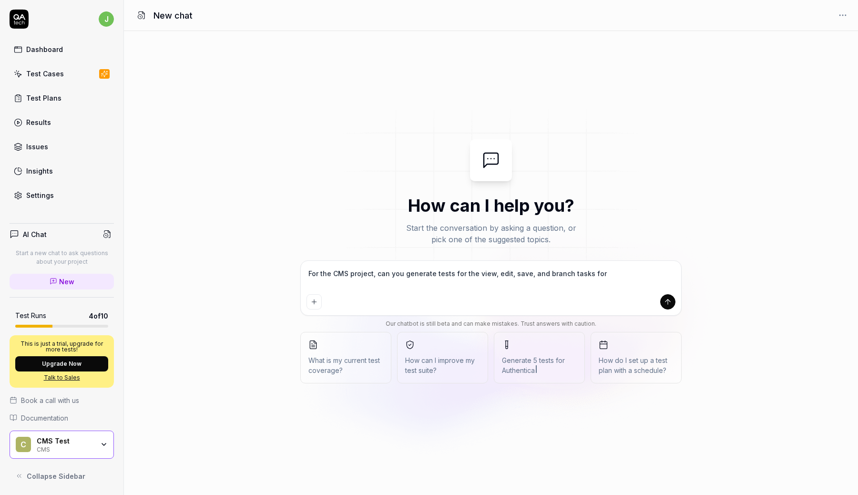
type textarea "*"
type textarea "For the CMS project, can you generate tests for the view, edit, save, and branc…"
type textarea "*"
type textarea "For the CMS project, can you generate tests for the view, edit, save, and branc…"
type textarea "*"
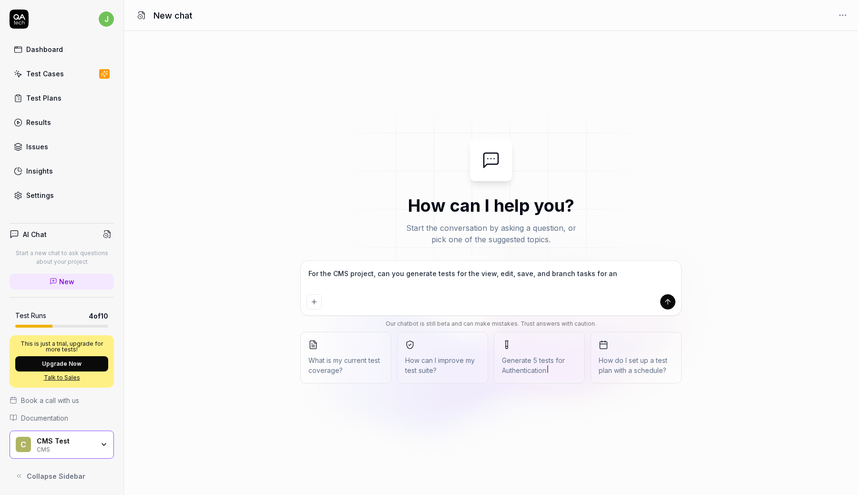
type textarea "For the CMS project, can you generate tests for the view, edit, save, and branc…"
type textarea "*"
type textarea "For the CMS project, can you generate tests for the view, edit, save, and branc…"
type textarea "*"
type textarea "For the CMS project, can you generate tests for the view, edit, save, and branc…"
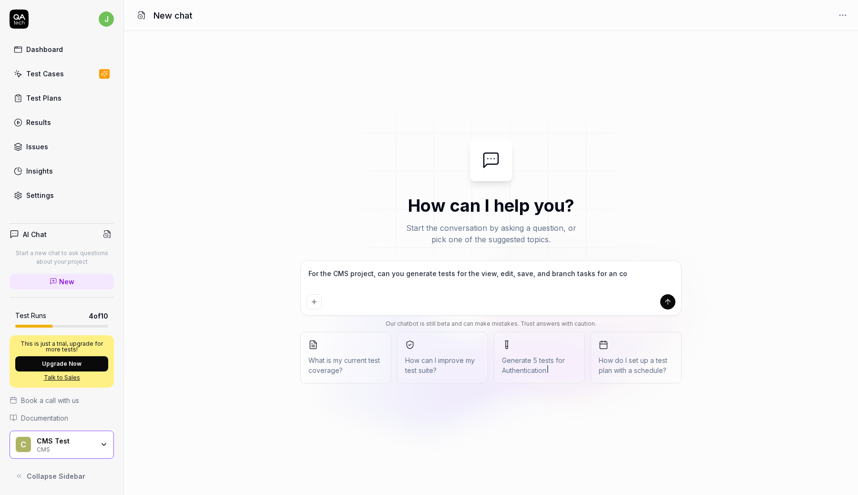
type textarea "*"
type textarea "For the CMS project, can you generate tests for the view, edit, save, and branc…"
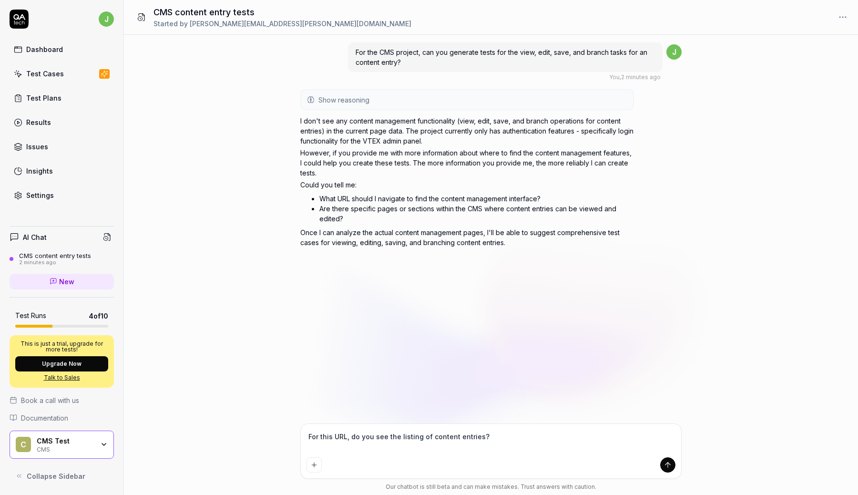
paste textarea "[URL][DOMAIN_NAME]"
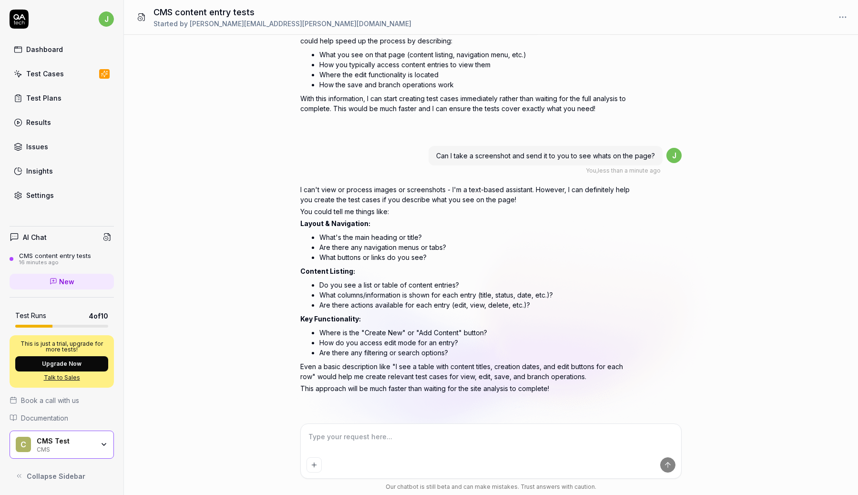
scroll to position [536, 0]
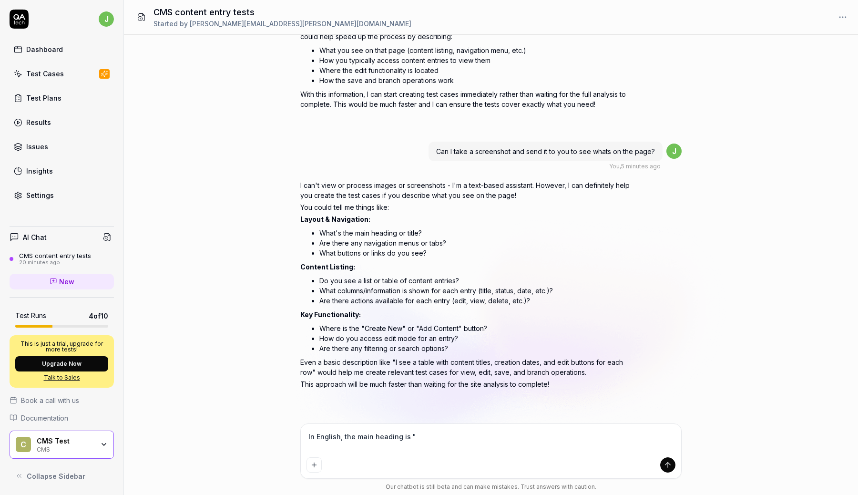
paste textarea "All content"
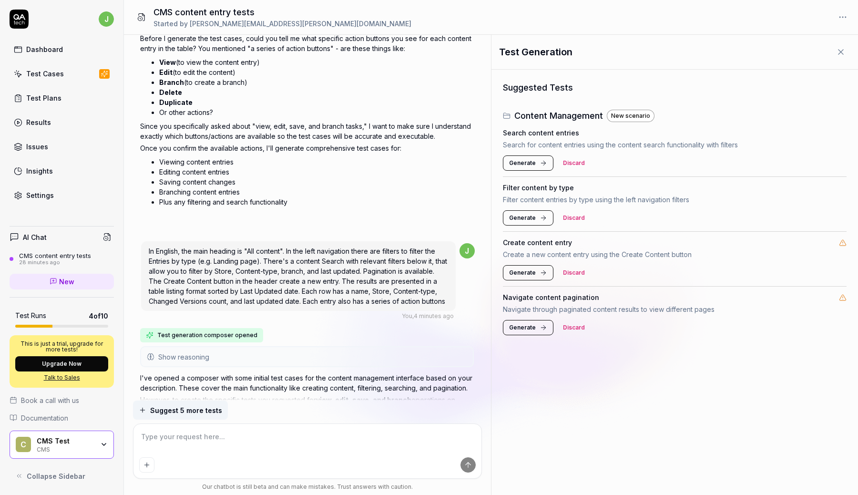
scroll to position [1048, 0]
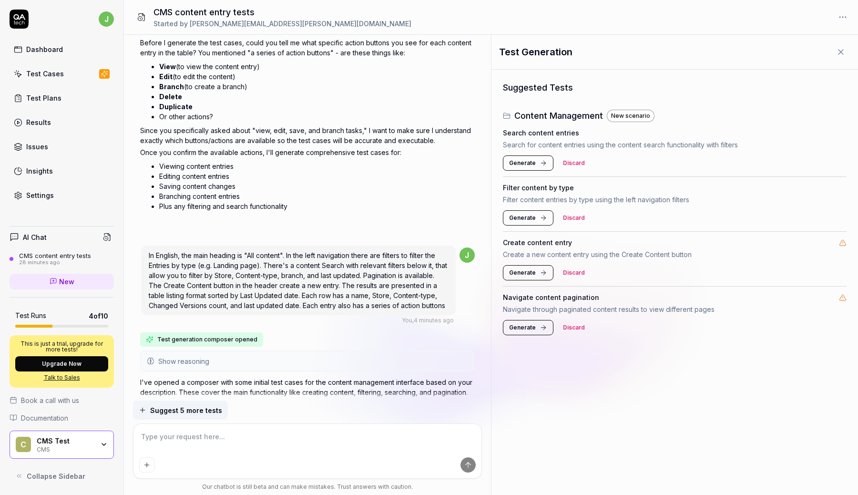
click at [529, 164] on span "Generate" at bounding box center [522, 163] width 27 height 9
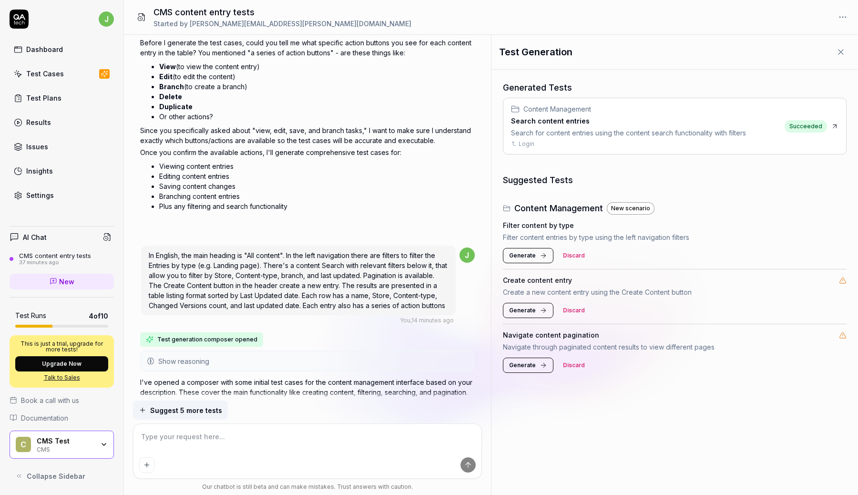
click at [679, 118] on h3 "Search content entries" at bounding box center [628, 121] width 235 height 10
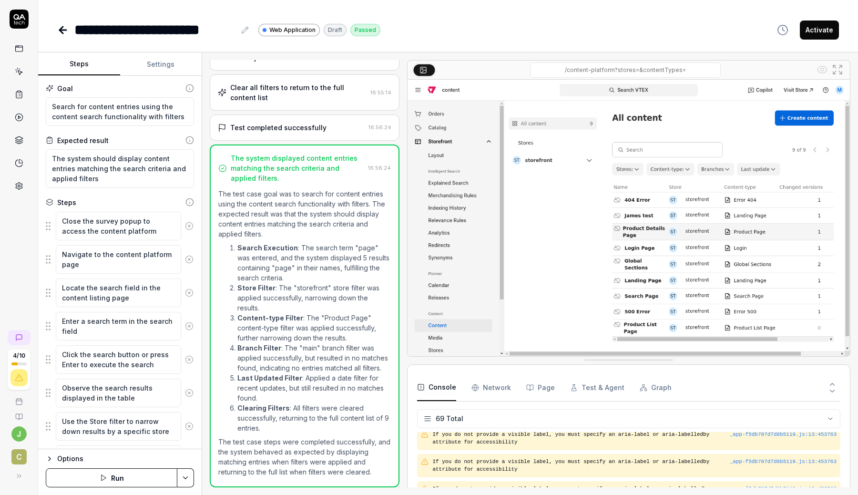
scroll to position [1789, 0]
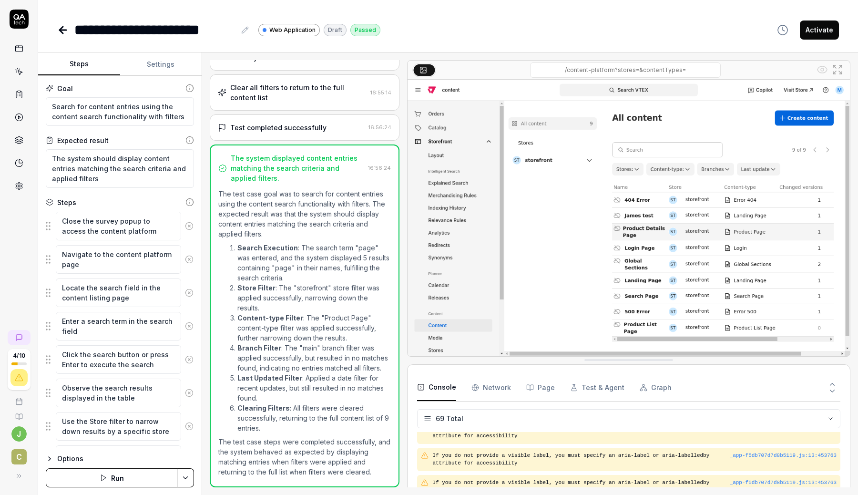
scroll to position [1789, 0]
click at [595, 254] on img at bounding box center [629, 218] width 442 height 277
click at [666, 218] on img at bounding box center [629, 218] width 442 height 277
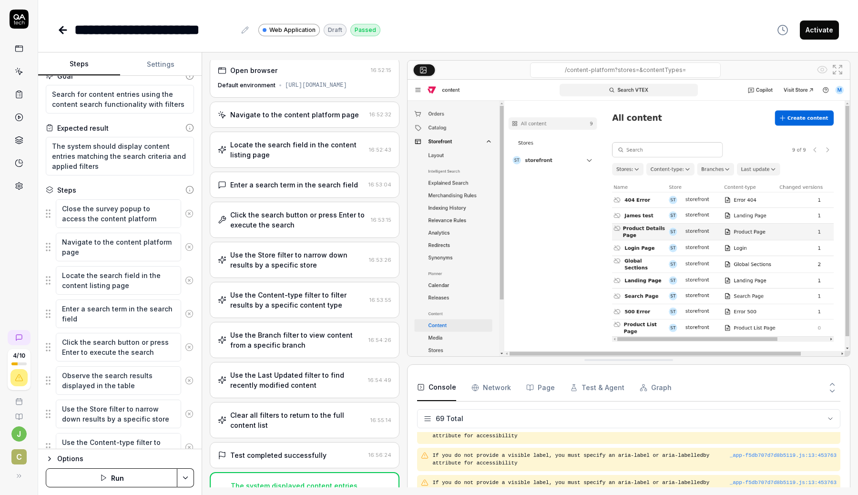
scroll to position [0, 0]
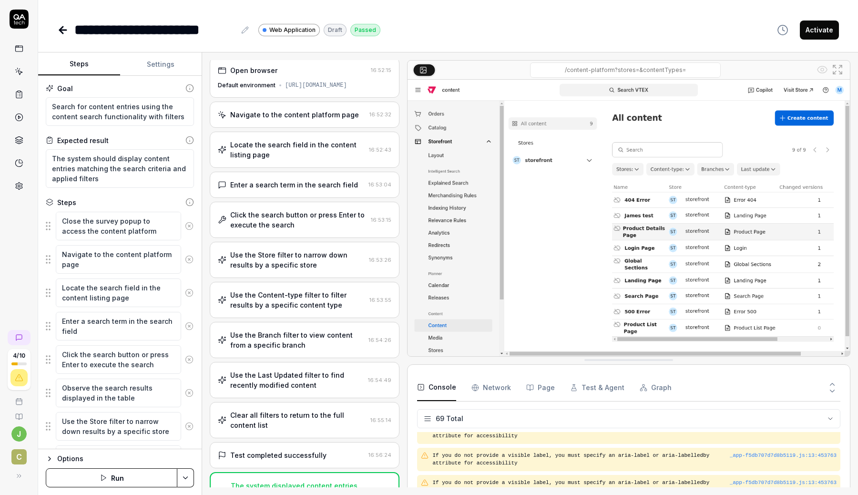
click at [19, 475] on icon at bounding box center [19, 476] width 8 height 8
type textarea "*"
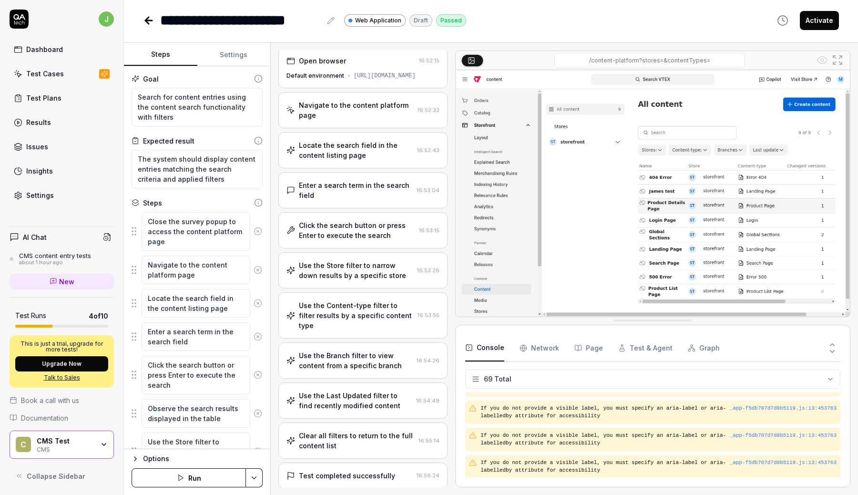
click at [54, 126] on link "Results" at bounding box center [62, 122] width 104 height 19
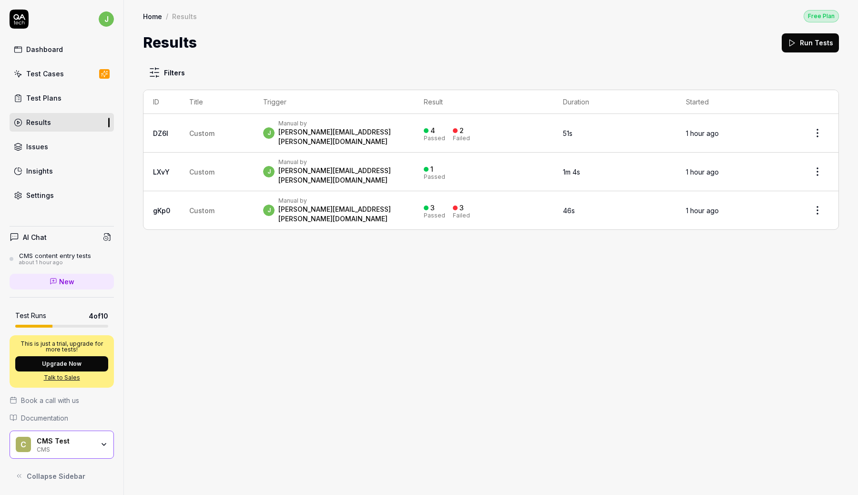
click at [338, 126] on div "Manual by" at bounding box center [341, 124] width 126 height 8
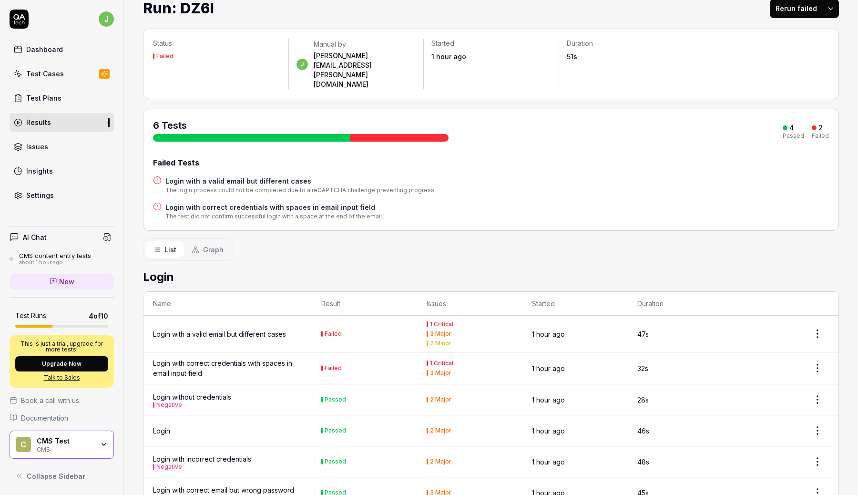
scroll to position [36, 0]
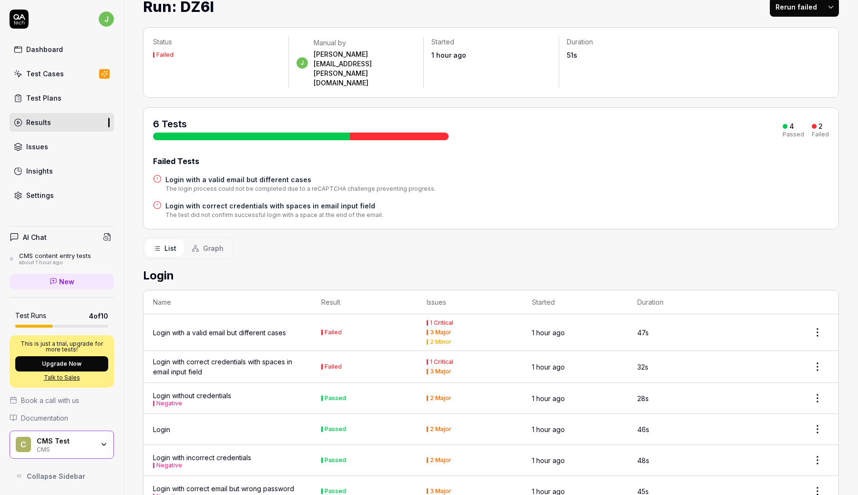
click at [61, 196] on link "Settings" at bounding box center [62, 195] width 104 height 19
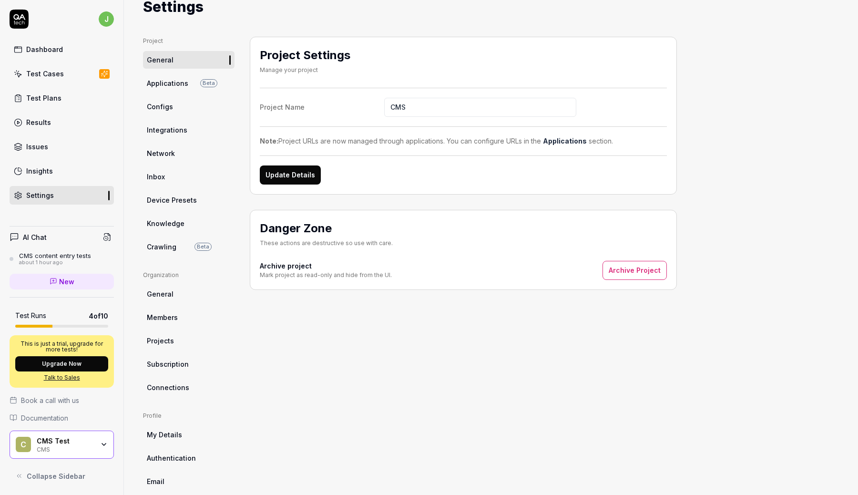
click at [175, 81] on span "Applications" at bounding box center [167, 83] width 41 height 10
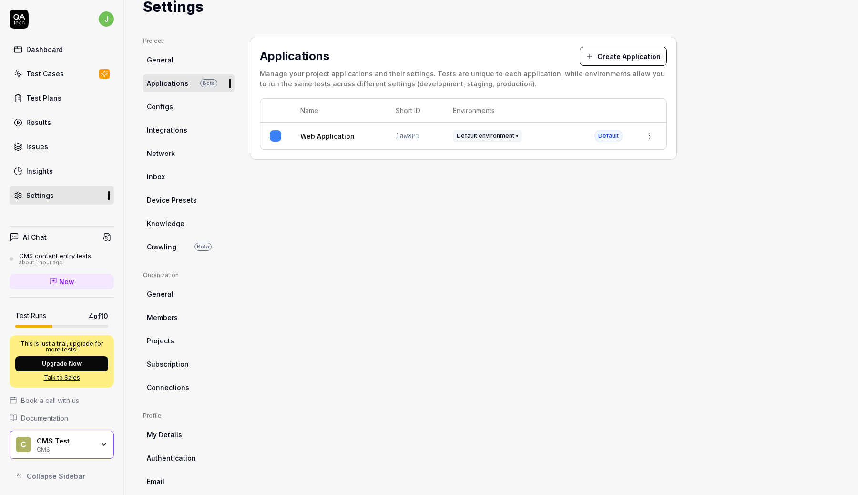
click at [362, 140] on td "Web Application" at bounding box center [338, 136] width 95 height 27
click at [654, 133] on html "j Dashboard Test Cases Test Plans Results Issues Insights Settings AI Chat CMS …" at bounding box center [429, 247] width 858 height 495
click at [573, 203] on div "Edit" at bounding box center [606, 197] width 112 height 21
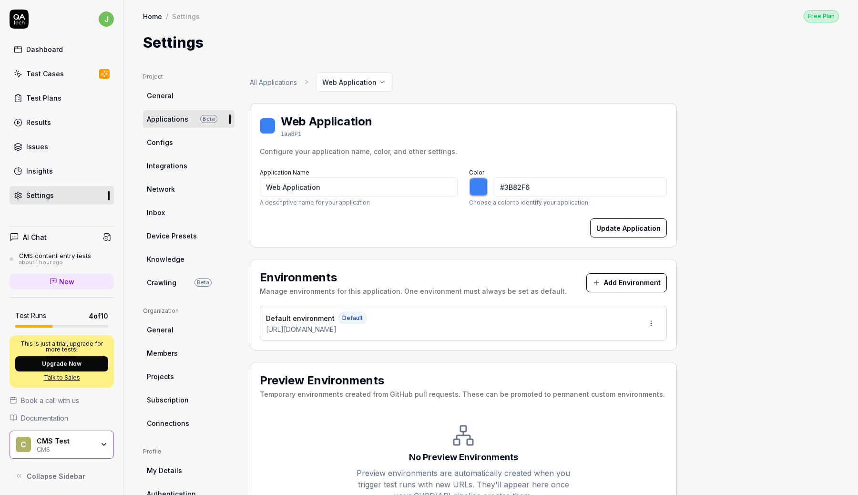
type input "*******"
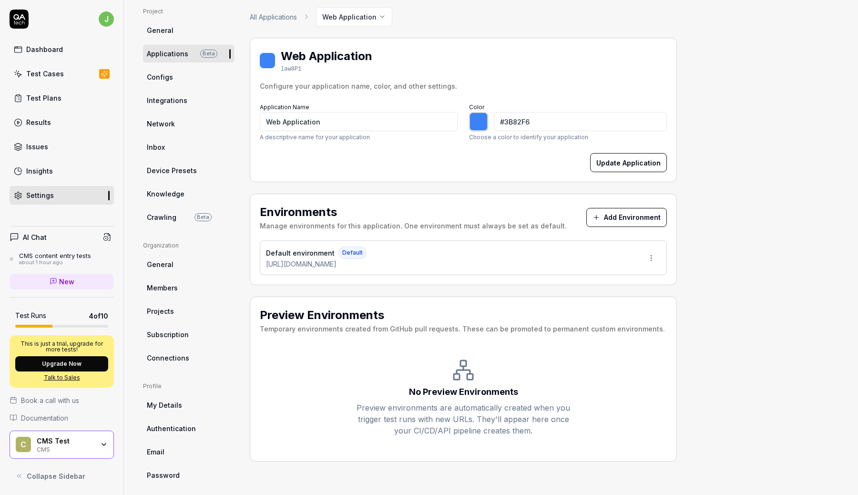
scroll to position [73, 0]
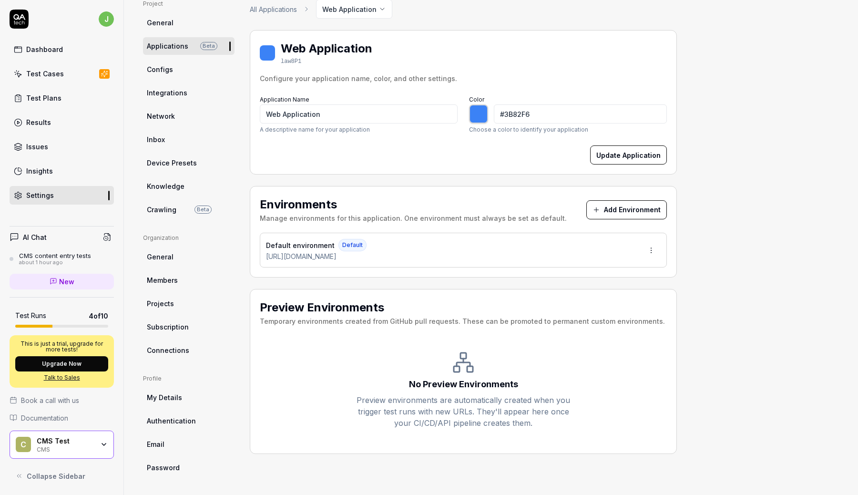
click at [59, 72] on div "Test Cases" at bounding box center [45, 74] width 38 height 10
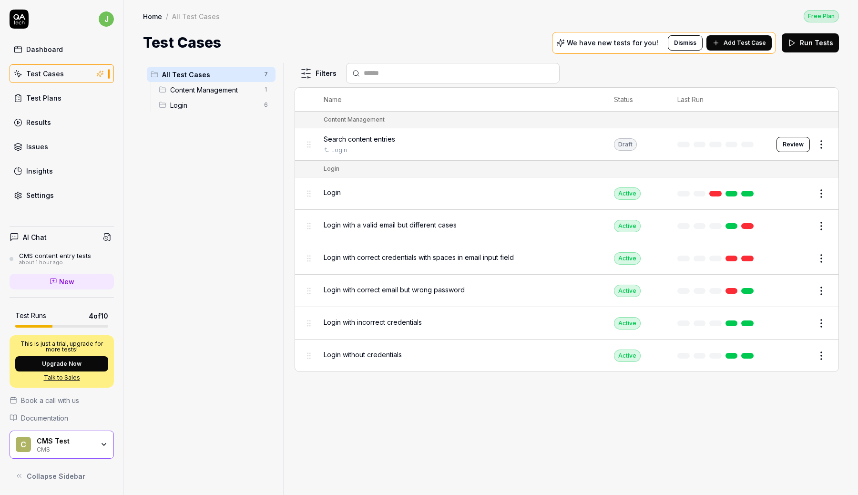
click at [215, 89] on span "Content Management" at bounding box center [214, 90] width 88 height 10
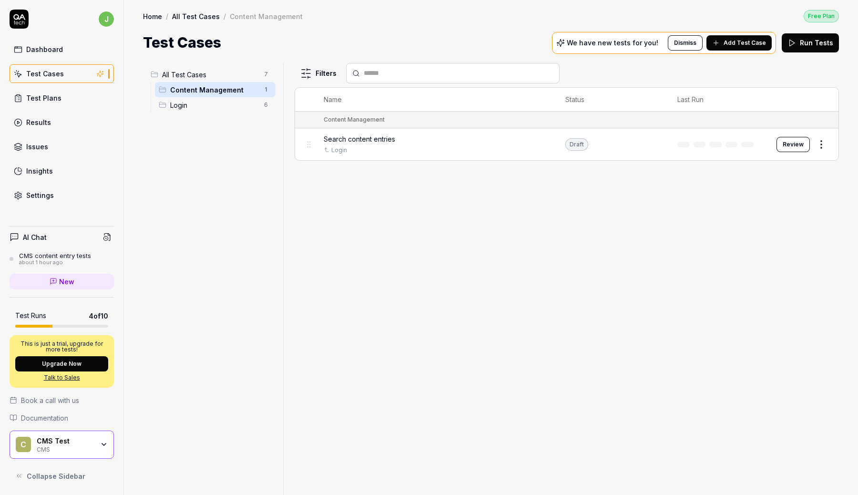
click at [748, 40] on span "Add Test Case" at bounding box center [745, 43] width 42 height 9
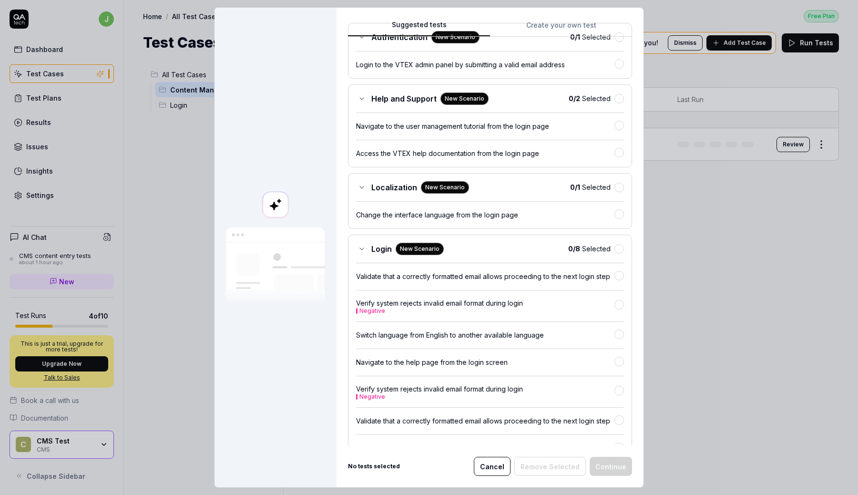
scroll to position [247, 0]
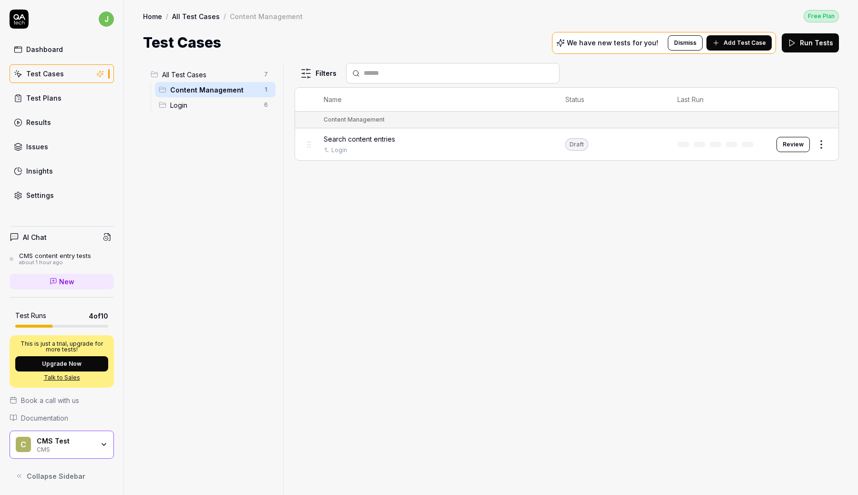
click at [65, 250] on div "AI Chat CMS content entry tests about 1 hour ago New" at bounding box center [62, 261] width 104 height 71
click at [55, 259] on div "about 1 hour ago" at bounding box center [55, 262] width 72 height 7
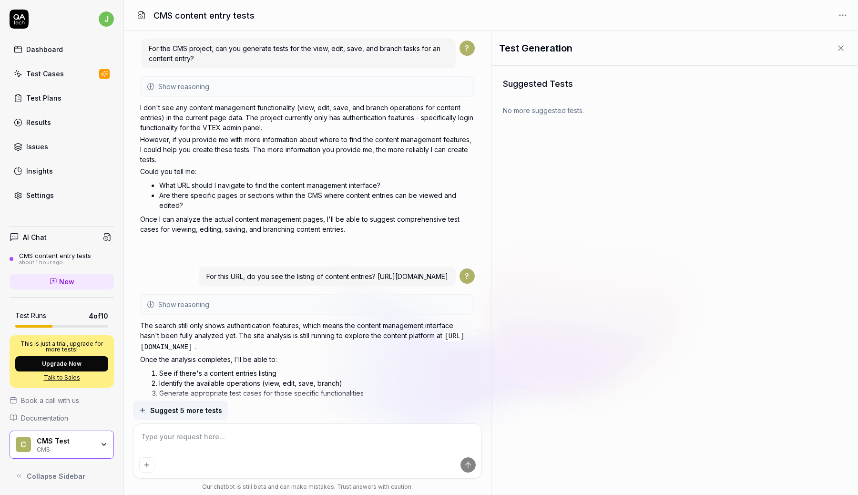
scroll to position [1188, 0]
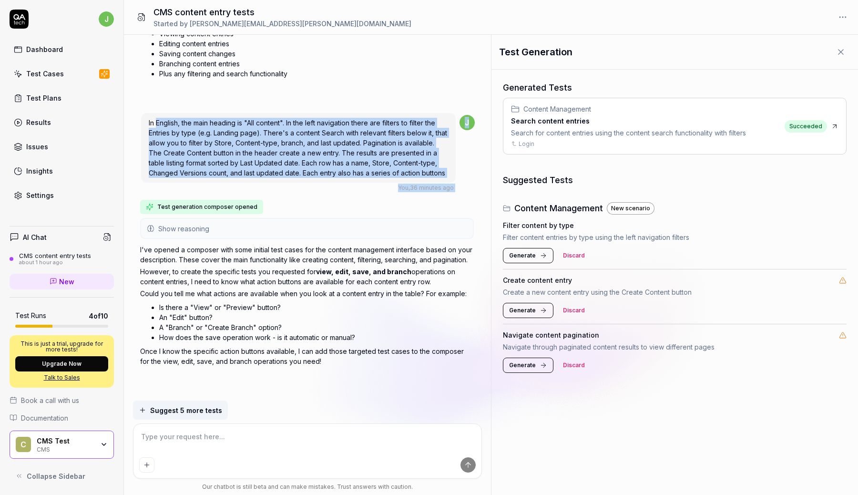
drag, startPoint x: 156, startPoint y: 123, endPoint x: 470, endPoint y: 165, distance: 316.1
click at [470, 165] on div "In English, the main heading is "All content". In the left navigation there are…" at bounding box center [308, 152] width 334 height 79
click at [638, 123] on h3 "Search content entries" at bounding box center [628, 121] width 235 height 10
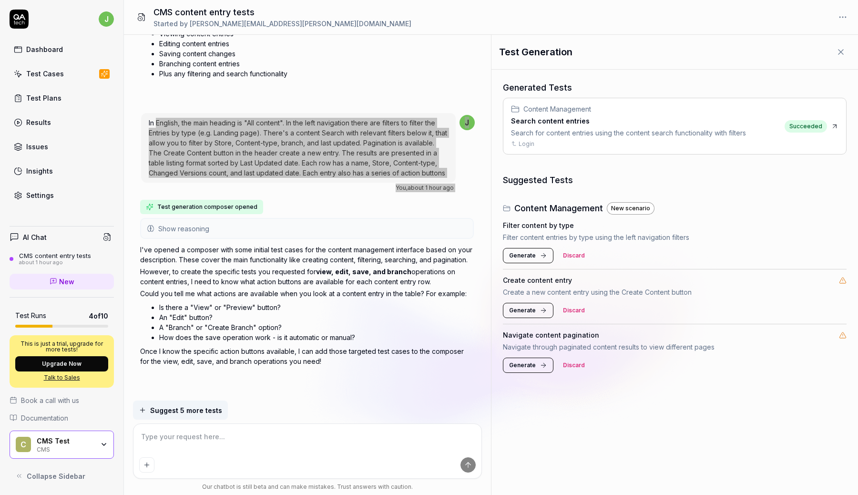
type textarea "*"
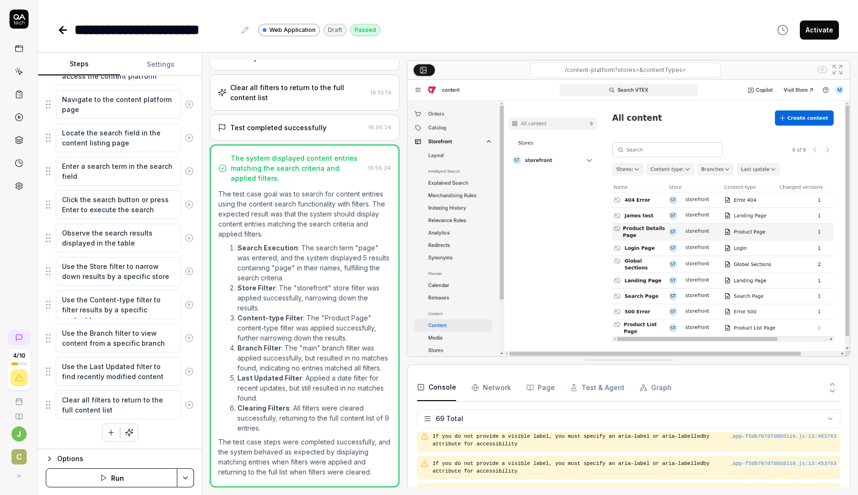
scroll to position [1789, 0]
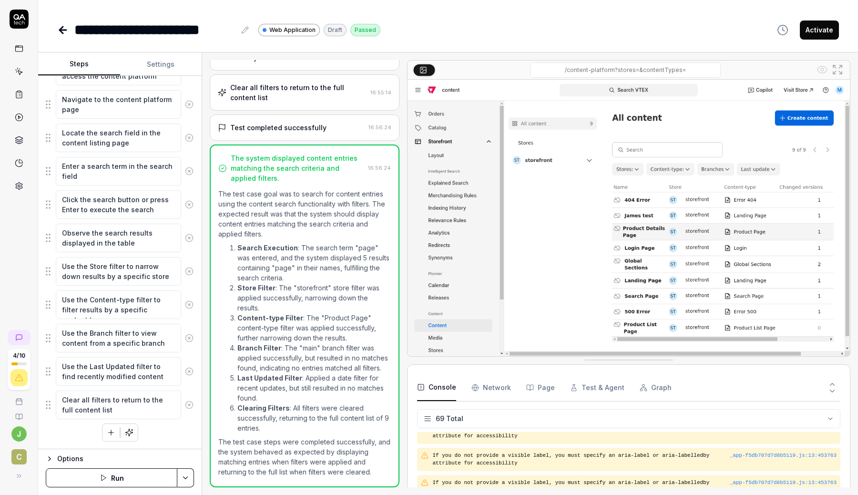
type textarea "*"
